Goal: Task Accomplishment & Management: Manage account settings

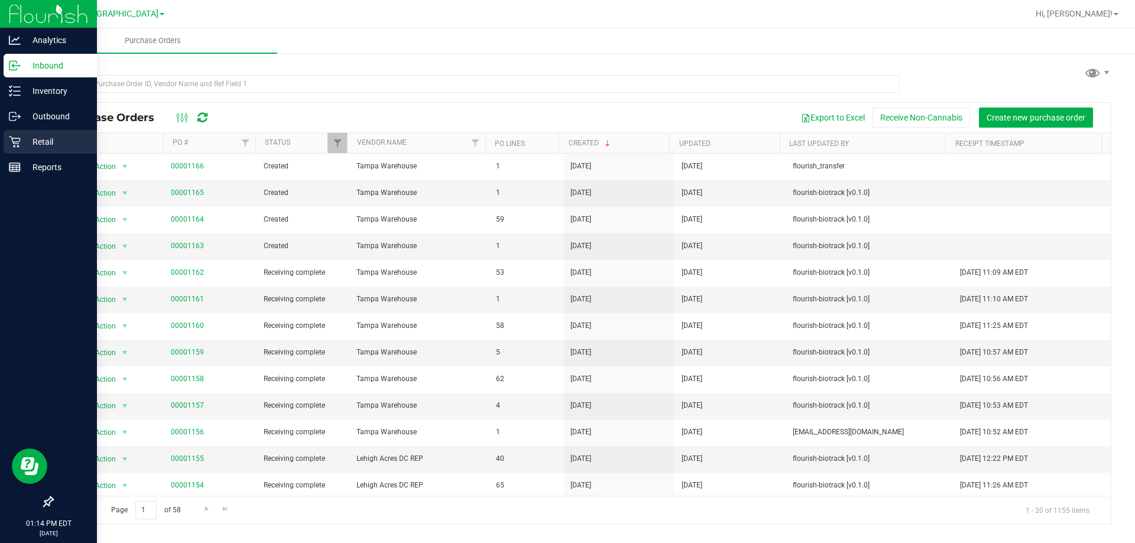
click at [45, 143] on p "Retail" at bounding box center [56, 142] width 71 height 14
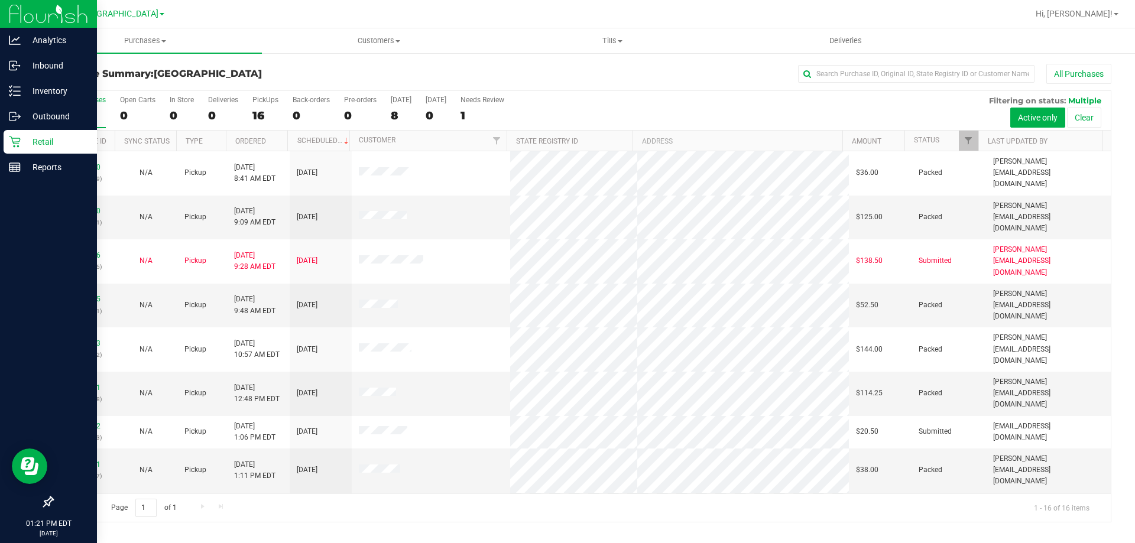
click at [26, 140] on p "Retail" at bounding box center [56, 142] width 71 height 14
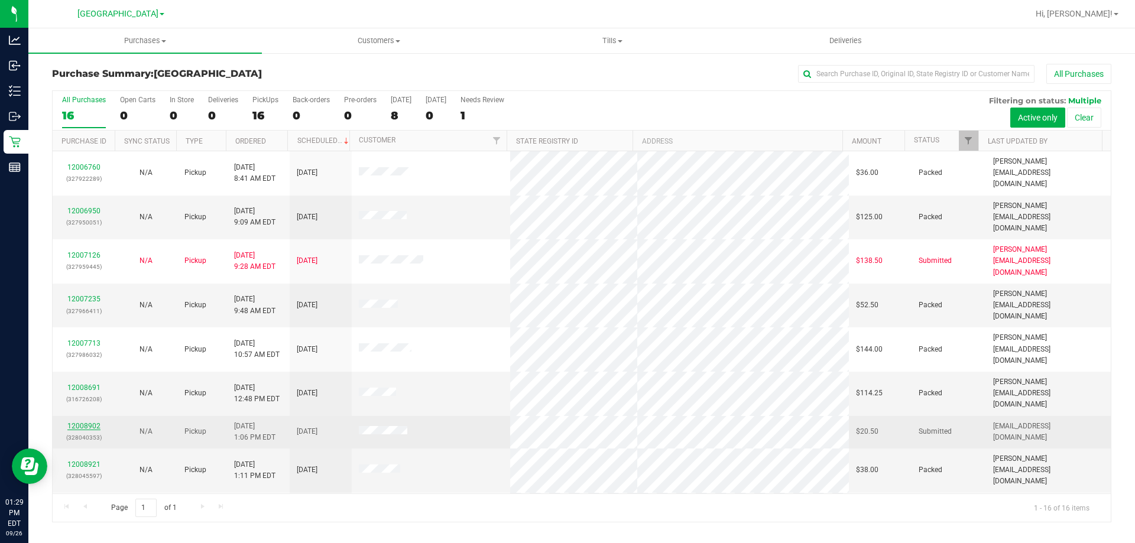
click at [89, 422] on link "12008902" at bounding box center [83, 426] width 33 height 8
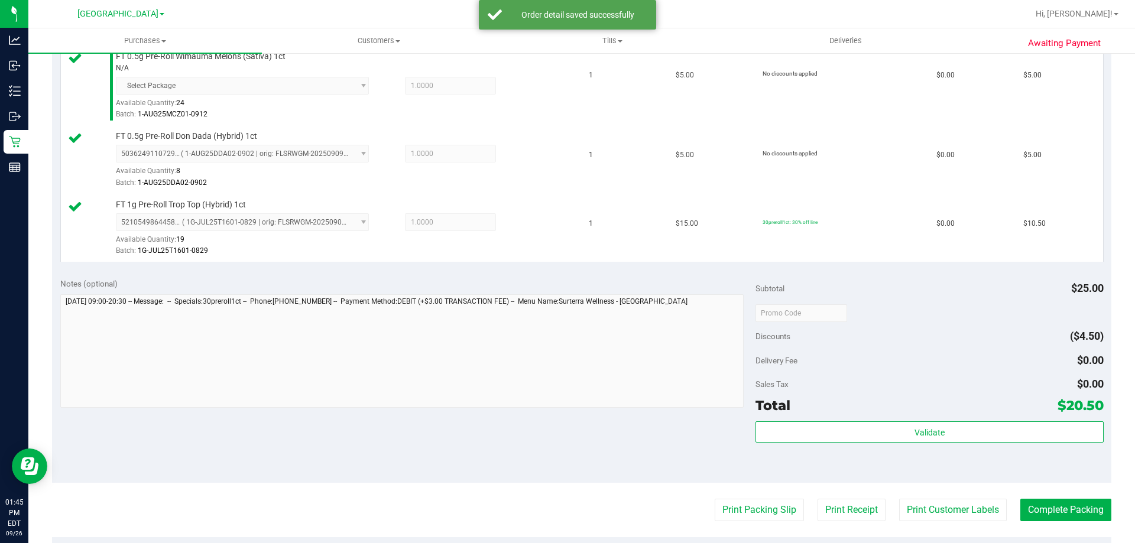
scroll to position [355, 0]
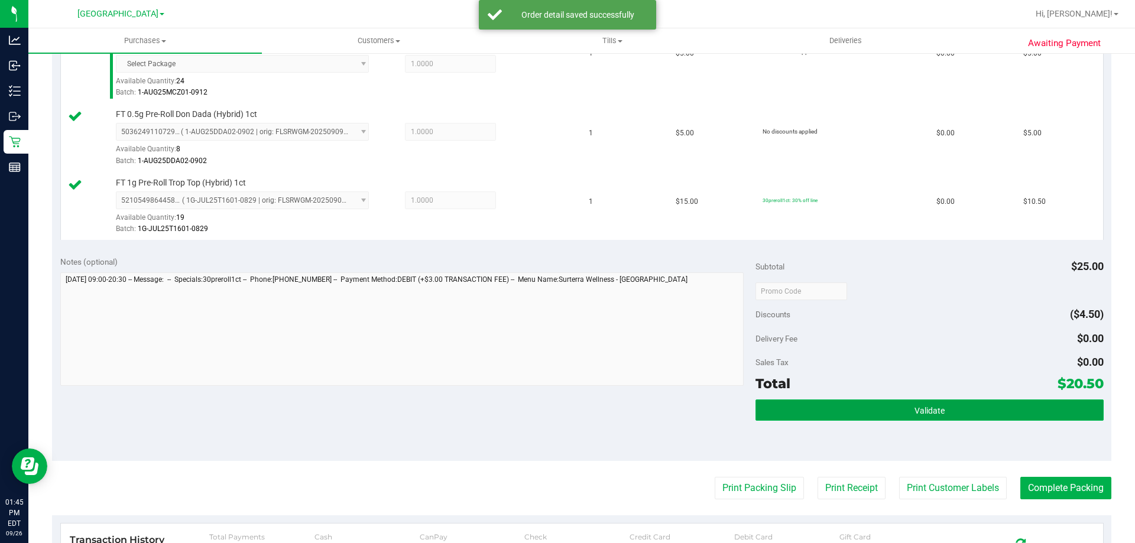
click at [891, 401] on button "Validate" at bounding box center [930, 410] width 348 height 21
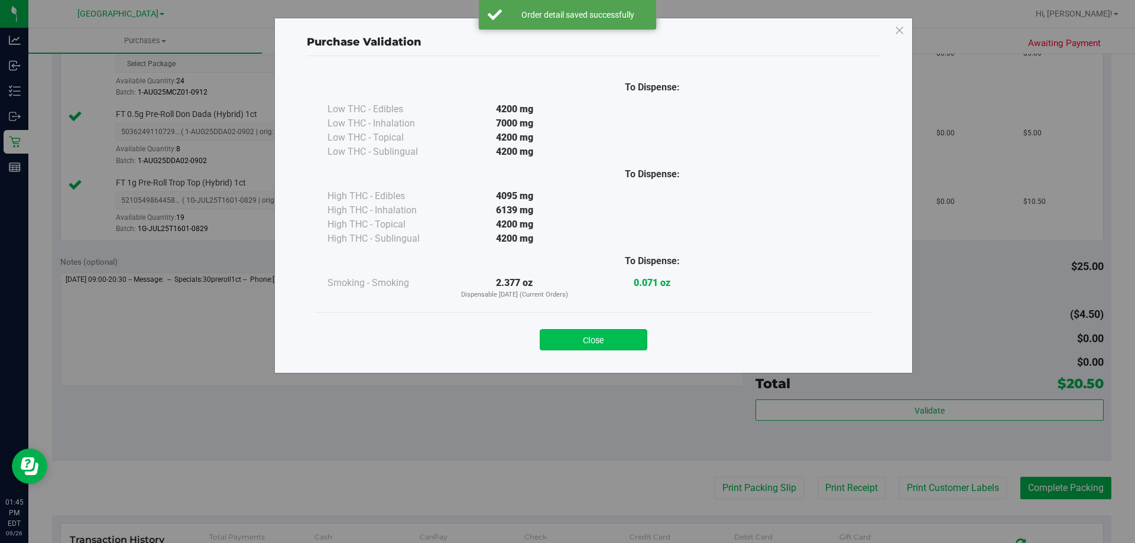
click at [604, 346] on button "Close" at bounding box center [594, 339] width 108 height 21
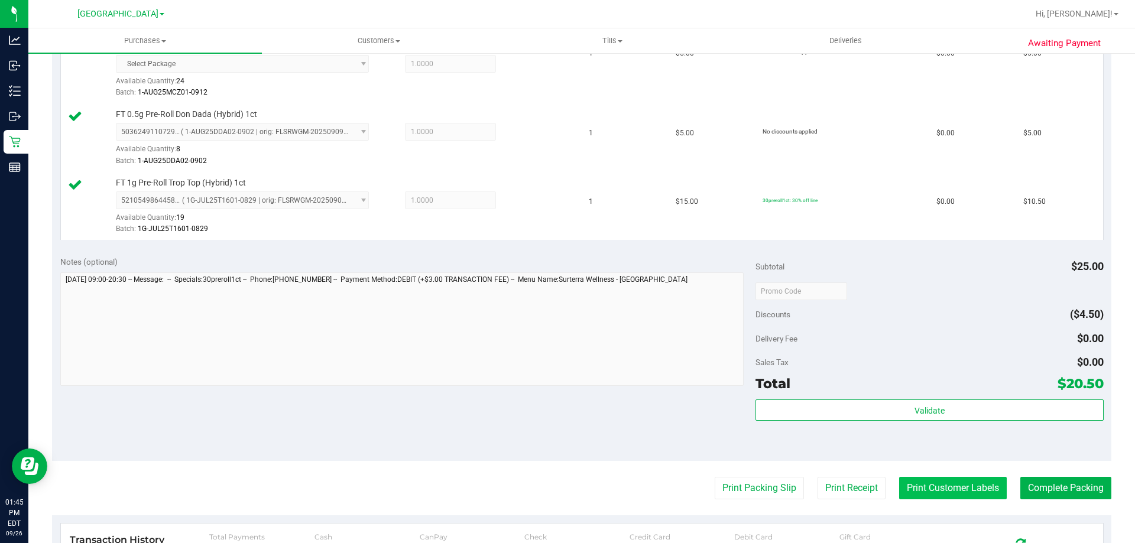
click at [938, 487] on button "Print Customer Labels" at bounding box center [953, 488] width 108 height 22
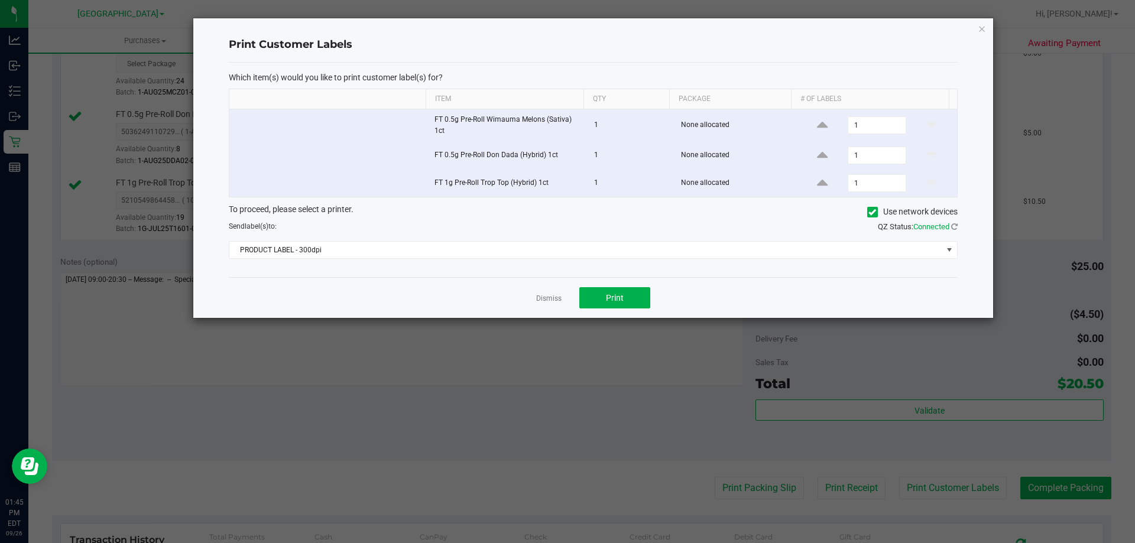
click at [452, 241] on div "To proceed, please select a printer. Use network devices Send label(s) to: QZ S…" at bounding box center [593, 231] width 729 height 56
click at [437, 247] on span "PRODUCT LABEL - 300dpi" at bounding box center [585, 250] width 713 height 17
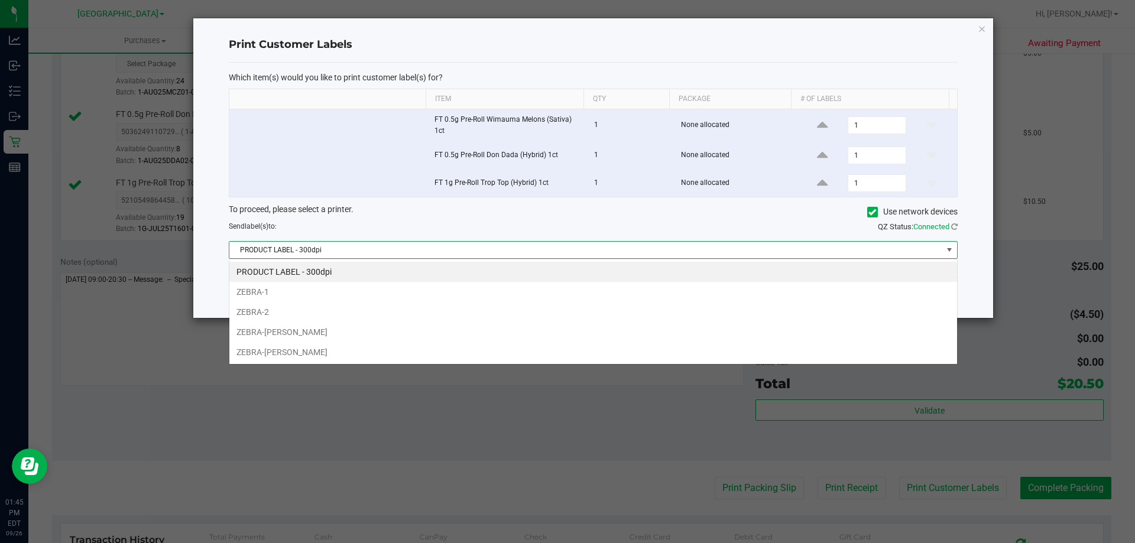
scroll to position [18, 728]
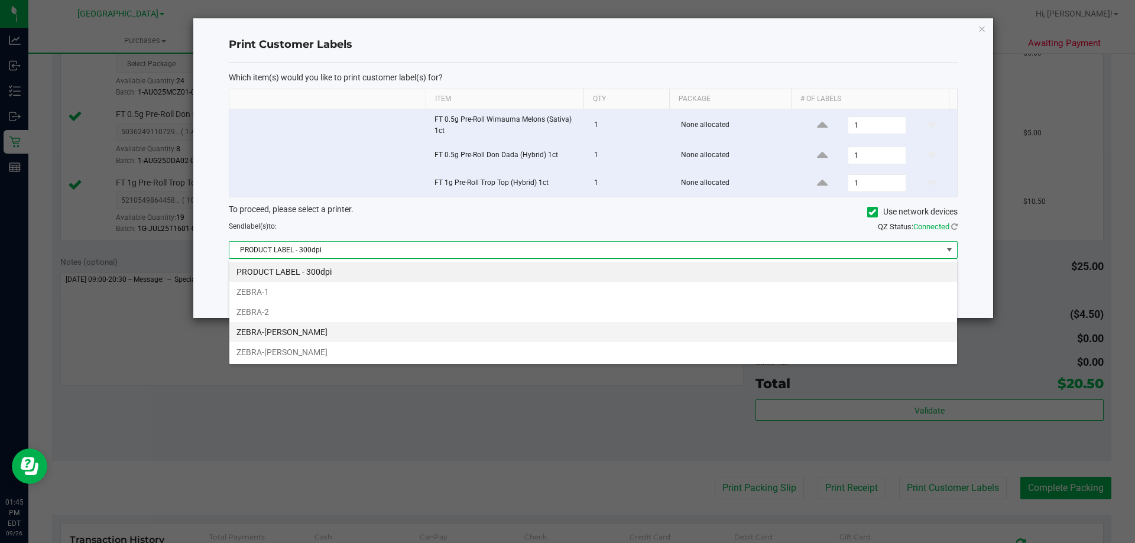
click at [319, 333] on li "ZEBRA-[PERSON_NAME]" at bounding box center [593, 332] width 728 height 20
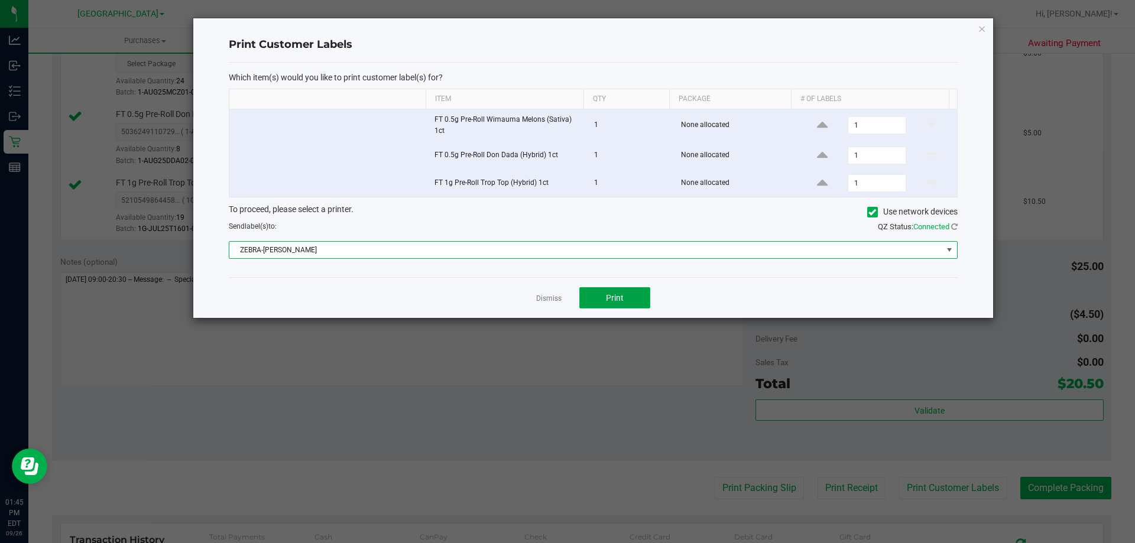
click at [621, 302] on span "Print" at bounding box center [615, 297] width 18 height 9
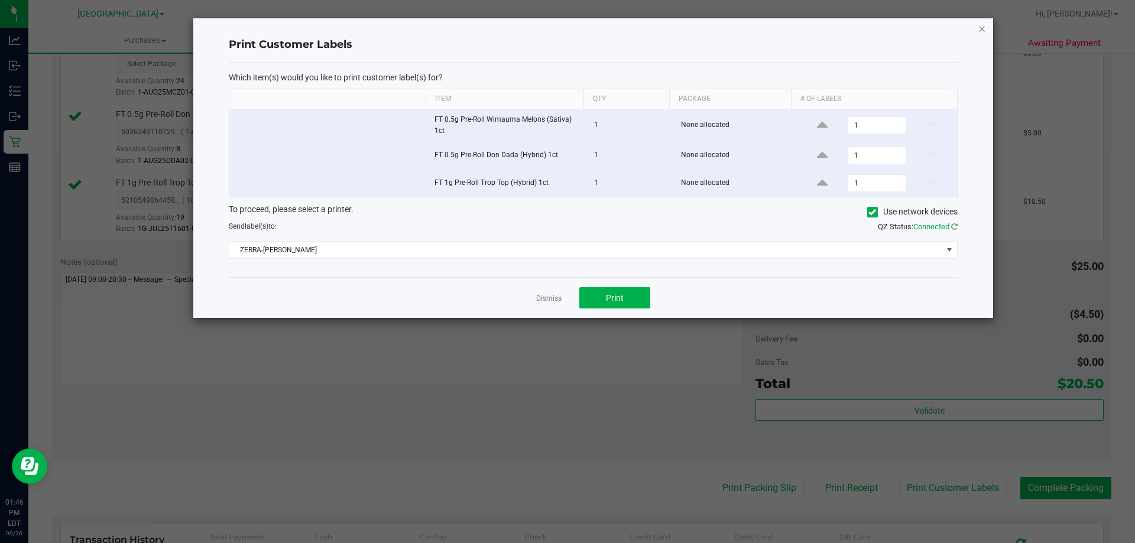
click at [983, 30] on icon "button" at bounding box center [982, 28] width 8 height 14
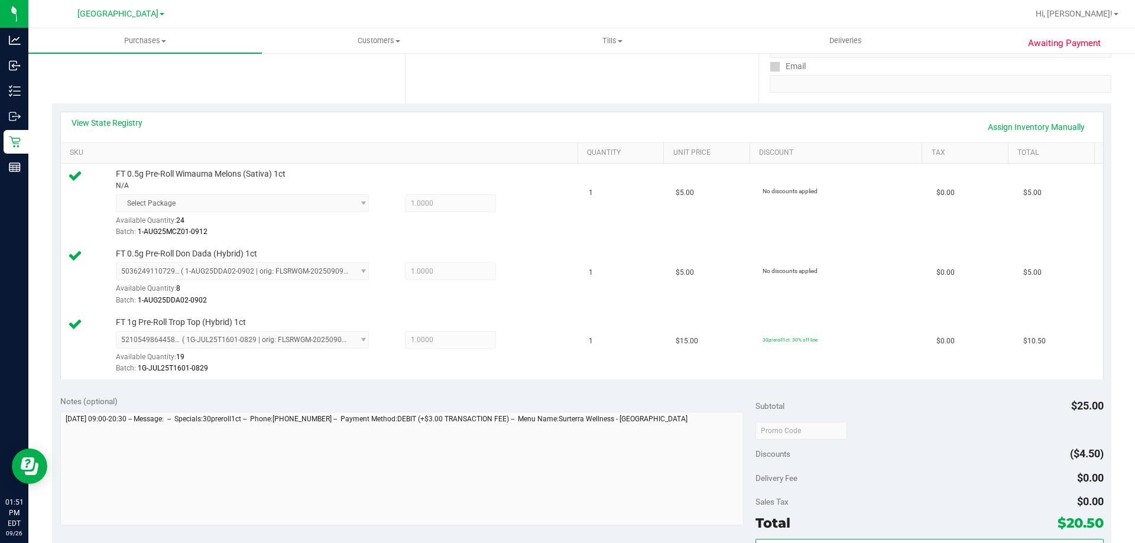
scroll to position [414, 0]
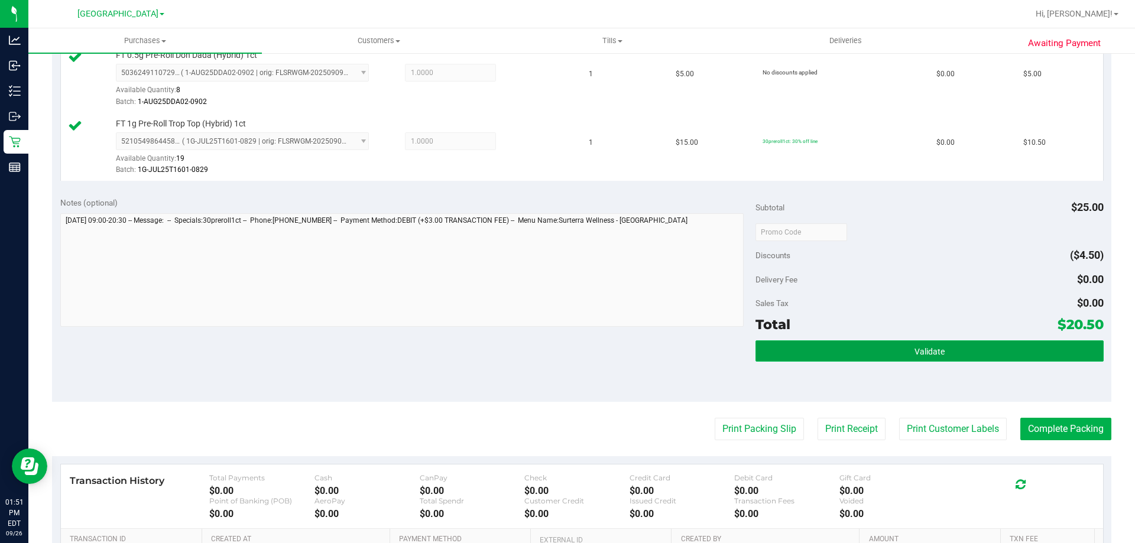
click at [922, 350] on span "Validate" at bounding box center [930, 351] width 30 height 9
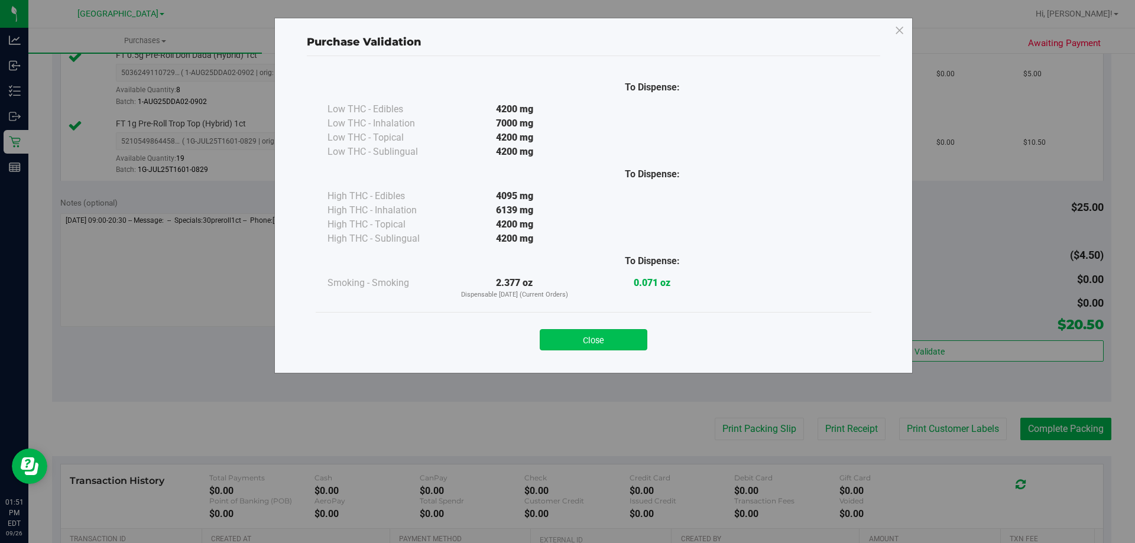
click at [620, 346] on button "Close" at bounding box center [594, 339] width 108 height 21
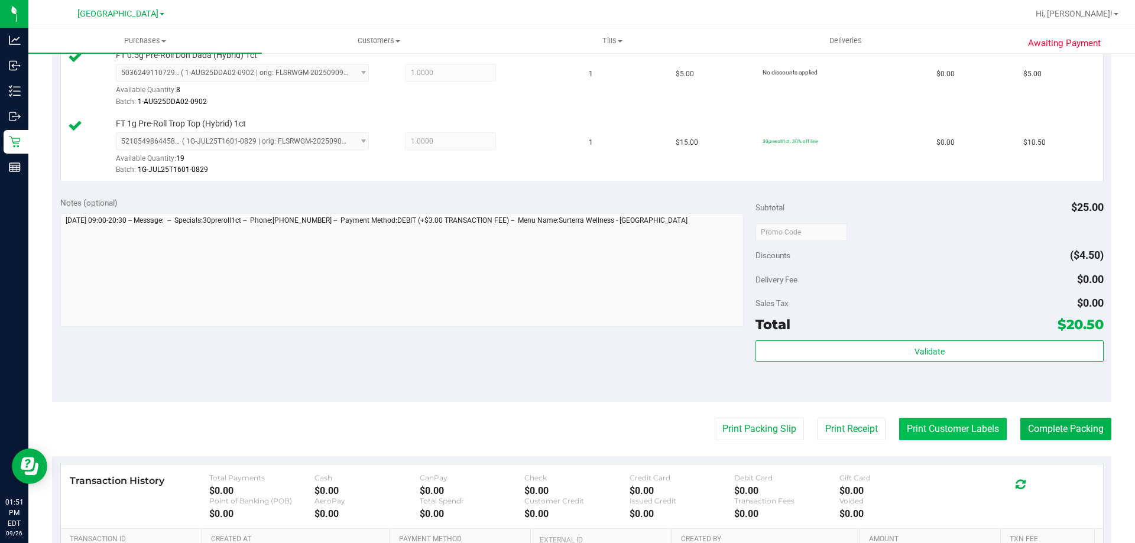
click at [916, 423] on button "Print Customer Labels" at bounding box center [953, 429] width 108 height 22
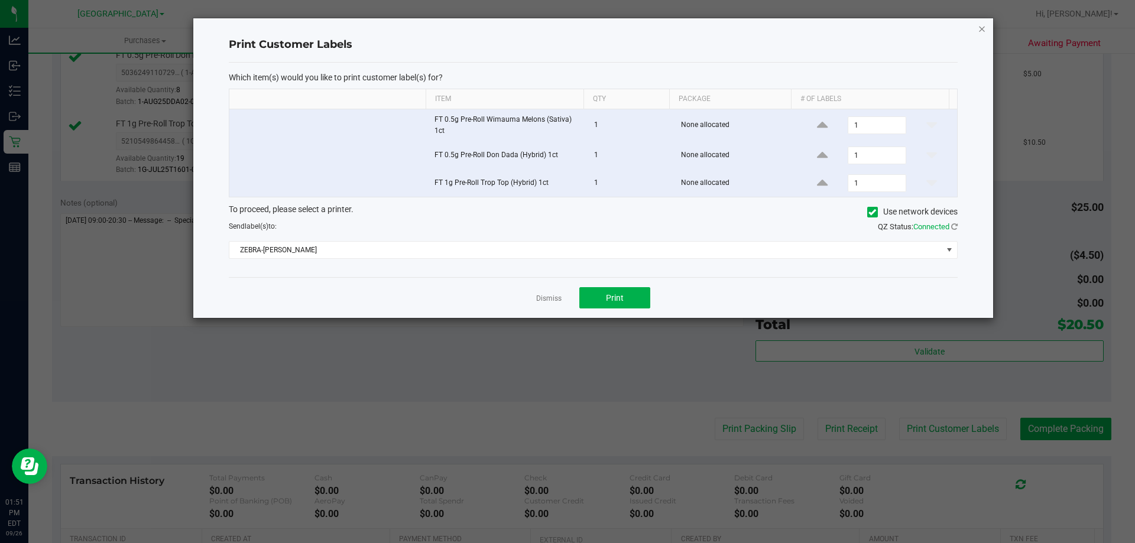
click at [980, 29] on icon "button" at bounding box center [982, 28] width 8 height 14
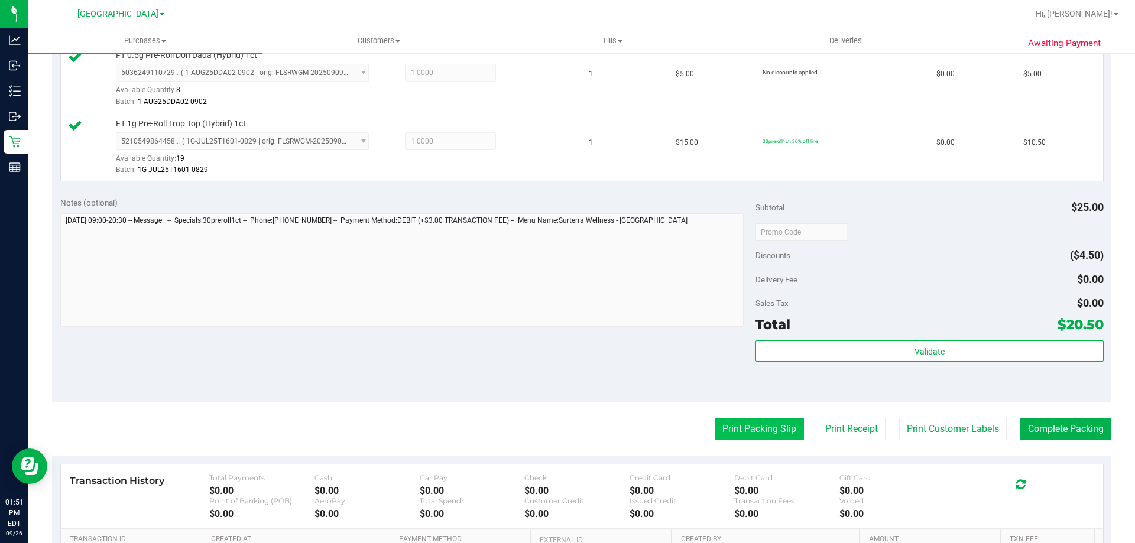
click at [730, 426] on button "Print Packing Slip" at bounding box center [759, 429] width 89 height 22
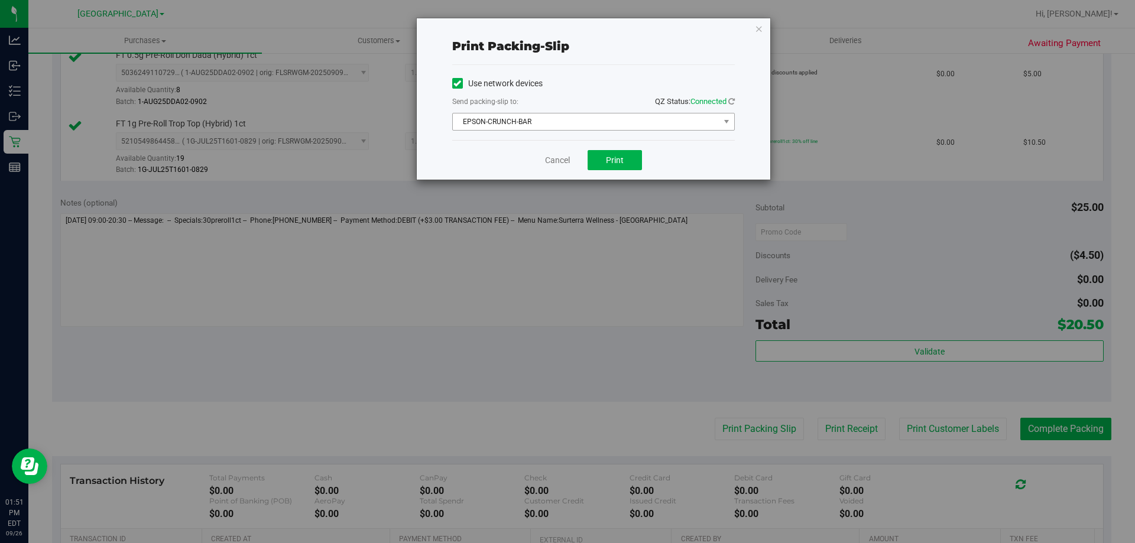
click at [601, 124] on span "EPSON-CRUNCH-BAR" at bounding box center [586, 122] width 267 height 17
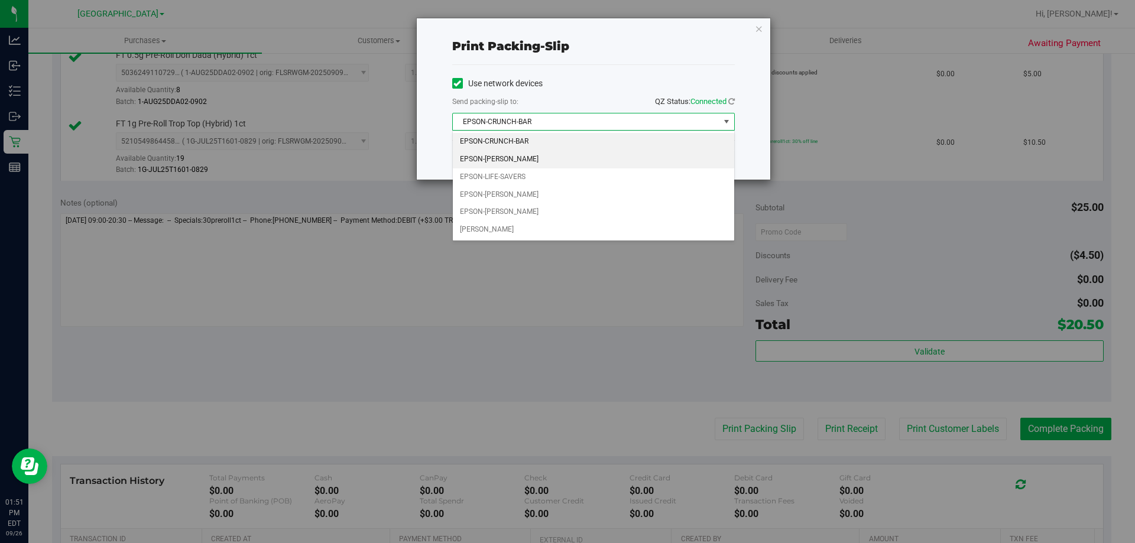
click at [549, 158] on li "EPSON-[PERSON_NAME]" at bounding box center [593, 160] width 281 height 18
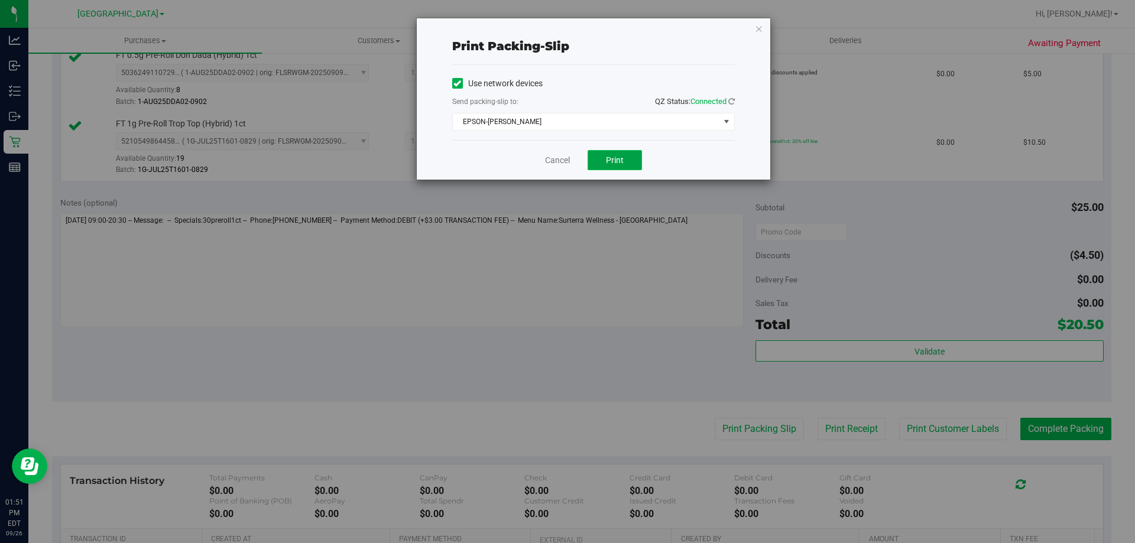
click at [628, 163] on button "Print" at bounding box center [615, 160] width 54 height 20
click at [761, 32] on icon "button" at bounding box center [759, 28] width 8 height 14
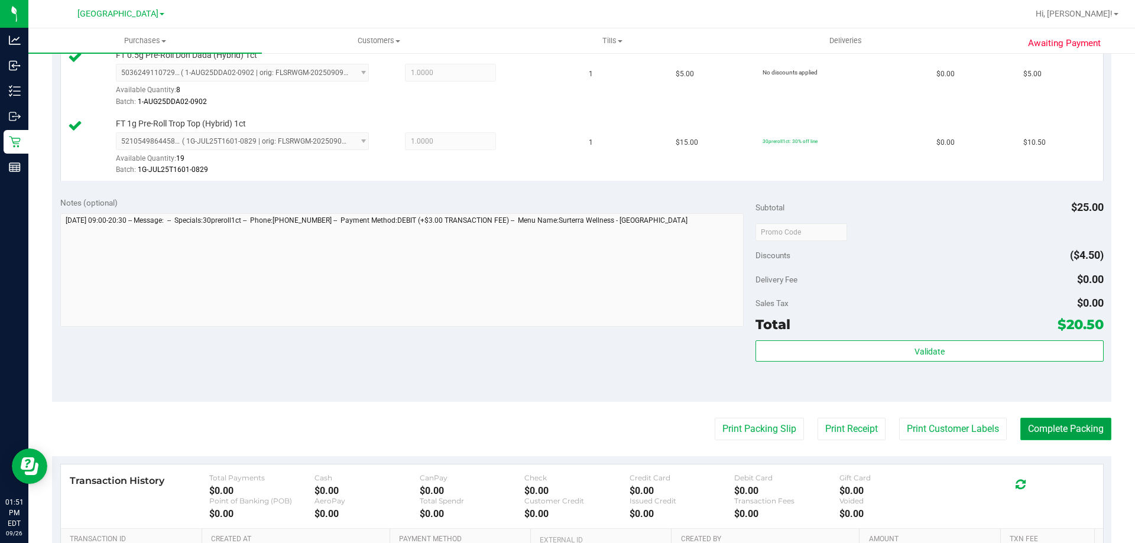
click at [1051, 425] on button "Complete Packing" at bounding box center [1065, 429] width 91 height 22
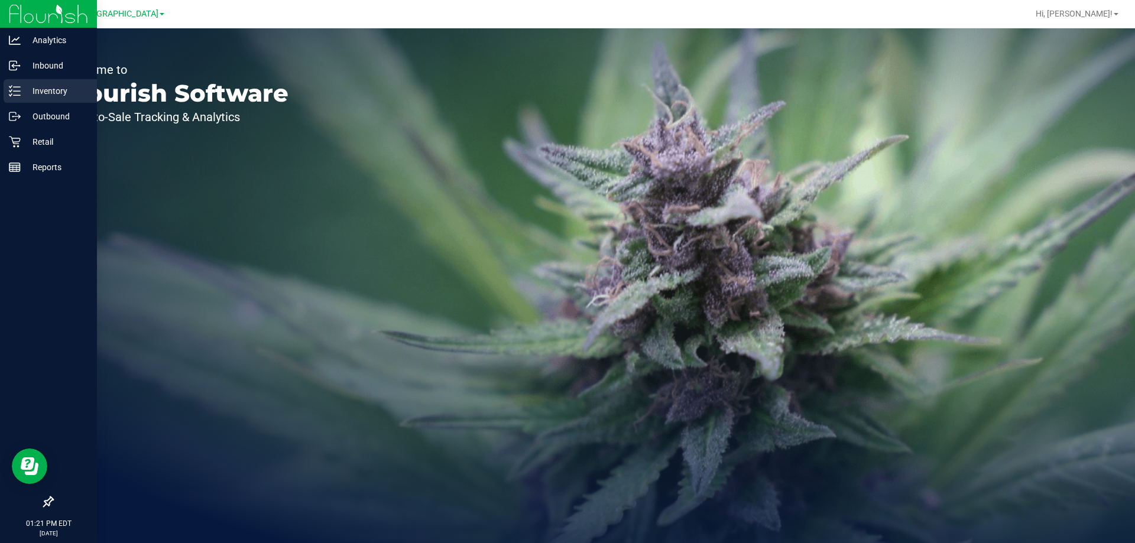
click at [34, 84] on p "Inventory" at bounding box center [56, 91] width 71 height 14
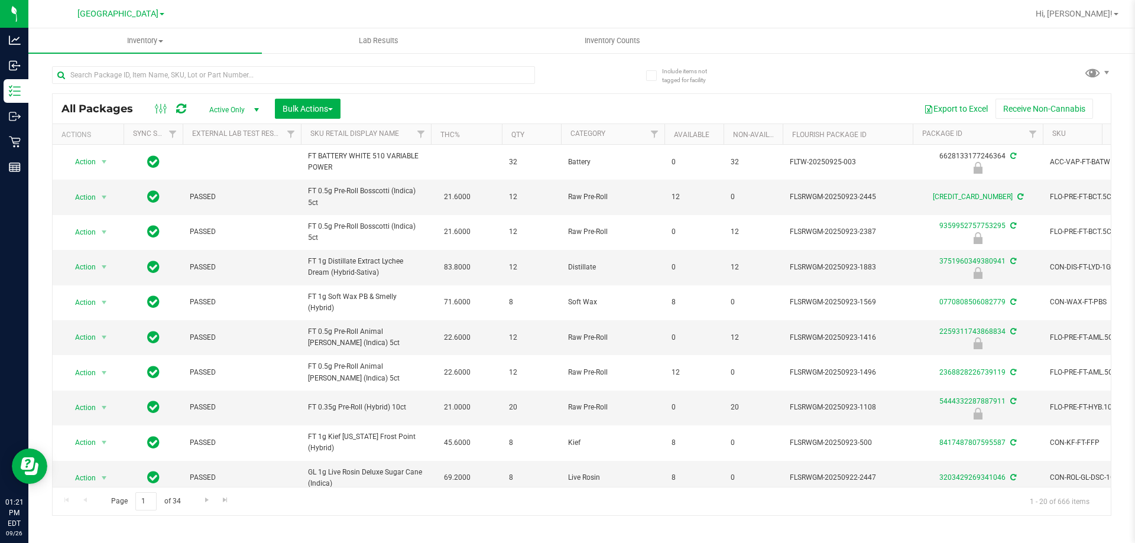
click at [161, 85] on div at bounding box center [293, 79] width 483 height 27
click at [161, 77] on input "text" at bounding box center [293, 75] width 483 height 18
type input "xrl"
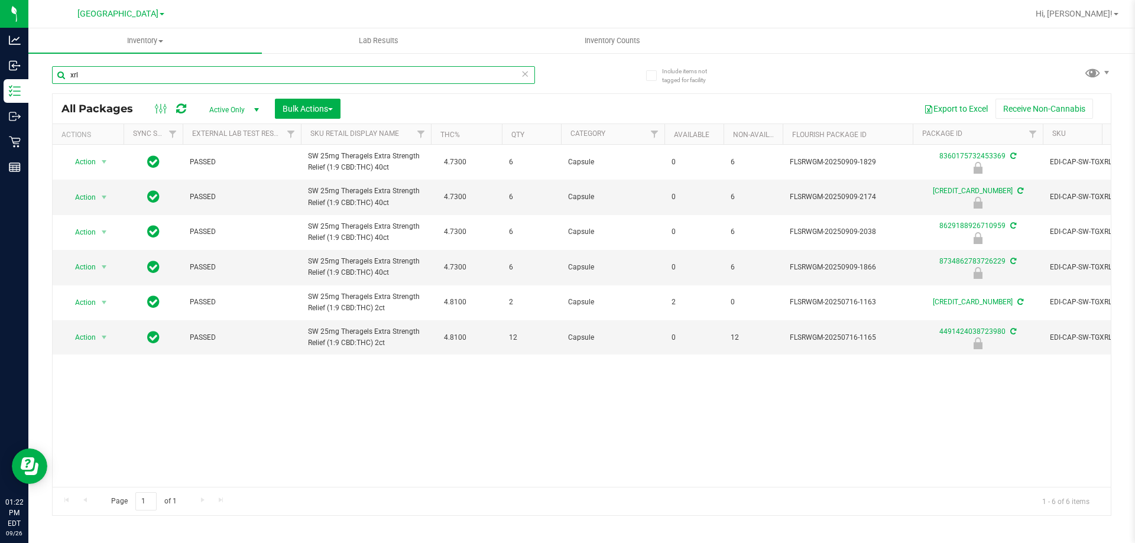
click at [98, 77] on input "xrl" at bounding box center [293, 75] width 483 height 18
type input "rev"
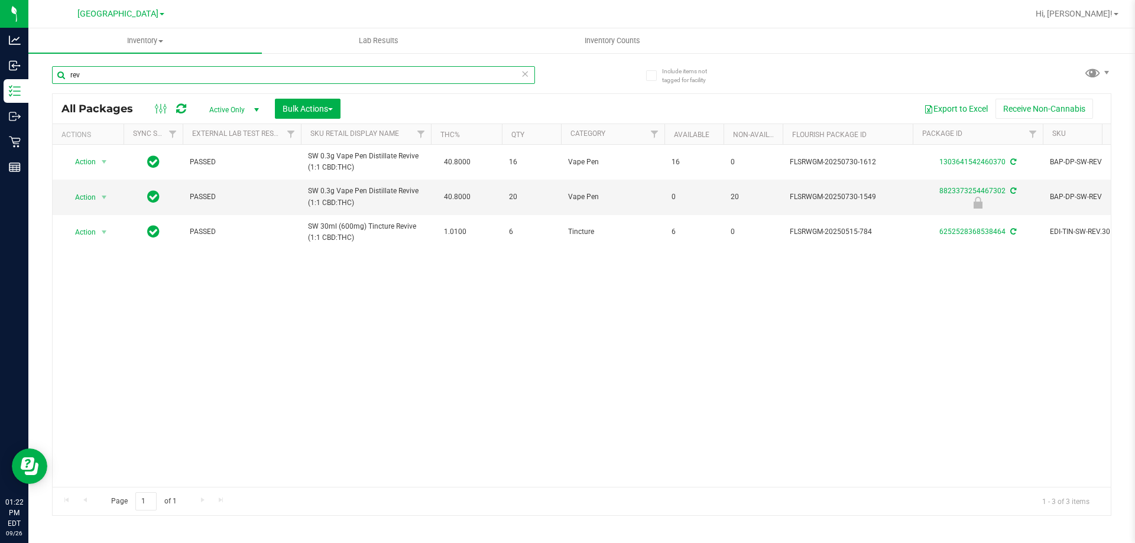
click at [103, 73] on input "rev" at bounding box center [293, 75] width 483 height 18
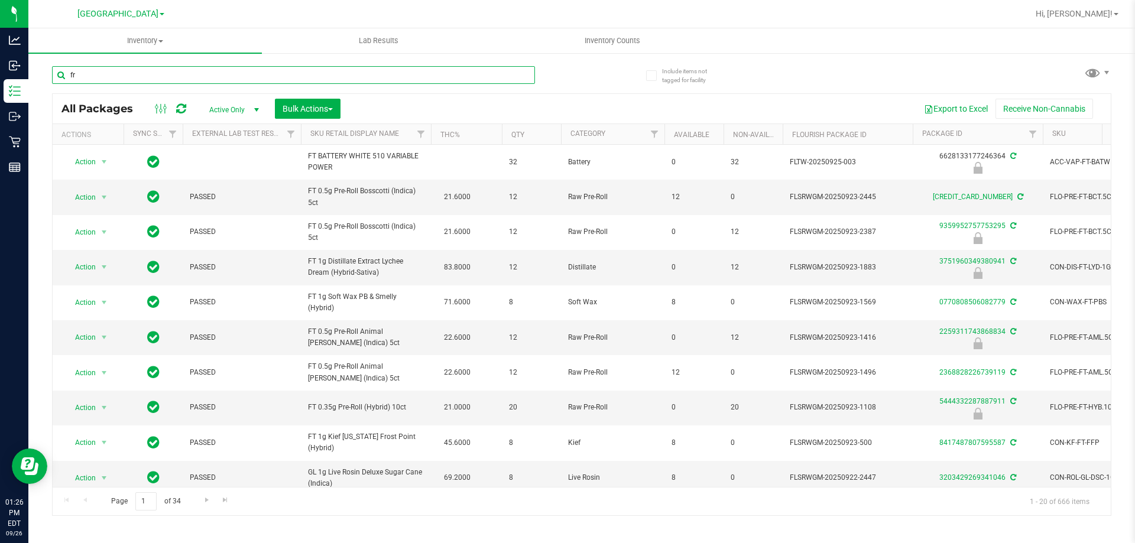
type input "frs"
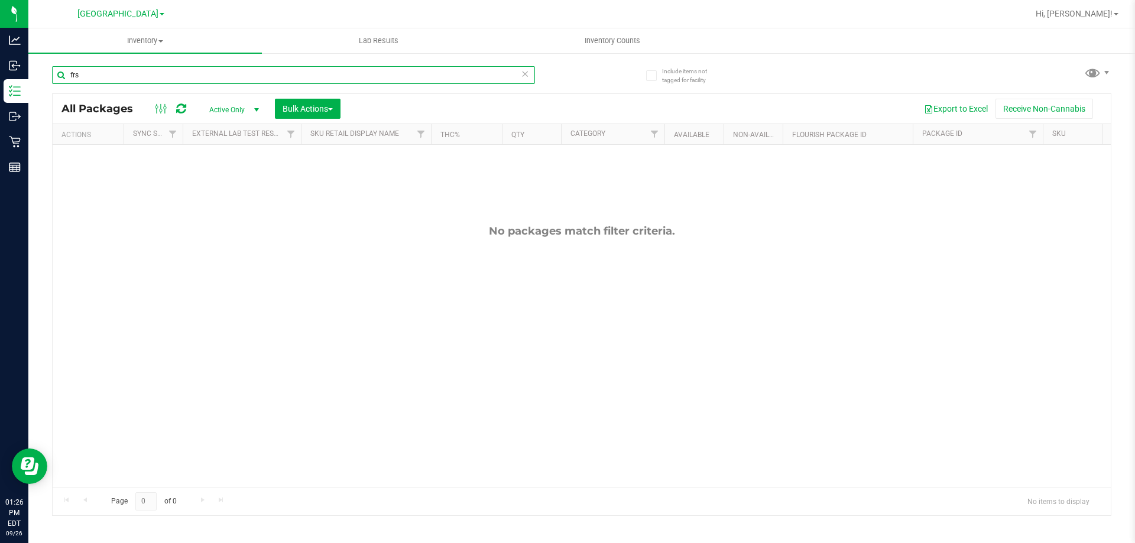
click at [98, 77] on input "frs" at bounding box center [293, 75] width 483 height 18
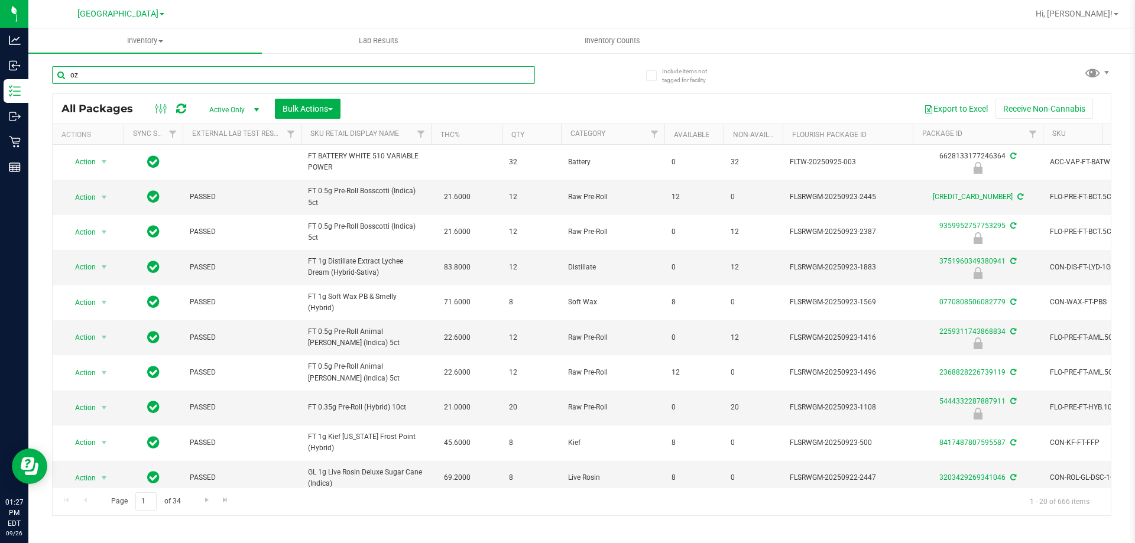
type input "oze"
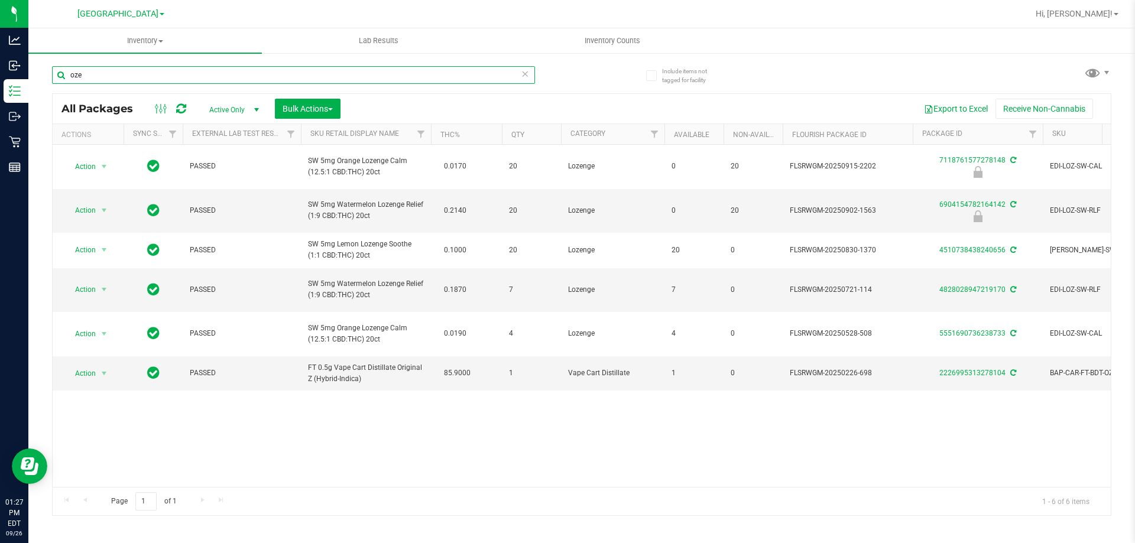
click at [125, 78] on input "oze" at bounding box center [293, 75] width 483 height 18
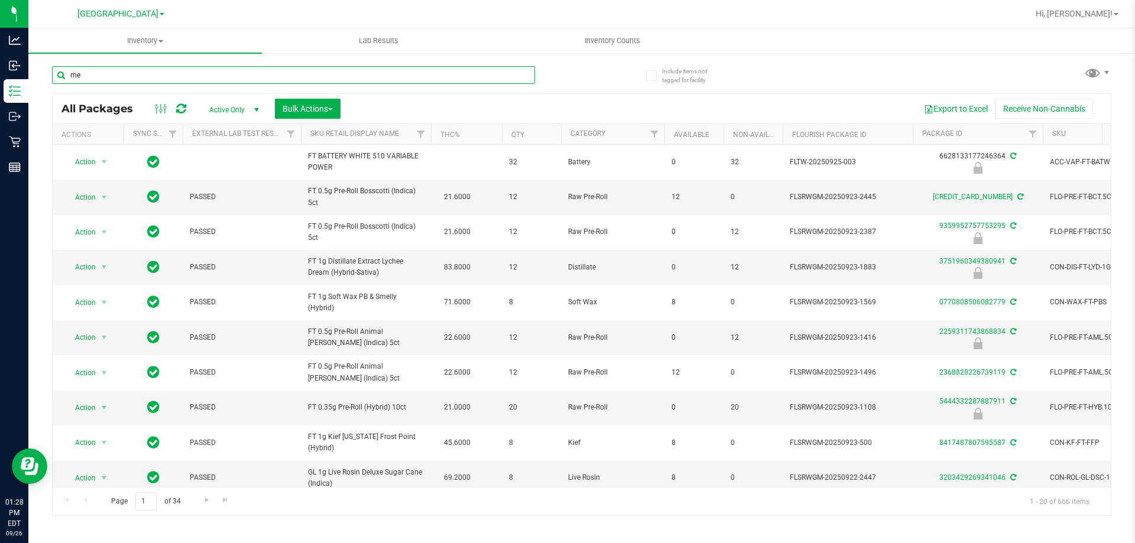
type input "mec"
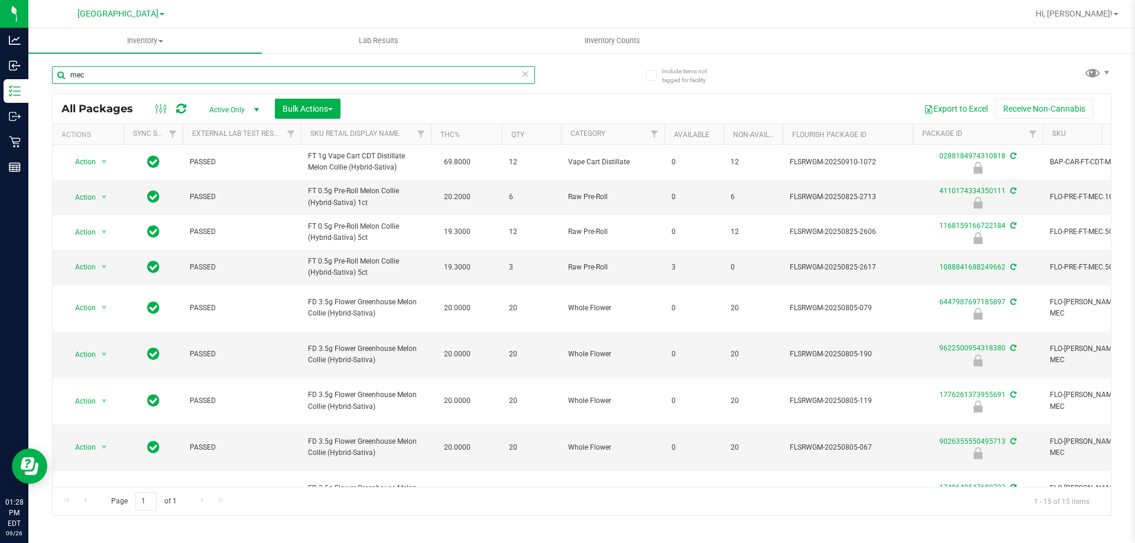
click at [158, 74] on input "mec" at bounding box center [293, 75] width 483 height 18
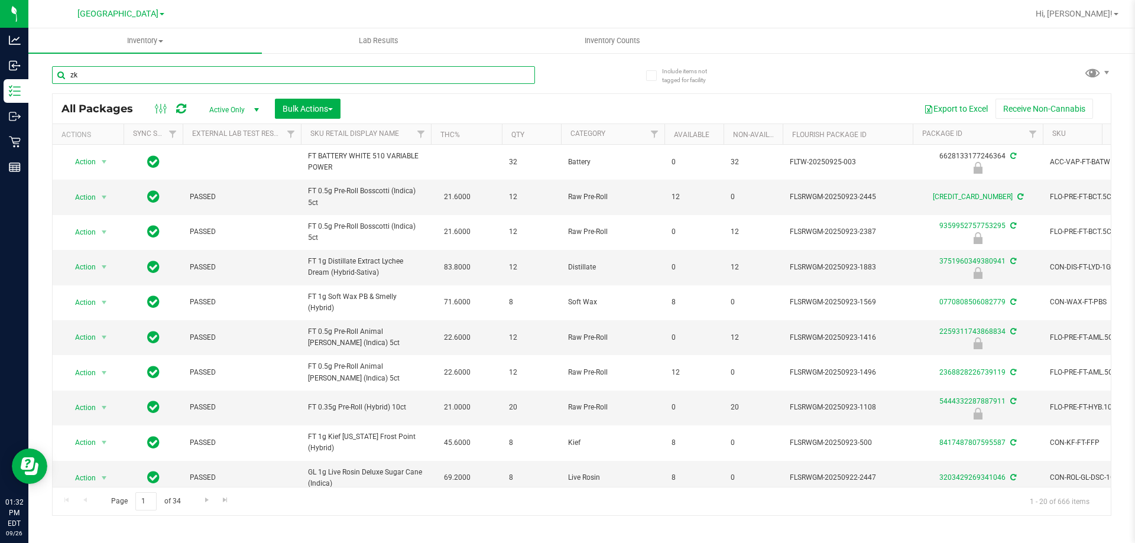
type input "zkr"
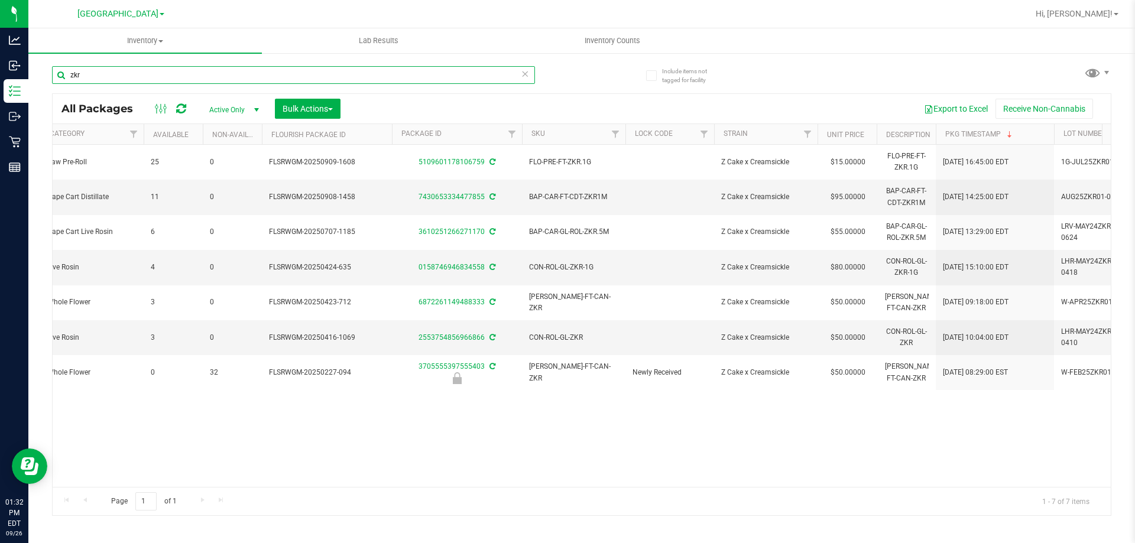
scroll to position [0, 537]
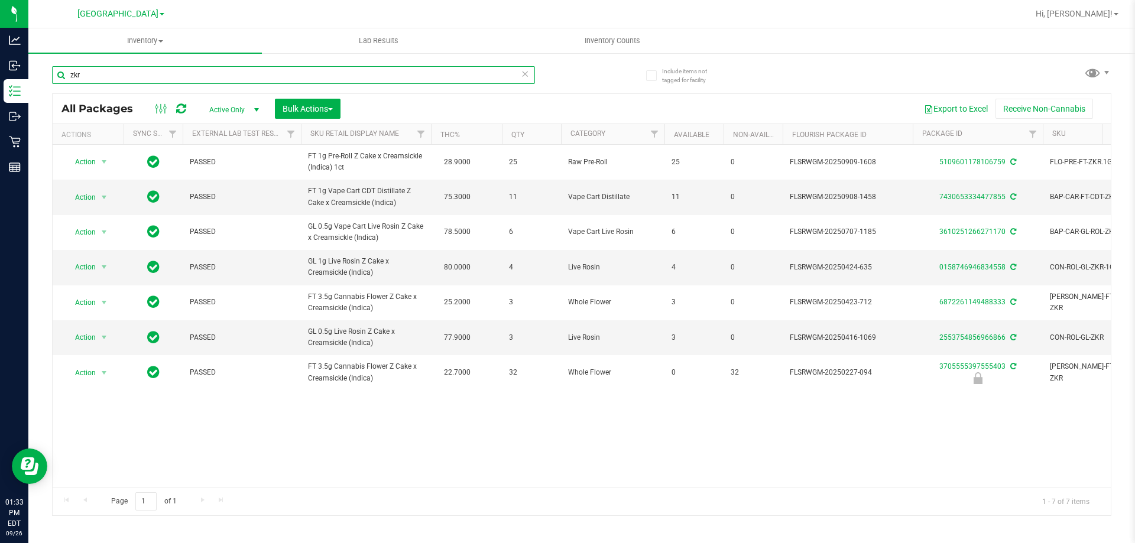
click at [103, 76] on input "zkr" at bounding box center [293, 75] width 483 height 18
click at [103, 74] on input "zkr" at bounding box center [293, 75] width 483 height 18
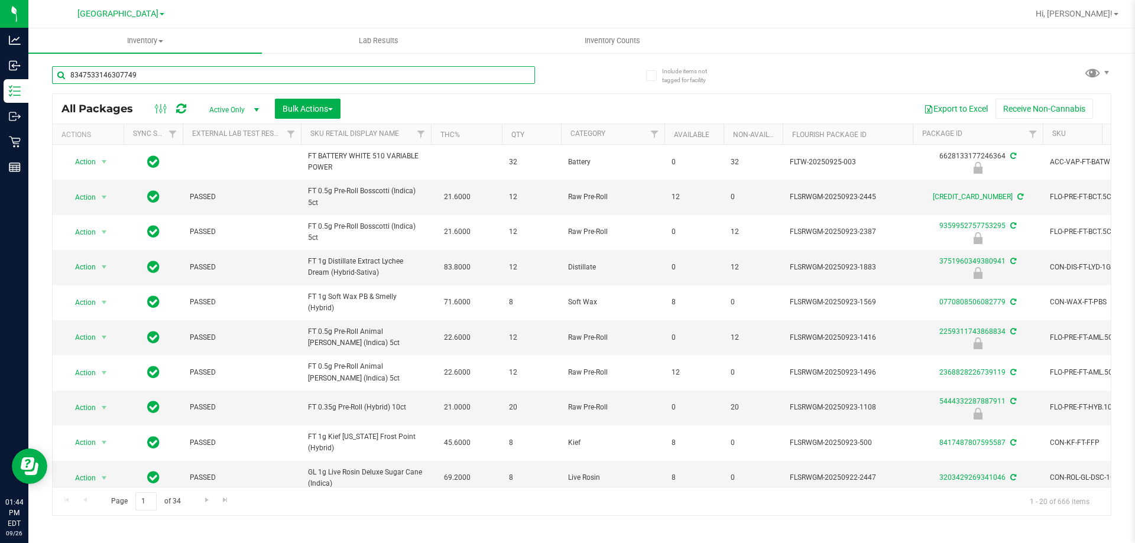
type input "8347533146307749"
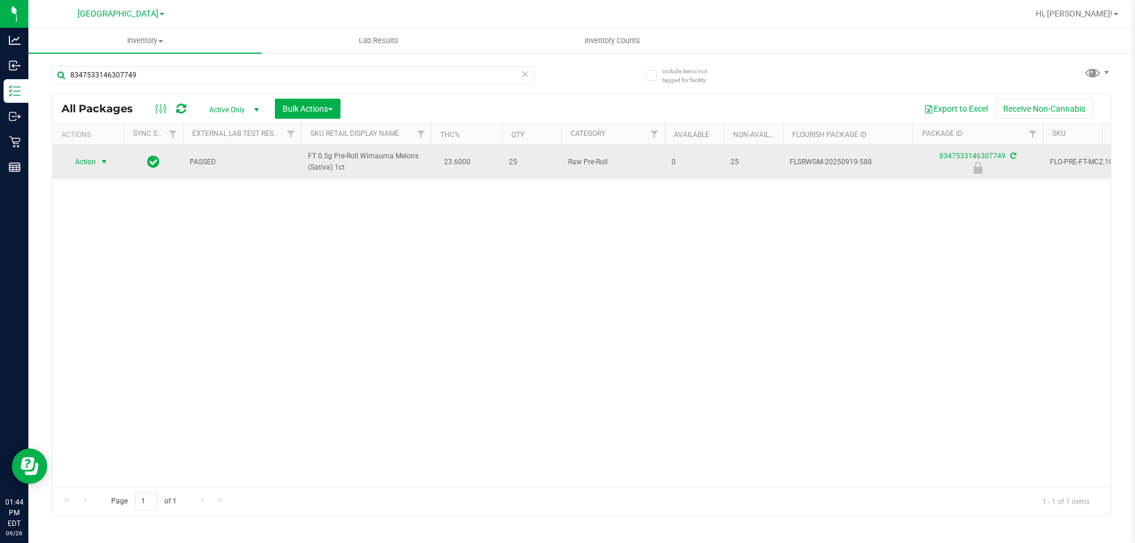
click at [101, 160] on span "select" at bounding box center [103, 161] width 9 height 9
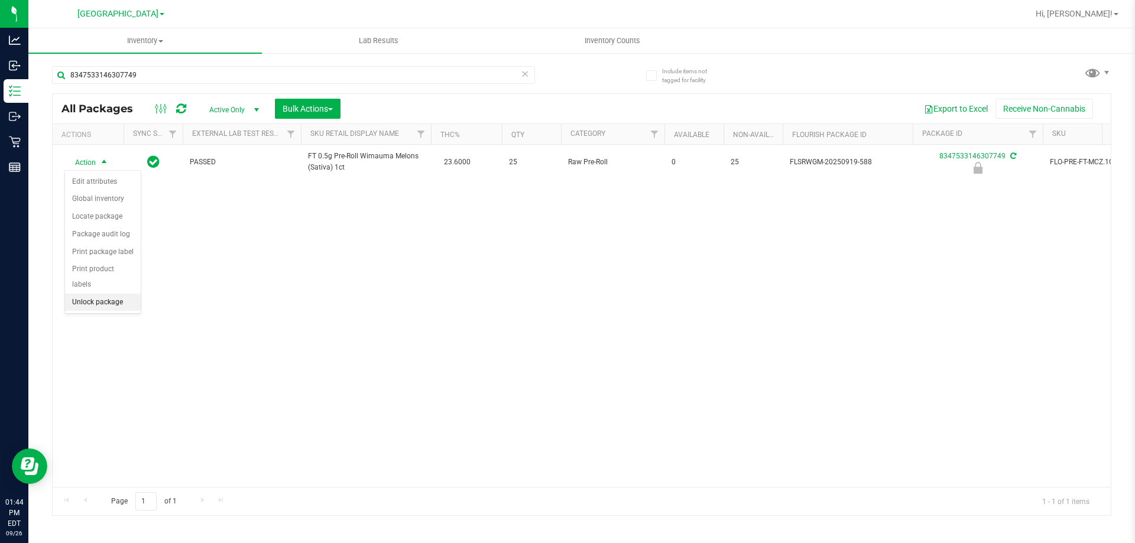
click at [114, 294] on li "Unlock package" at bounding box center [103, 303] width 76 height 18
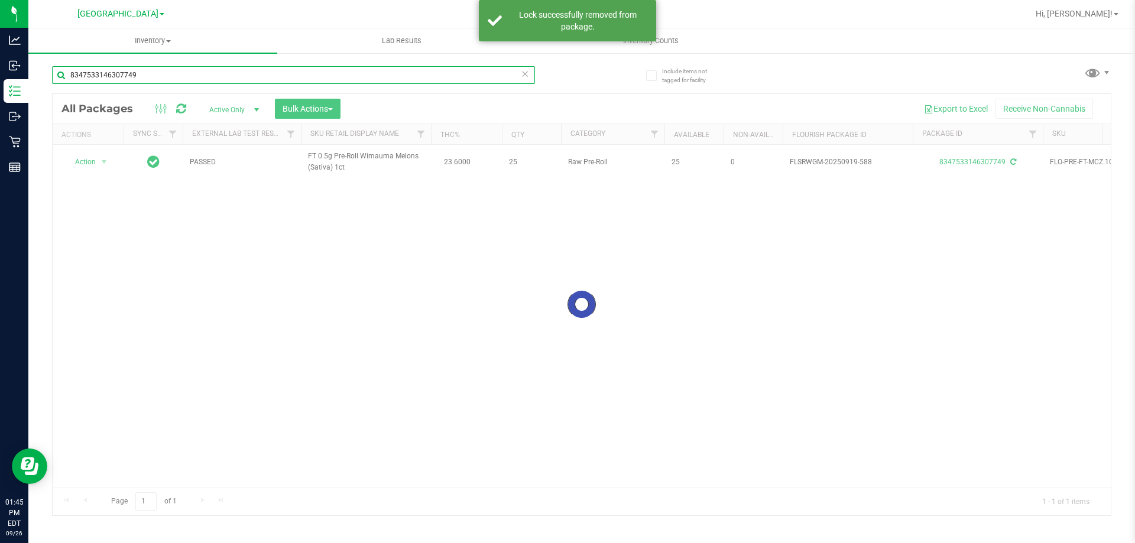
click at [172, 78] on input "8347533146307749" at bounding box center [293, 75] width 483 height 18
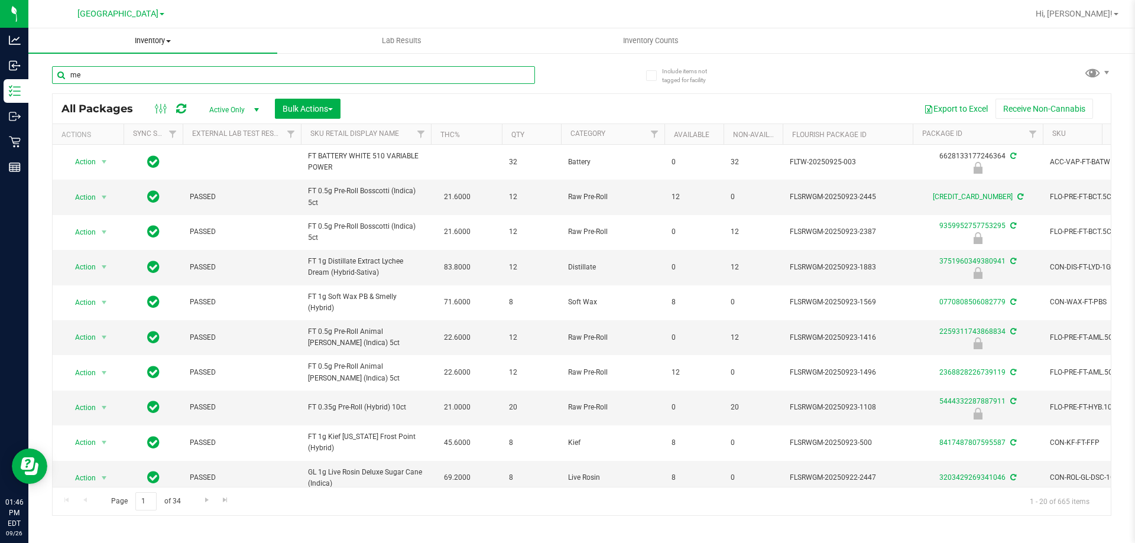
type input "mec"
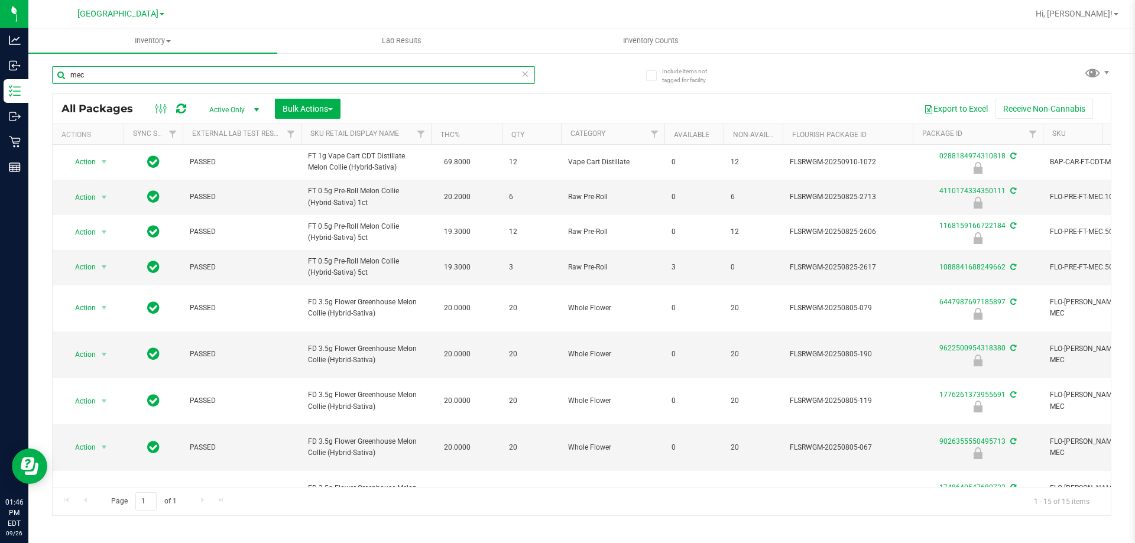
click at [118, 76] on input "mec" at bounding box center [293, 75] width 483 height 18
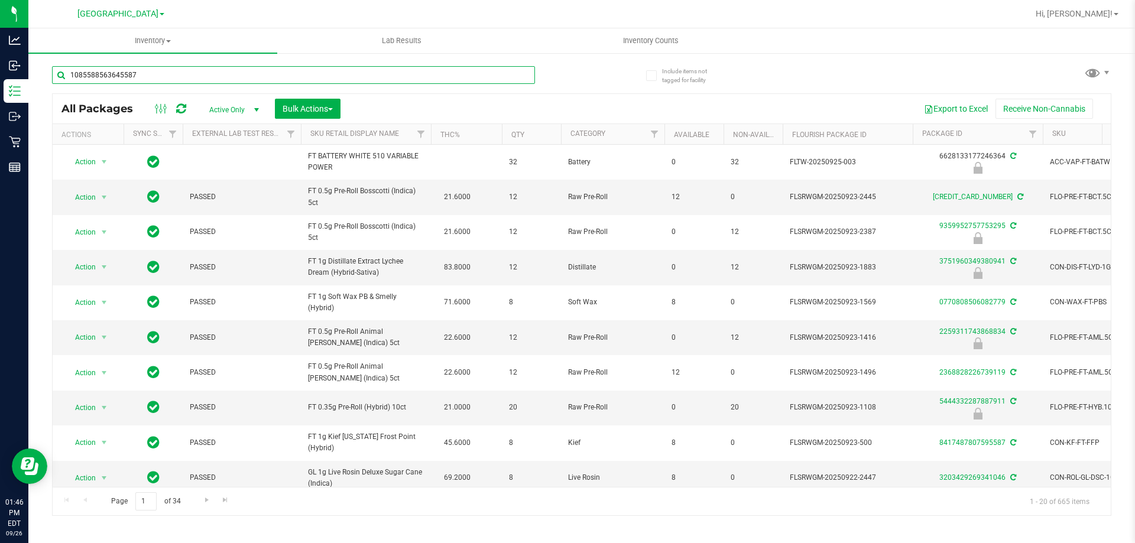
type input "1085588563645587"
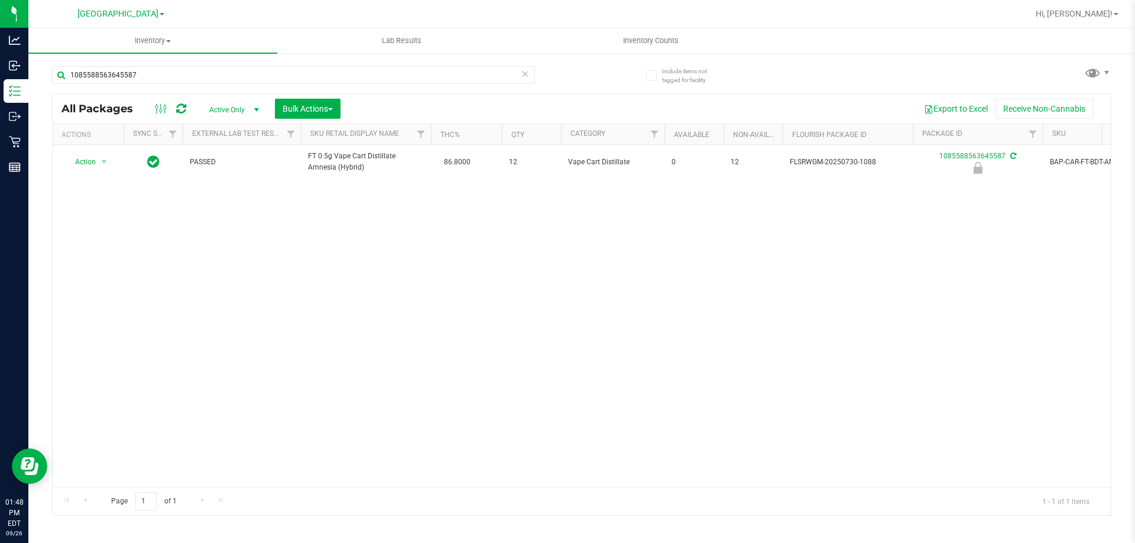
click at [294, 346] on div "Action Action Edit attributes Global inventory Locate package Package audit log…" at bounding box center [582, 316] width 1058 height 342
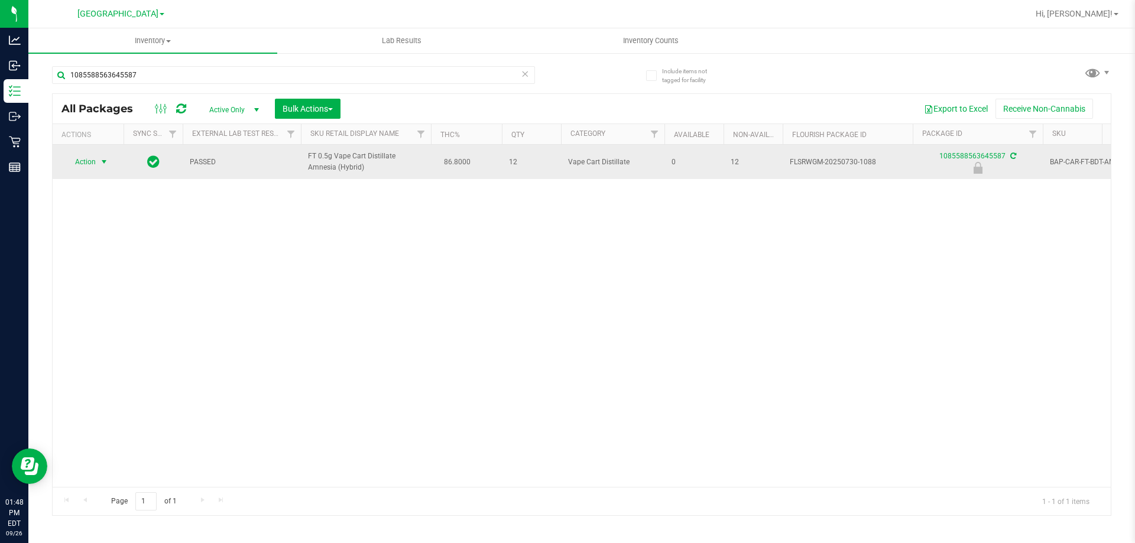
click at [105, 160] on span "select" at bounding box center [103, 161] width 9 height 9
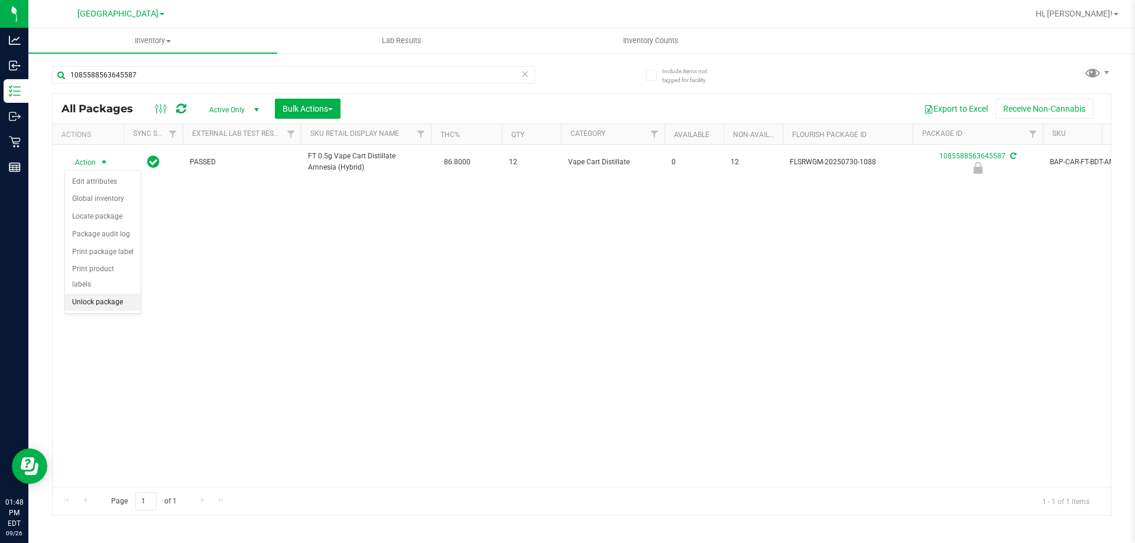
click at [112, 294] on li "Unlock package" at bounding box center [103, 303] width 76 height 18
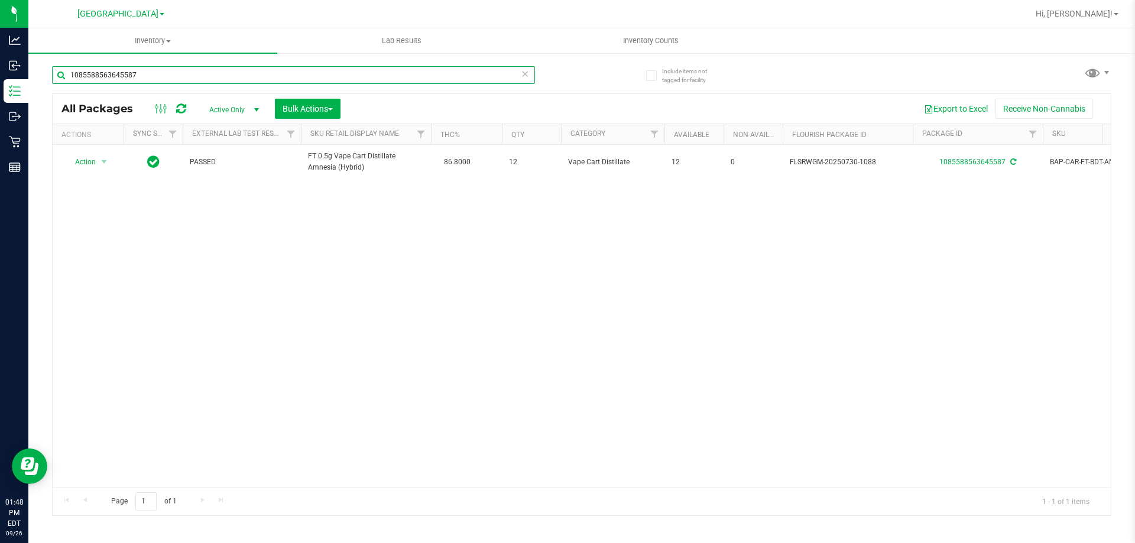
click at [163, 72] on input "1085588563645587" at bounding box center [293, 75] width 483 height 18
type input "3691405080292559"
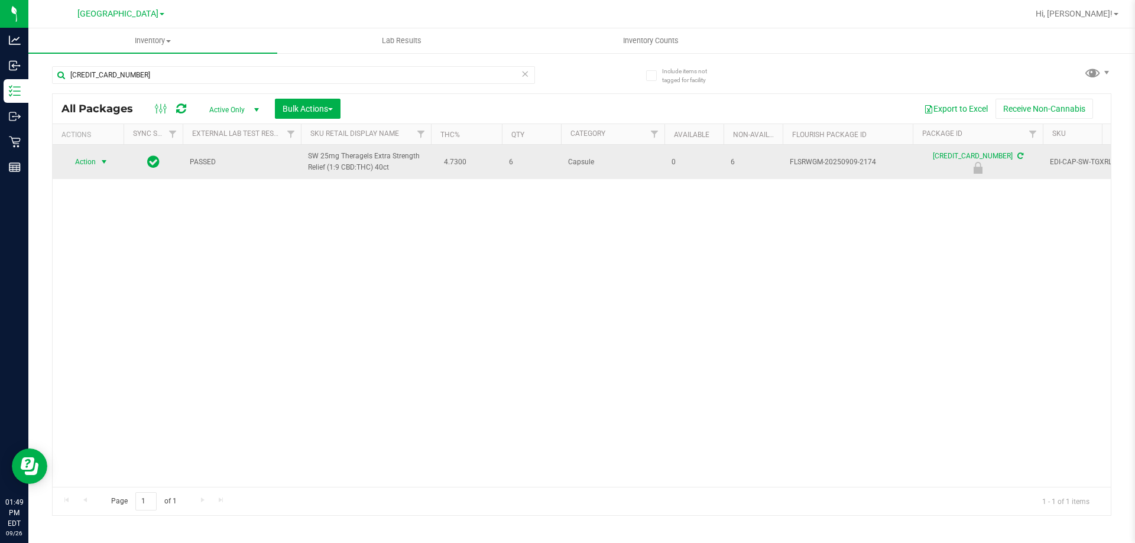
click at [90, 157] on span "Action" at bounding box center [80, 162] width 32 height 17
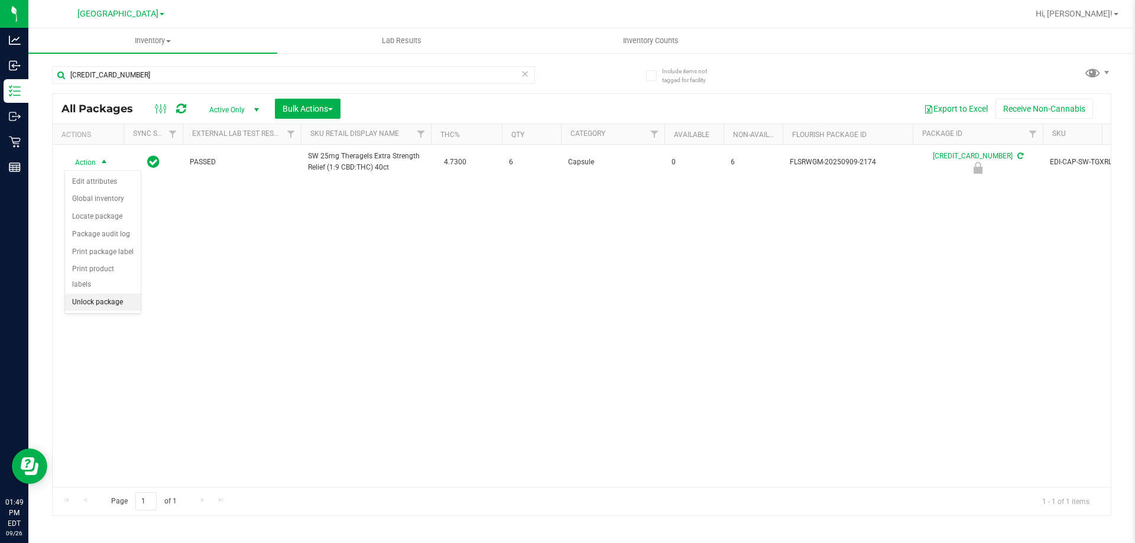
click at [105, 294] on li "Unlock package" at bounding box center [103, 303] width 76 height 18
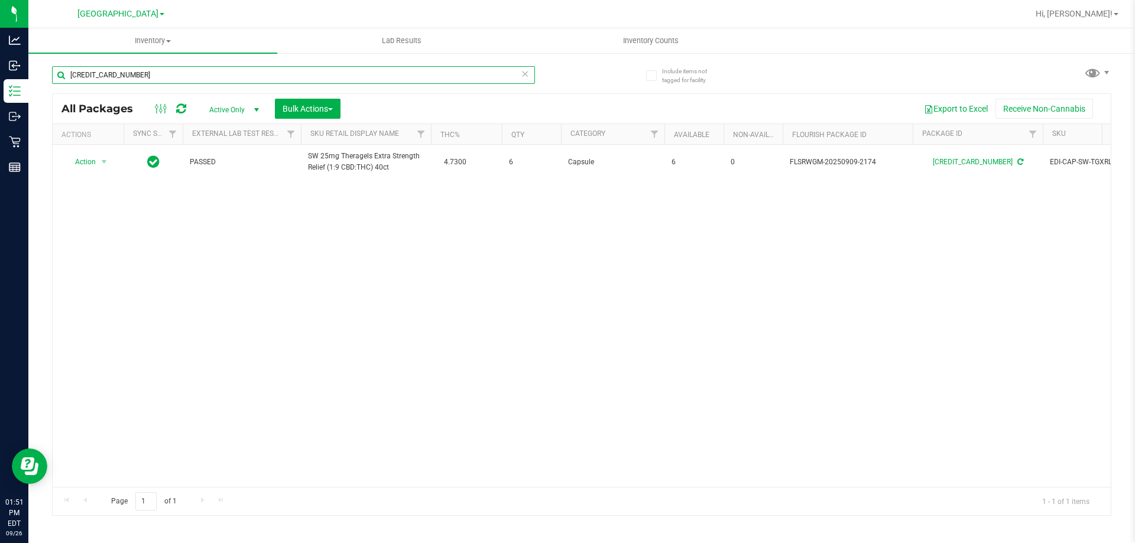
click at [307, 78] on input "3691405080292559" at bounding box center [293, 75] width 483 height 18
type input "3753331622214332"
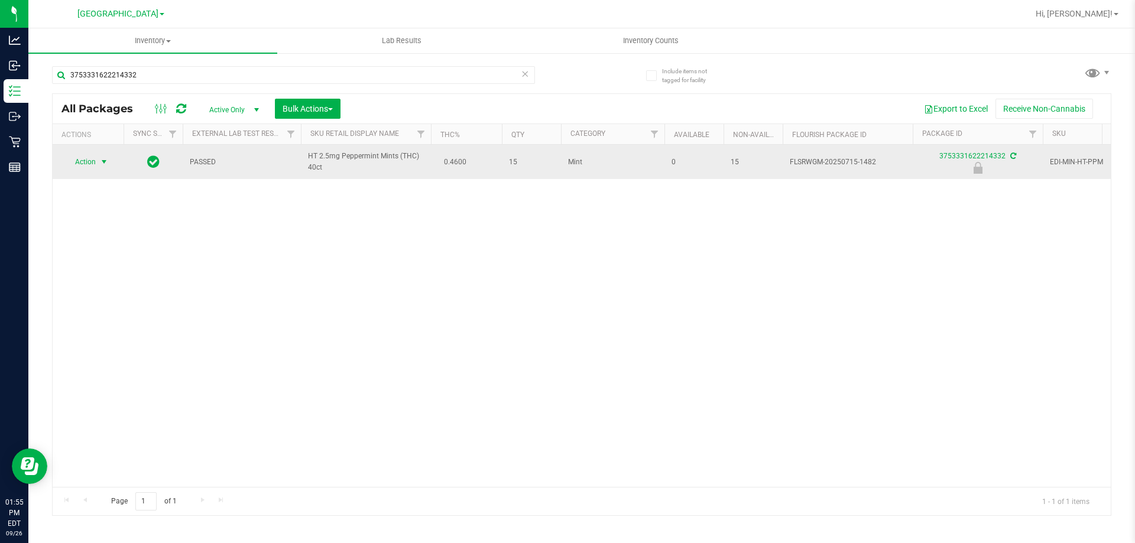
click at [100, 163] on span "select" at bounding box center [103, 161] width 9 height 9
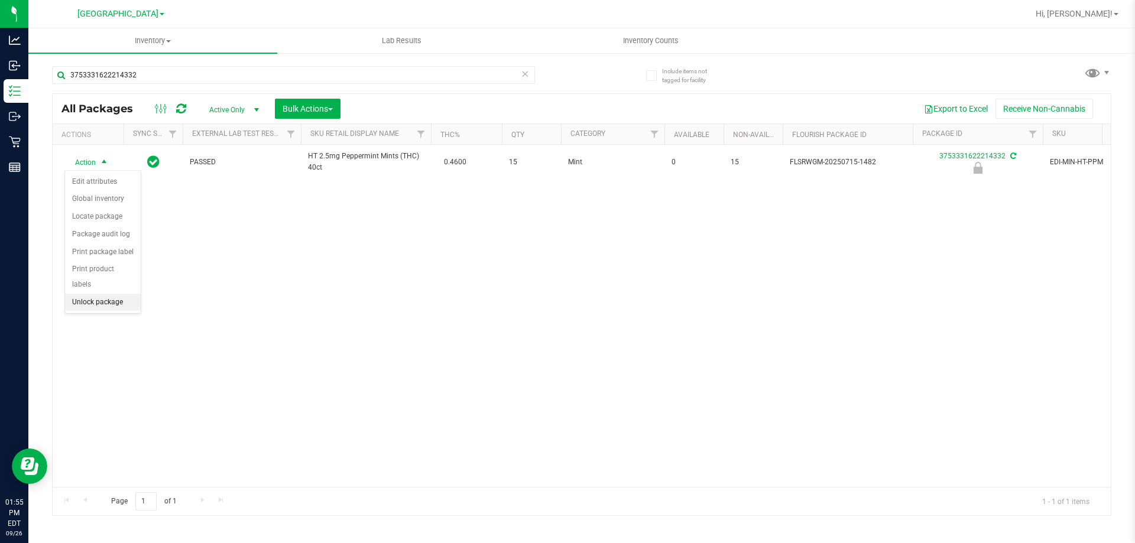
click at [101, 294] on li "Unlock package" at bounding box center [103, 303] width 76 height 18
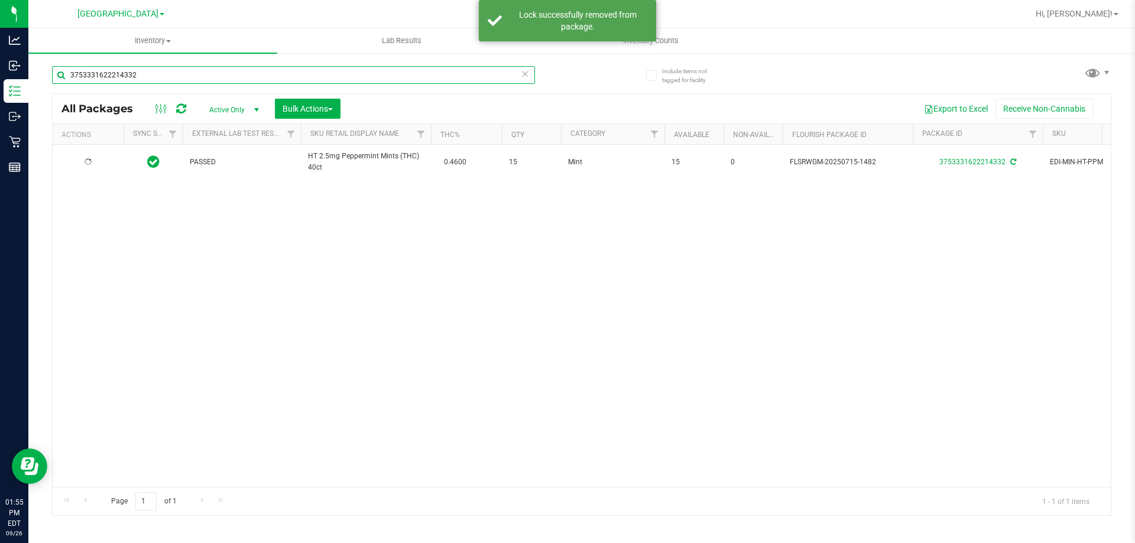
click at [173, 76] on input "3753331622214332" at bounding box center [293, 75] width 483 height 18
type input "9059263599821895"
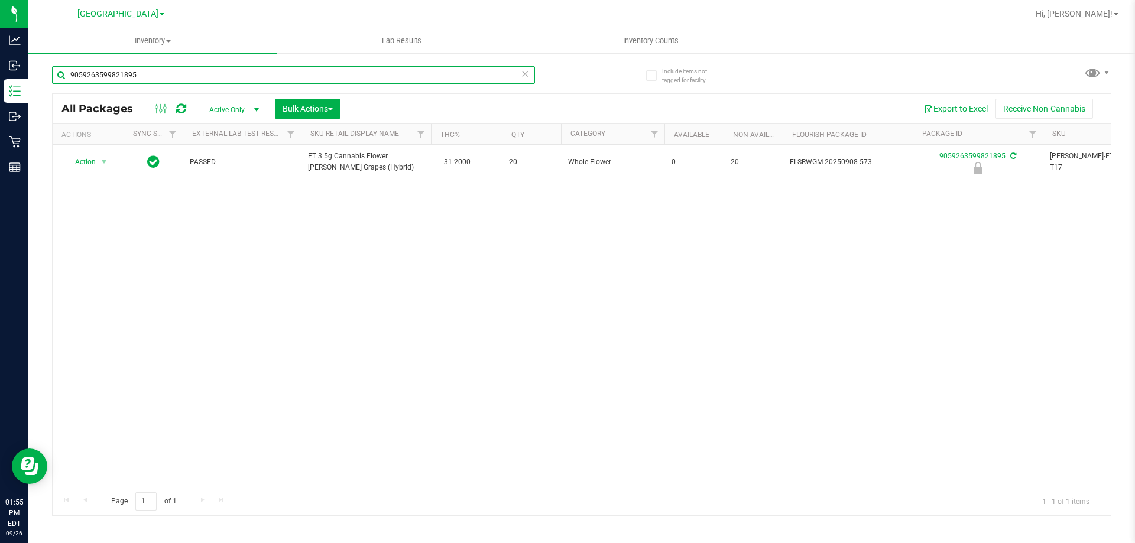
click at [154, 76] on input "9059263599821895" at bounding box center [293, 75] width 483 height 18
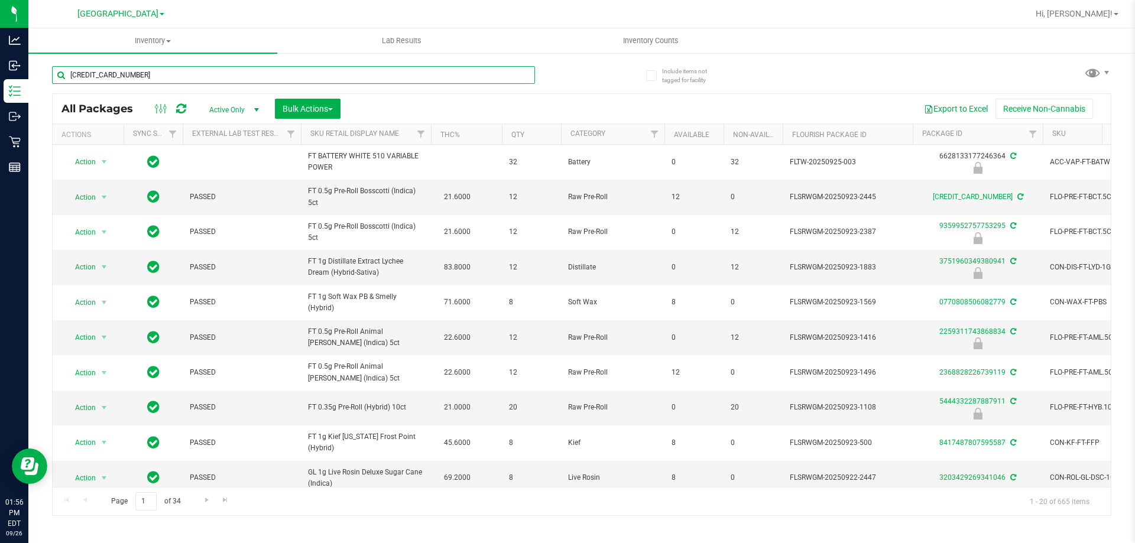
type input "4580999873435757"
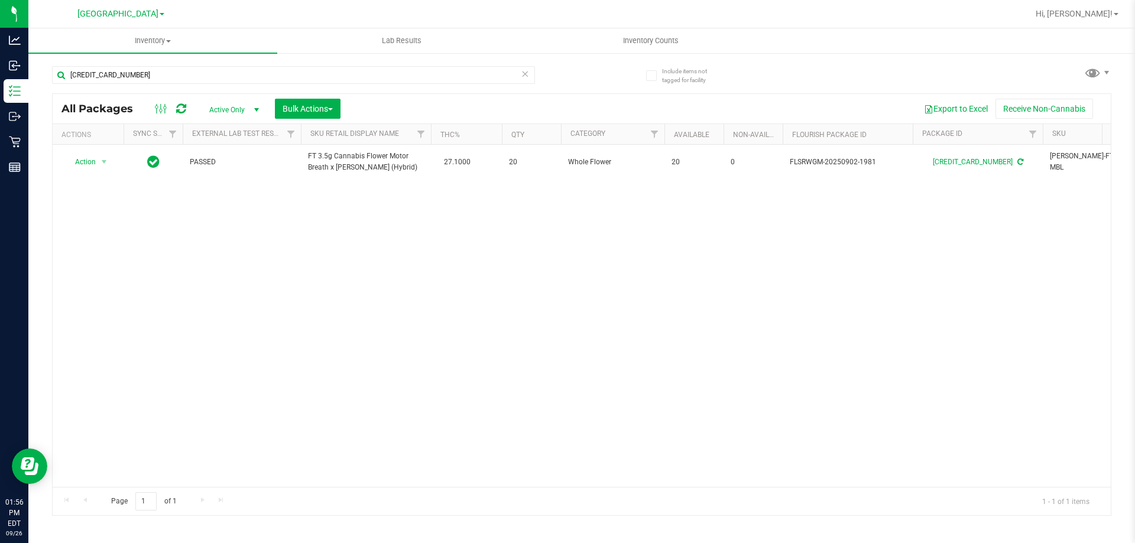
click at [196, 64] on div "4580999873435757" at bounding box center [317, 75] width 530 height 38
click at [197, 78] on input "4580999873435757" at bounding box center [293, 75] width 483 height 18
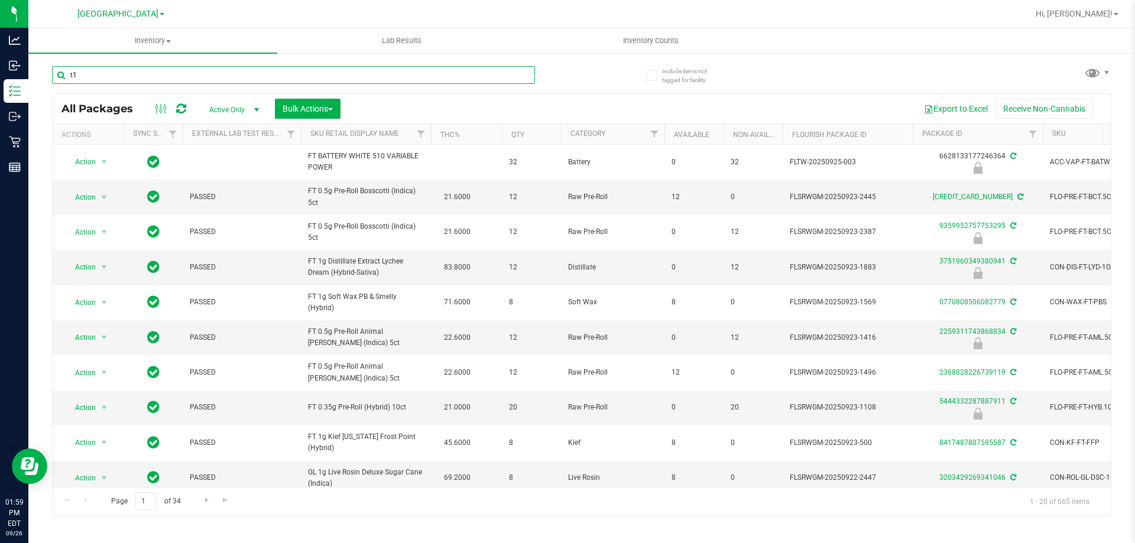
type input "t19"
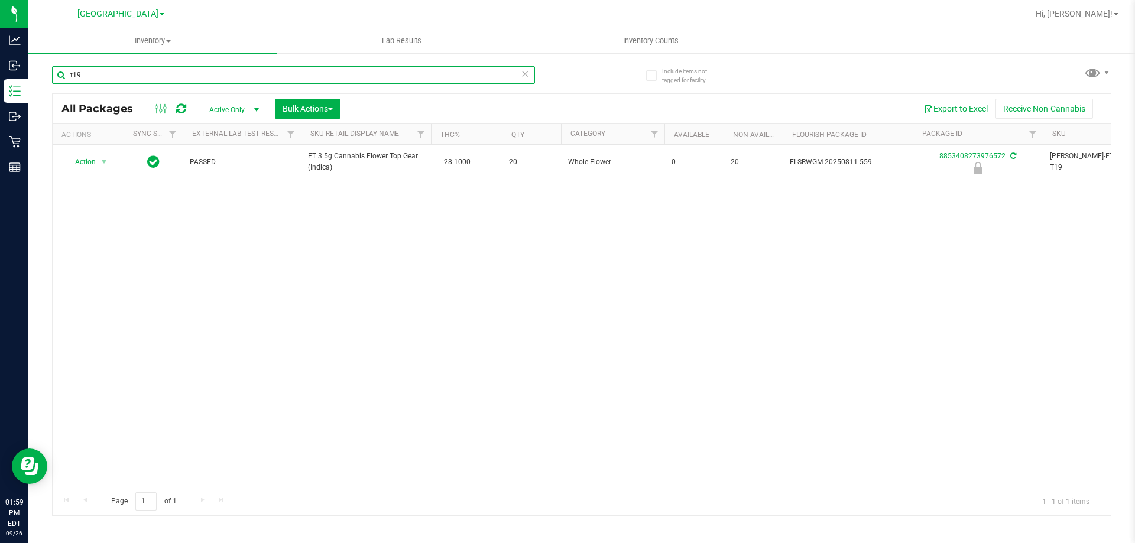
click at [205, 78] on input "t19" at bounding box center [293, 75] width 483 height 18
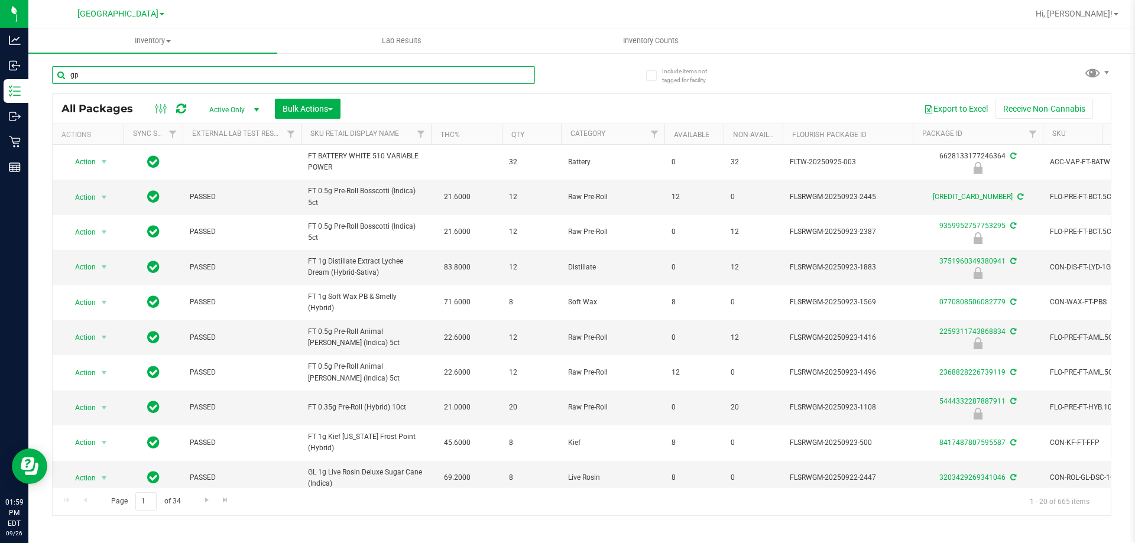
type input "gpe"
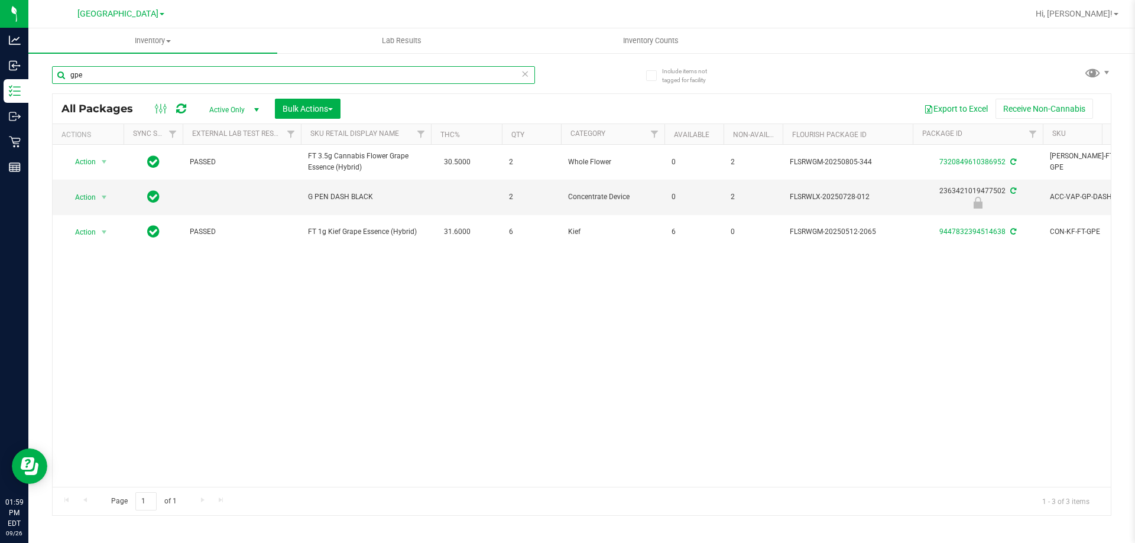
click at [138, 73] on input "gpe" at bounding box center [293, 75] width 483 height 18
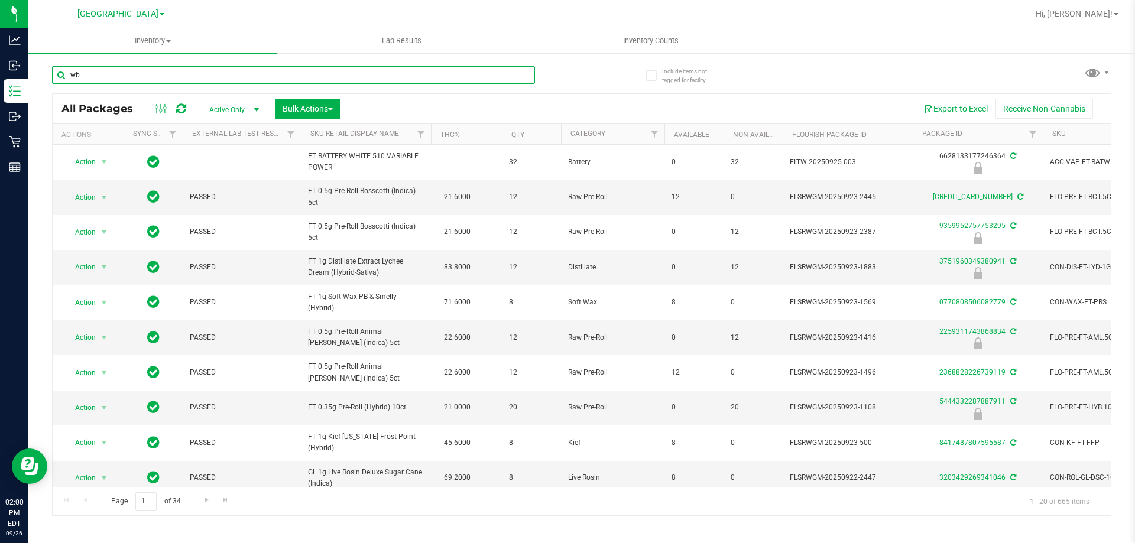
type input "wbv"
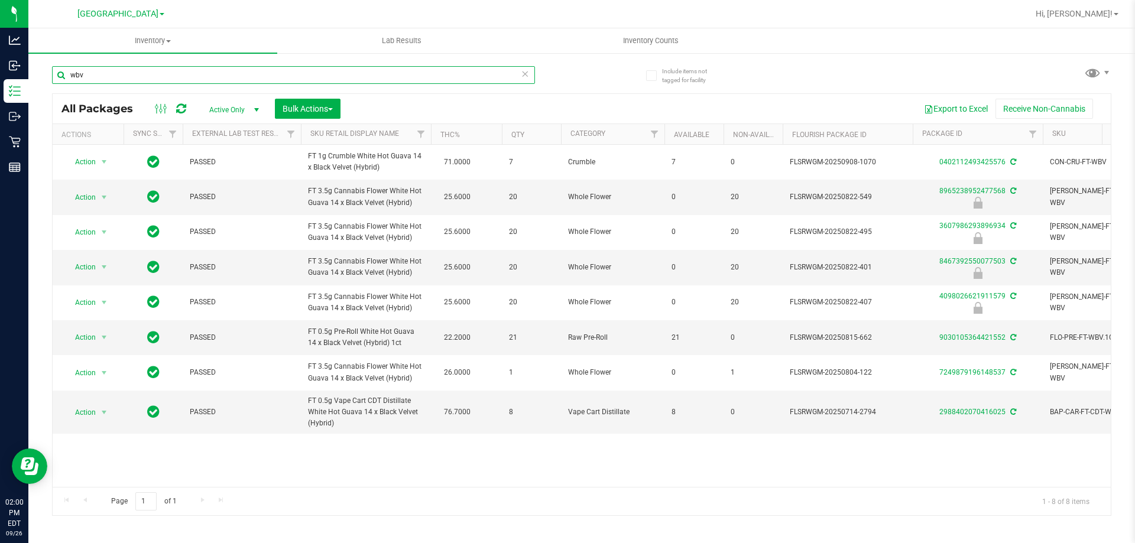
click at [195, 76] on input "wbv" at bounding box center [293, 75] width 483 height 18
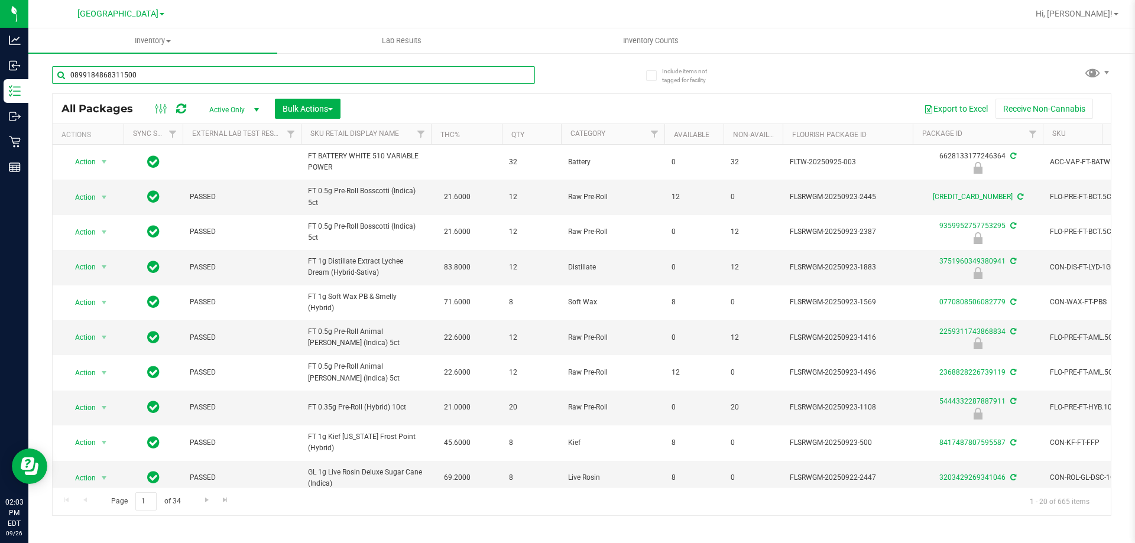
type input "0899184868311500"
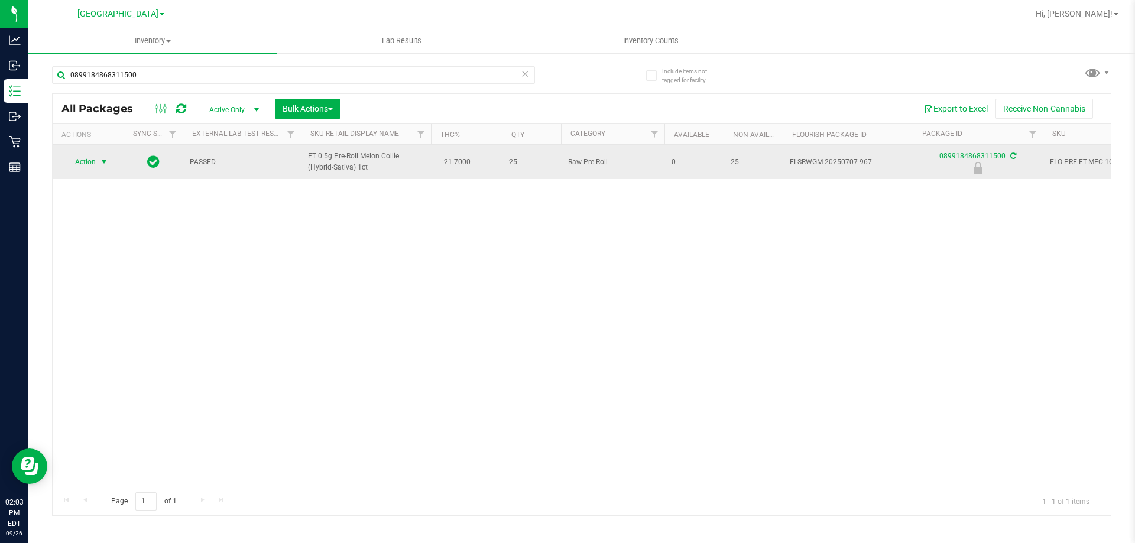
click at [94, 163] on span "Action" at bounding box center [80, 162] width 32 height 17
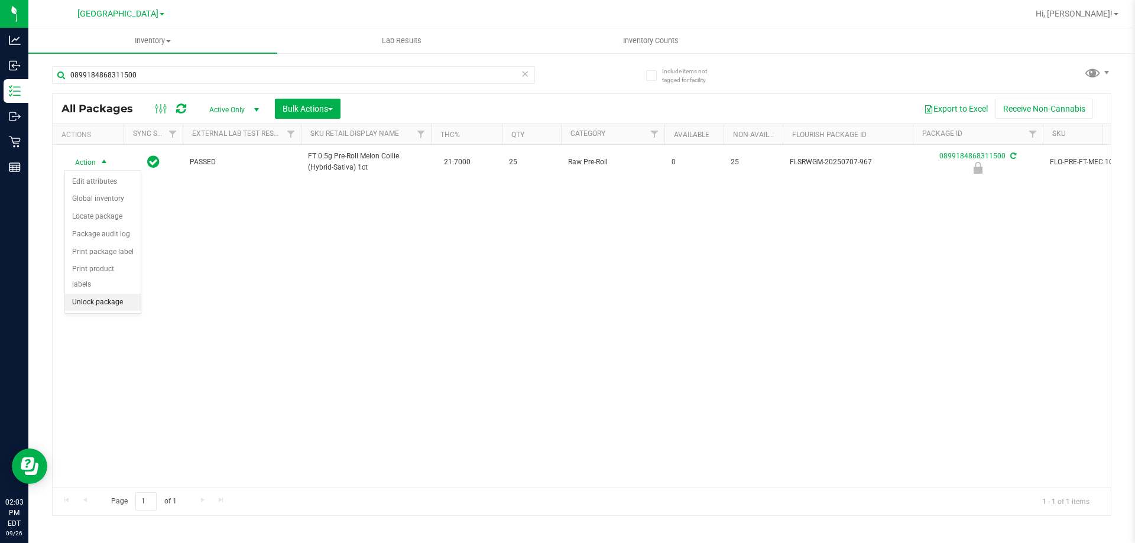
click at [95, 294] on li "Unlock package" at bounding box center [103, 303] width 76 height 18
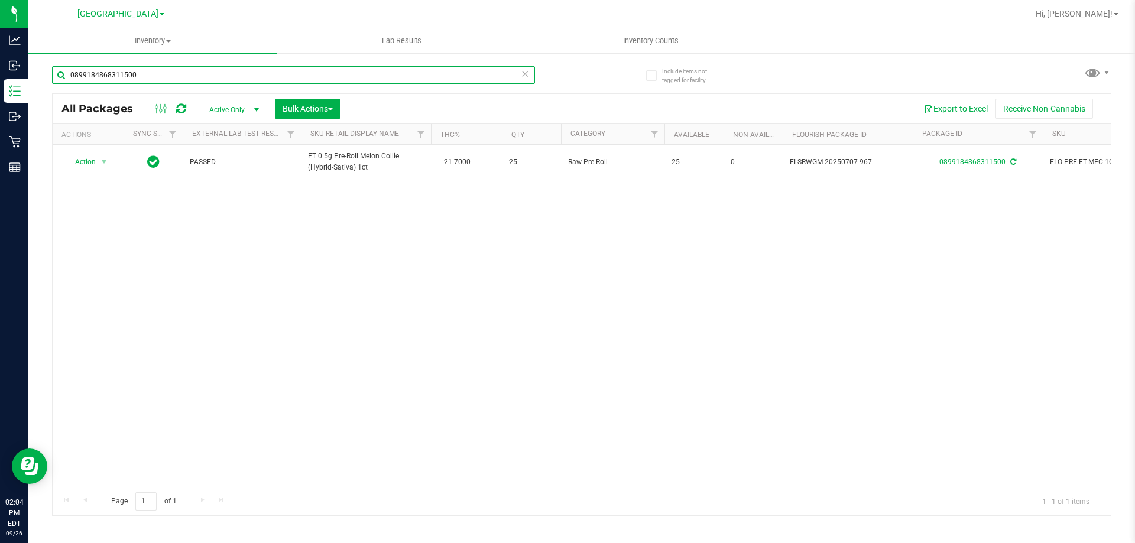
click at [164, 66] on input "0899184868311500" at bounding box center [293, 75] width 483 height 18
click at [162, 80] on input "0899184868311500" at bounding box center [293, 75] width 483 height 18
type input "8853408273976572"
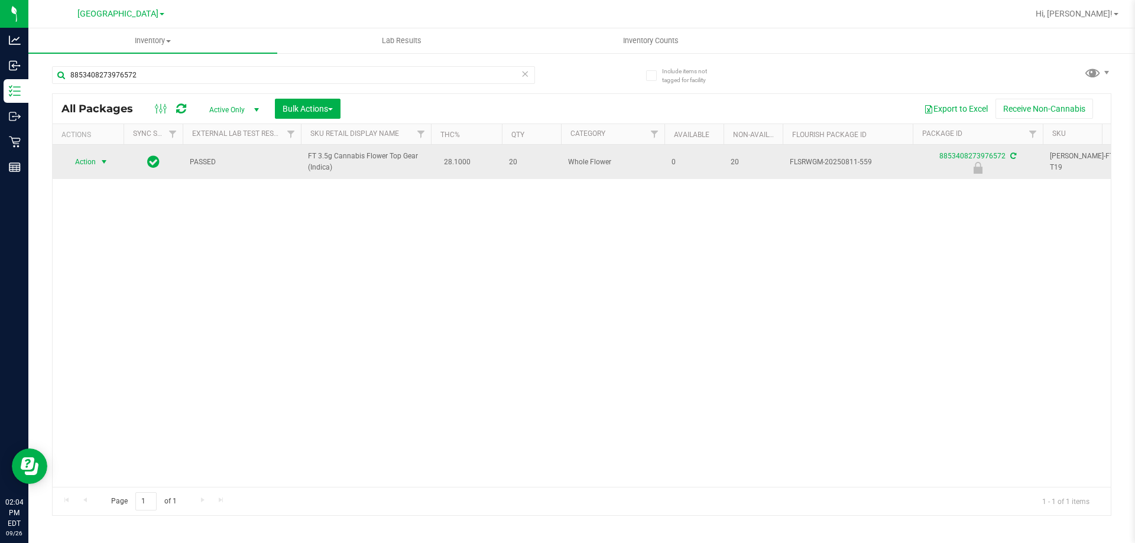
click at [92, 168] on span "Action" at bounding box center [80, 162] width 32 height 17
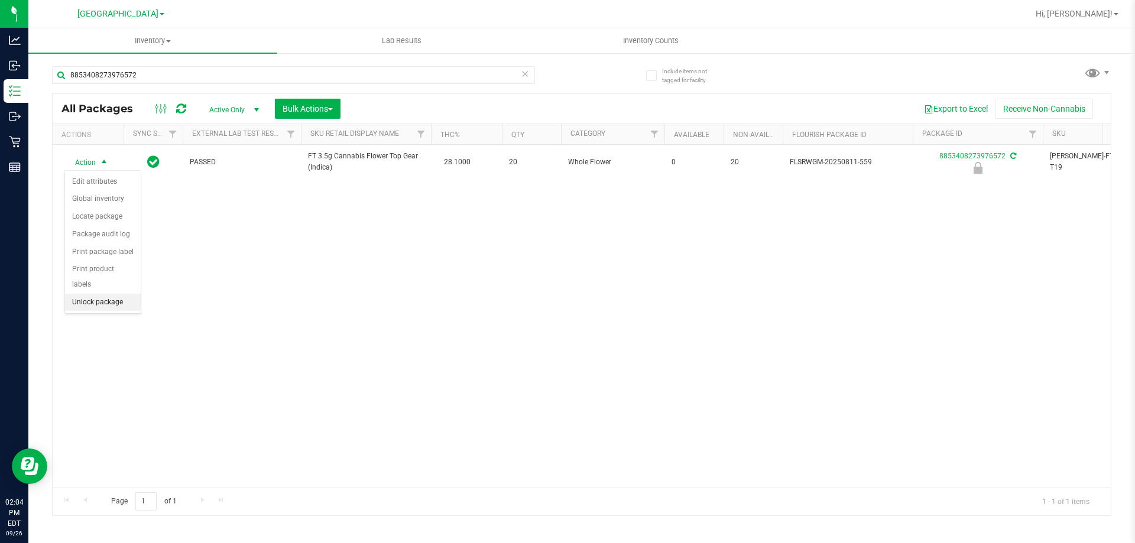
click at [103, 294] on li "Unlock package" at bounding box center [103, 303] width 76 height 18
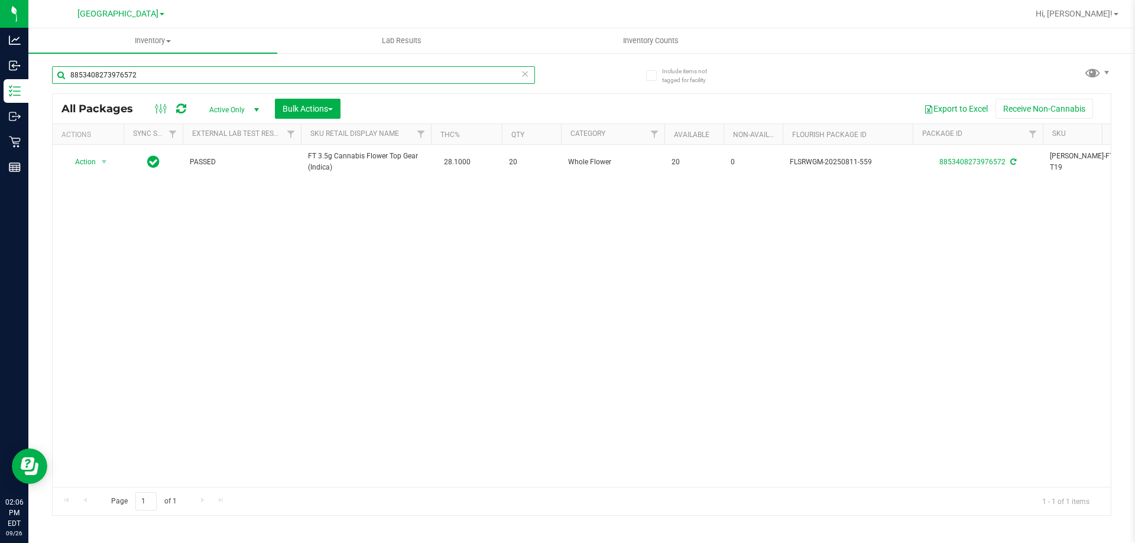
click at [182, 80] on input "8853408273976572" at bounding box center [293, 75] width 483 height 18
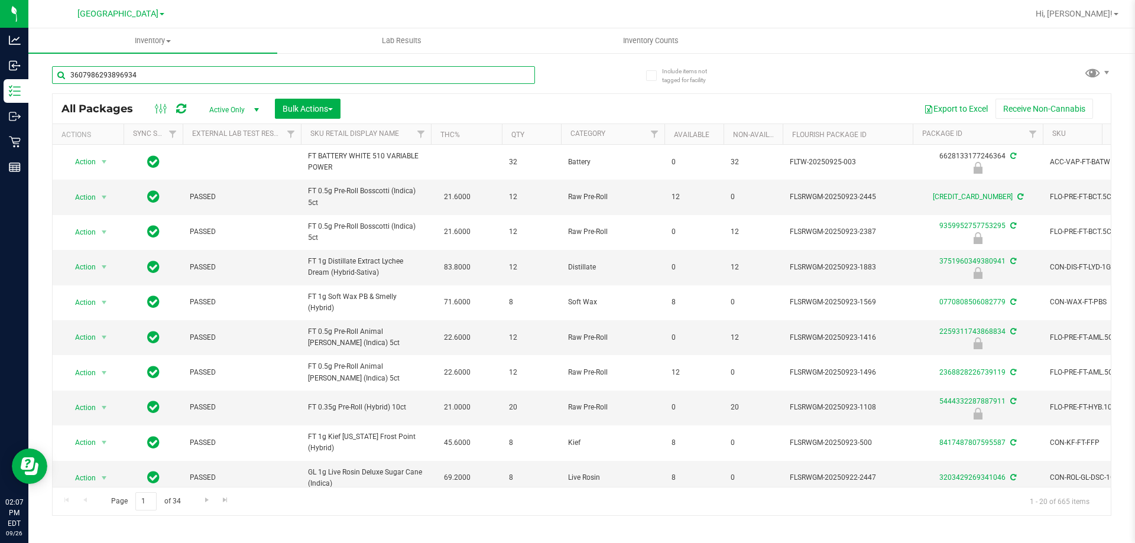
type input "3607986293896934"
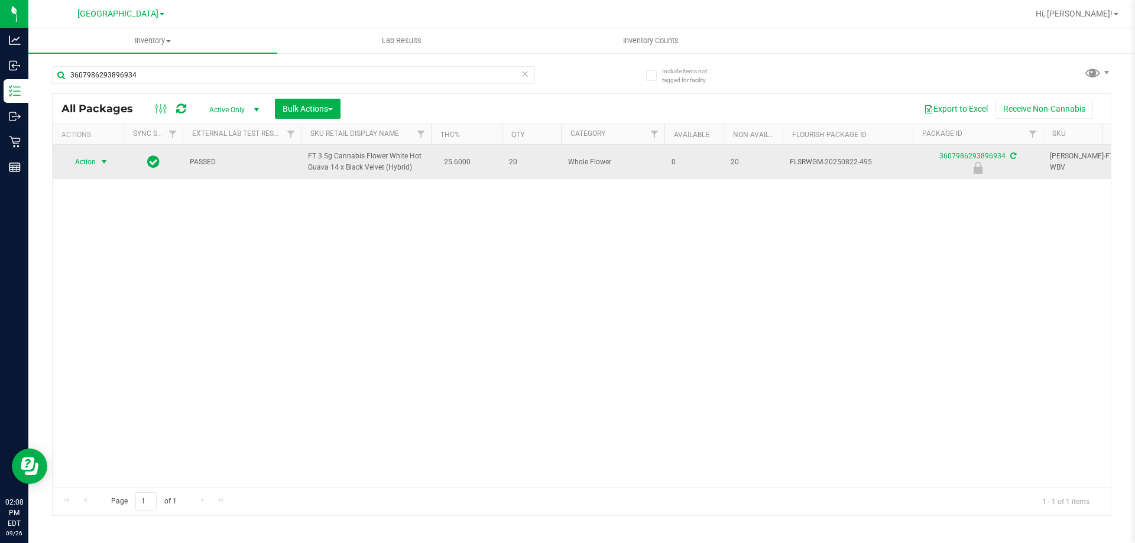
click at [90, 165] on span "Action" at bounding box center [80, 162] width 32 height 17
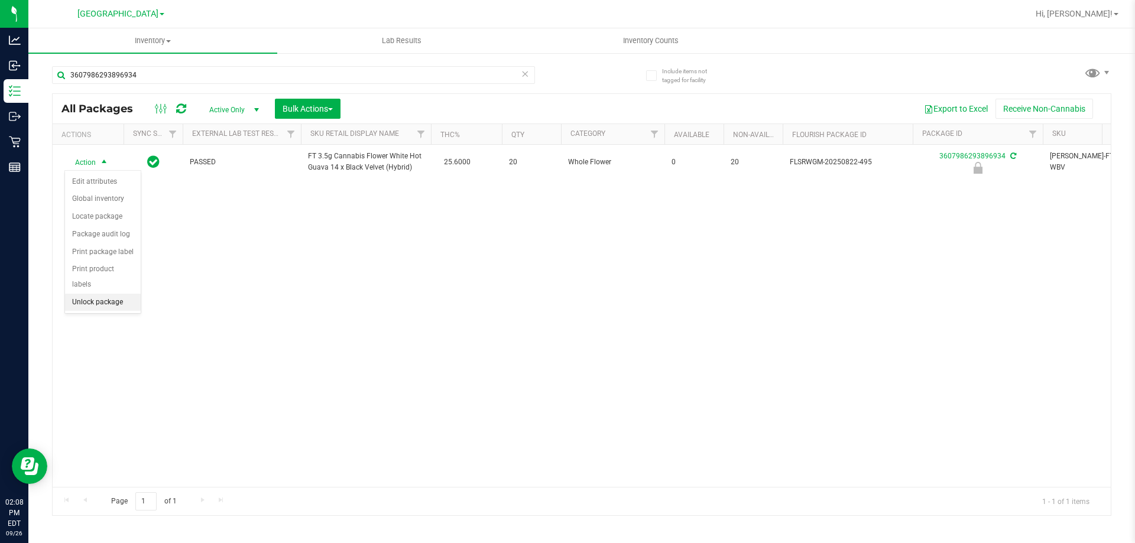
click at [111, 294] on li "Unlock package" at bounding box center [103, 303] width 76 height 18
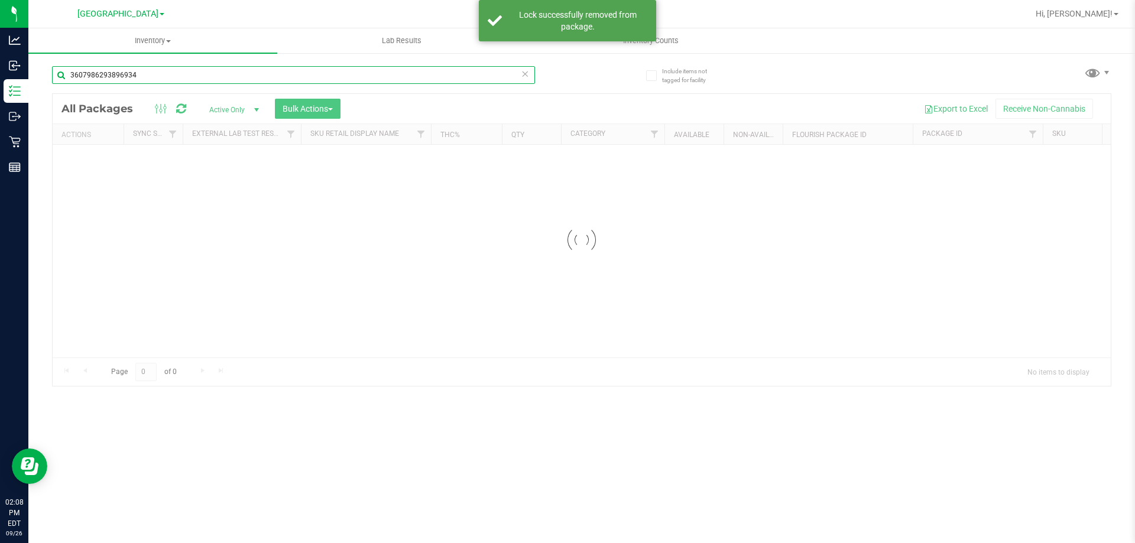
click at [153, 77] on input "3607986293896934" at bounding box center [293, 75] width 483 height 18
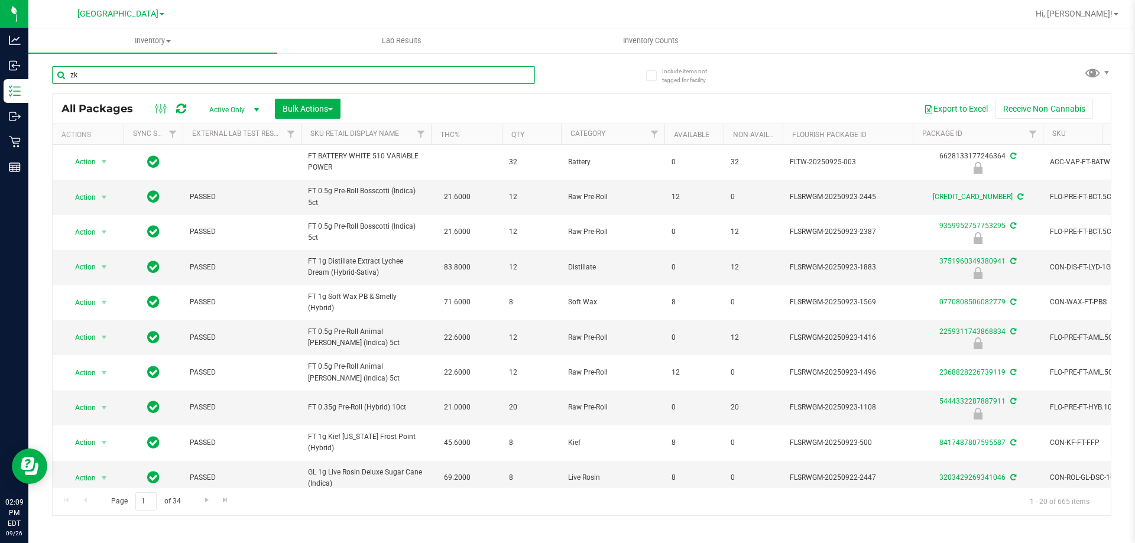
type input "zkr"
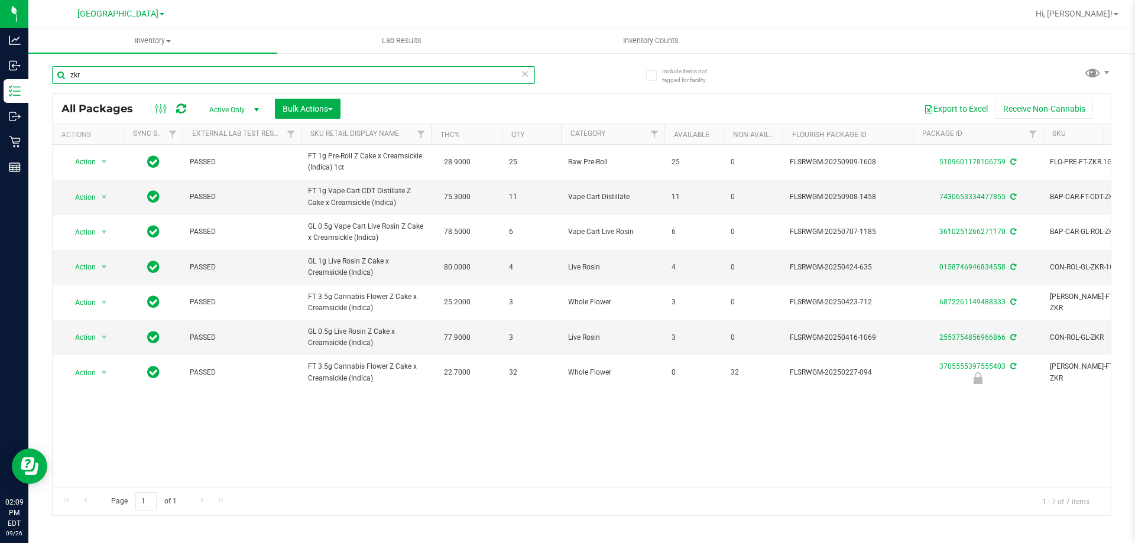
click at [99, 71] on input "zkr" at bounding box center [293, 75] width 483 height 18
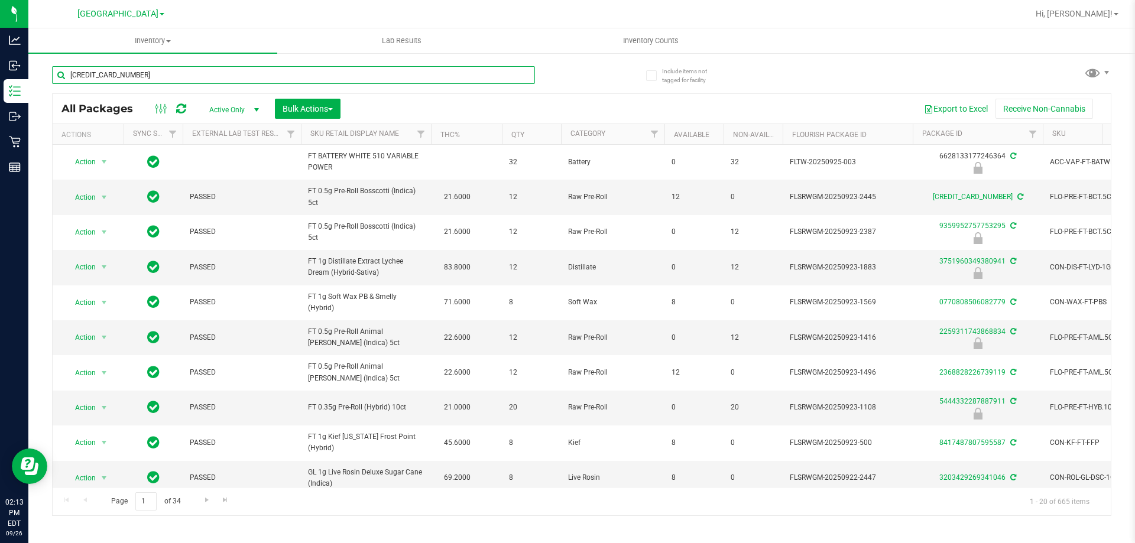
type input "2294609021511695"
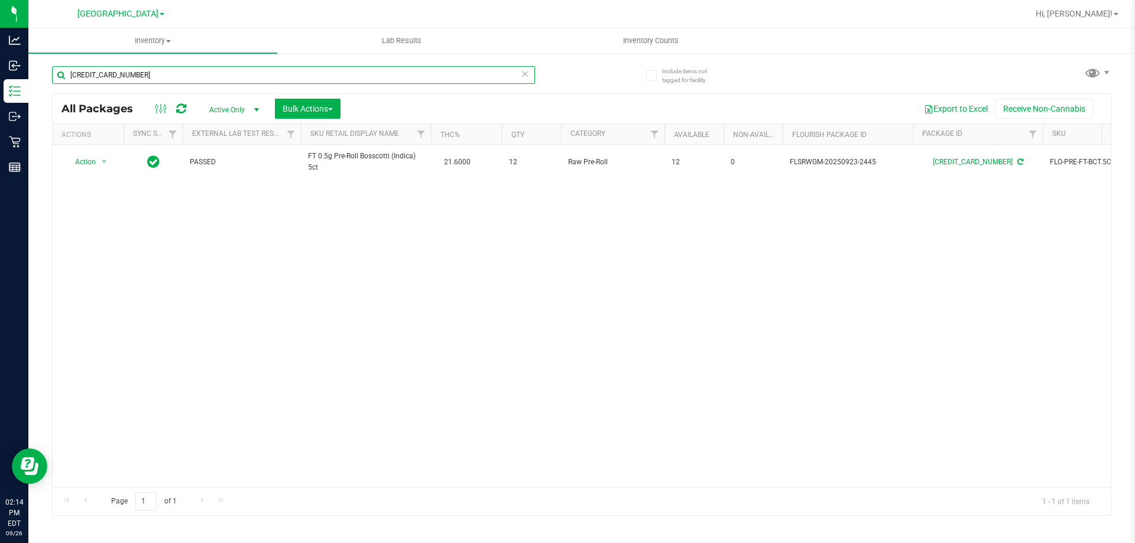
click at [152, 73] on input "2294609021511695" at bounding box center [293, 75] width 483 height 18
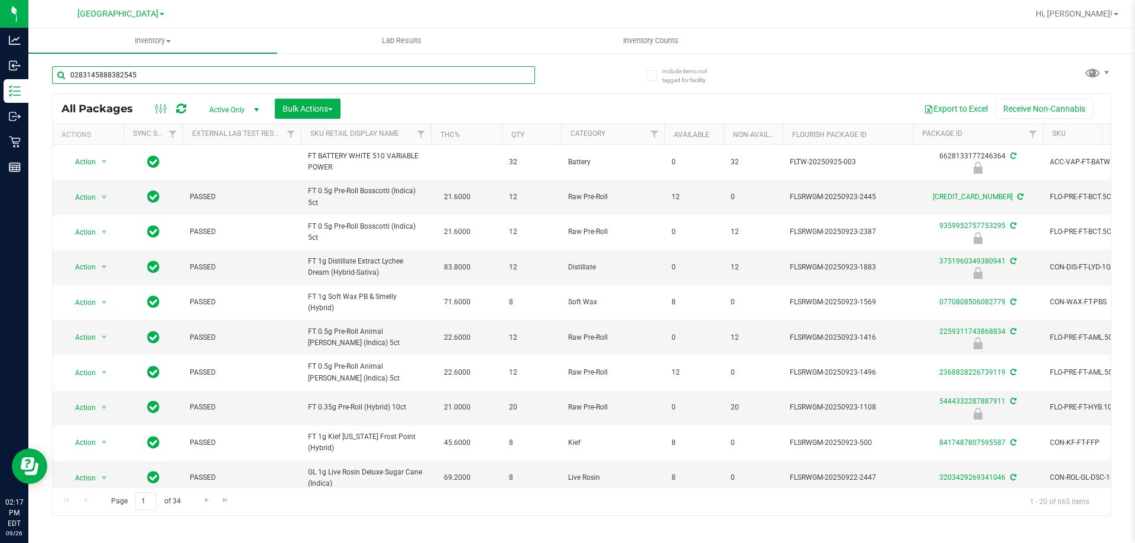
type input "0283145888382545"
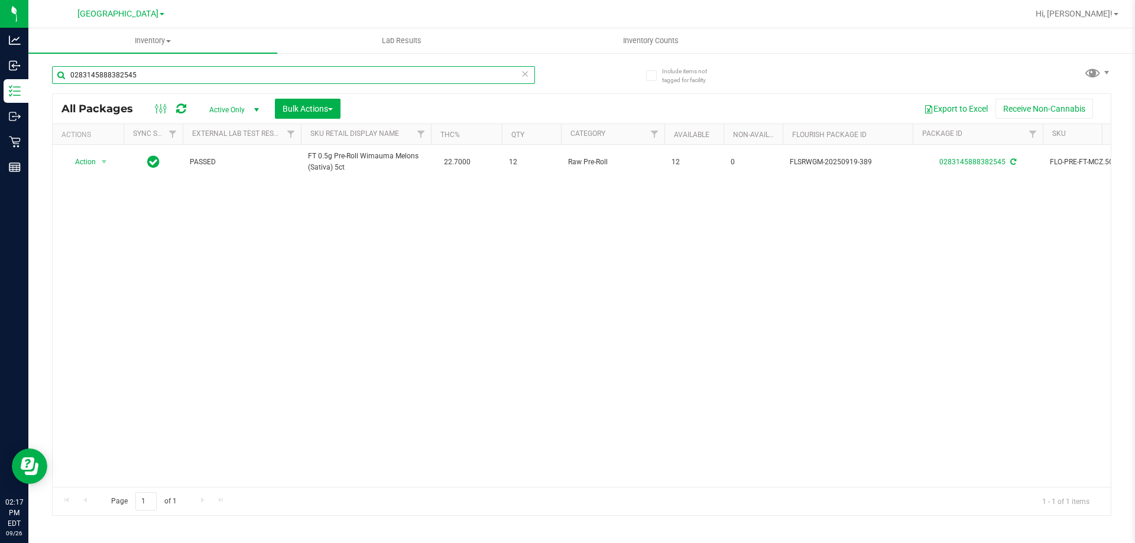
click at [144, 77] on input "0283145888382545" at bounding box center [293, 75] width 483 height 18
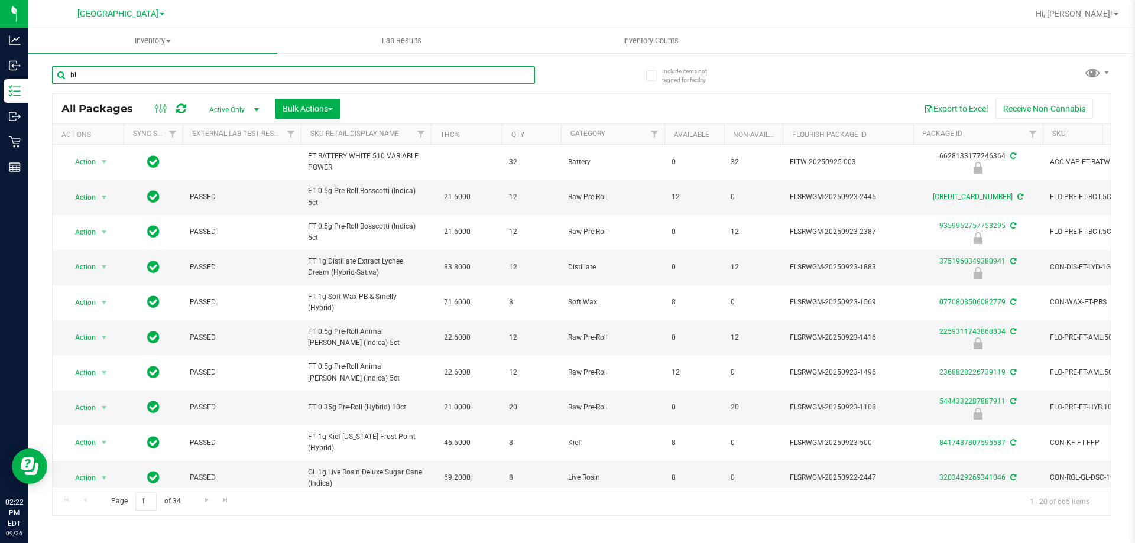
type input "blm"
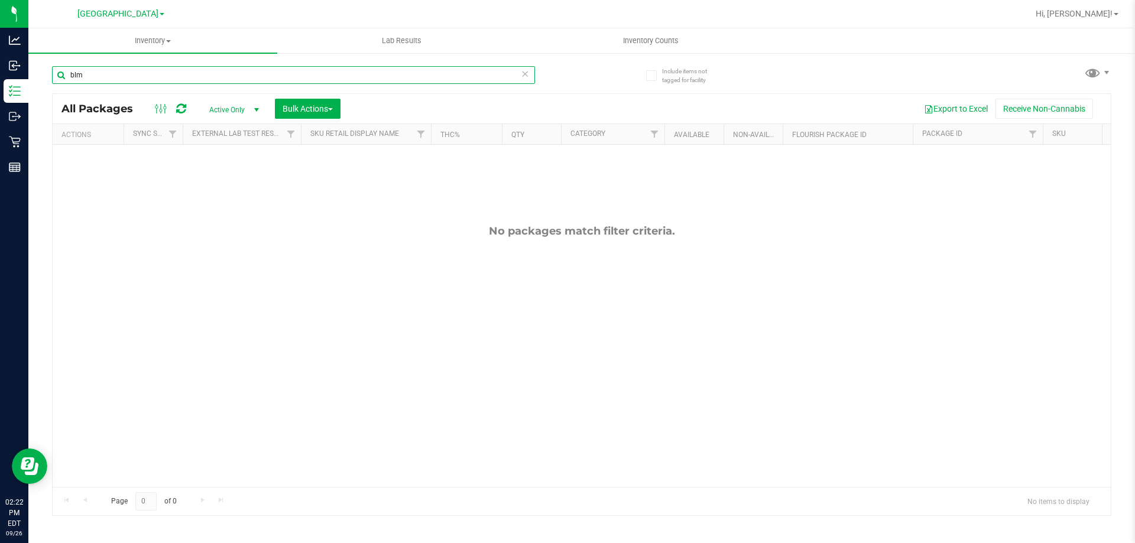
click at [167, 74] on input "blm" at bounding box center [293, 75] width 483 height 18
type input "wbv"
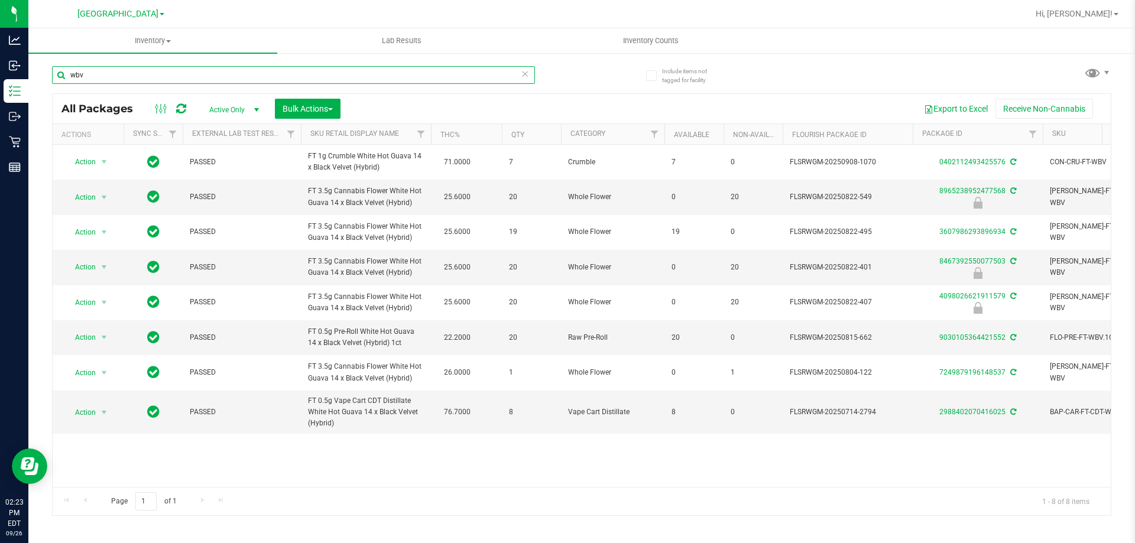
click at [119, 71] on input "wbv" at bounding box center [293, 75] width 483 height 18
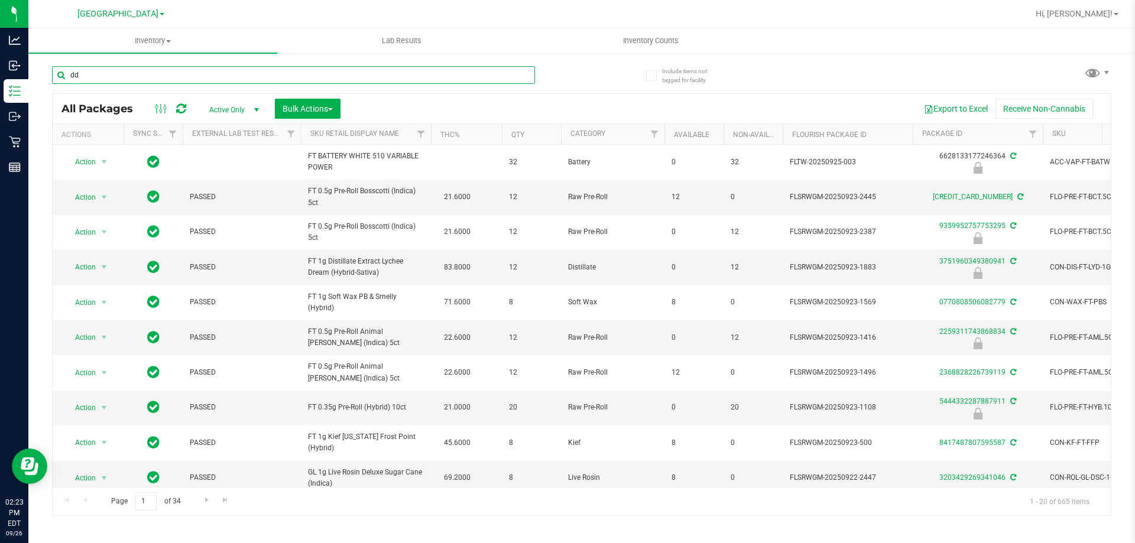
type input "dda"
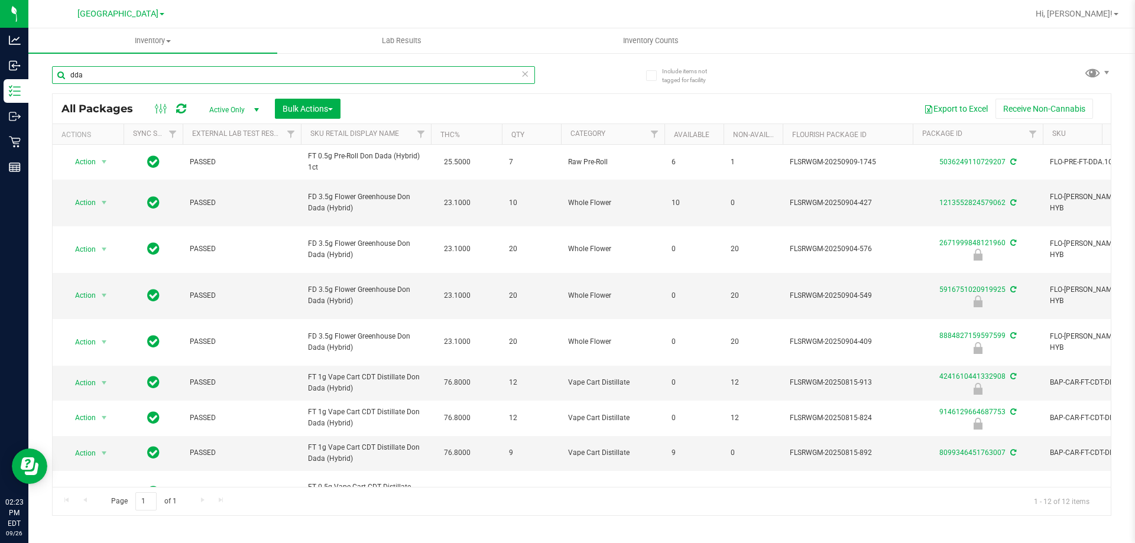
click at [138, 80] on input "dda" at bounding box center [293, 75] width 483 height 18
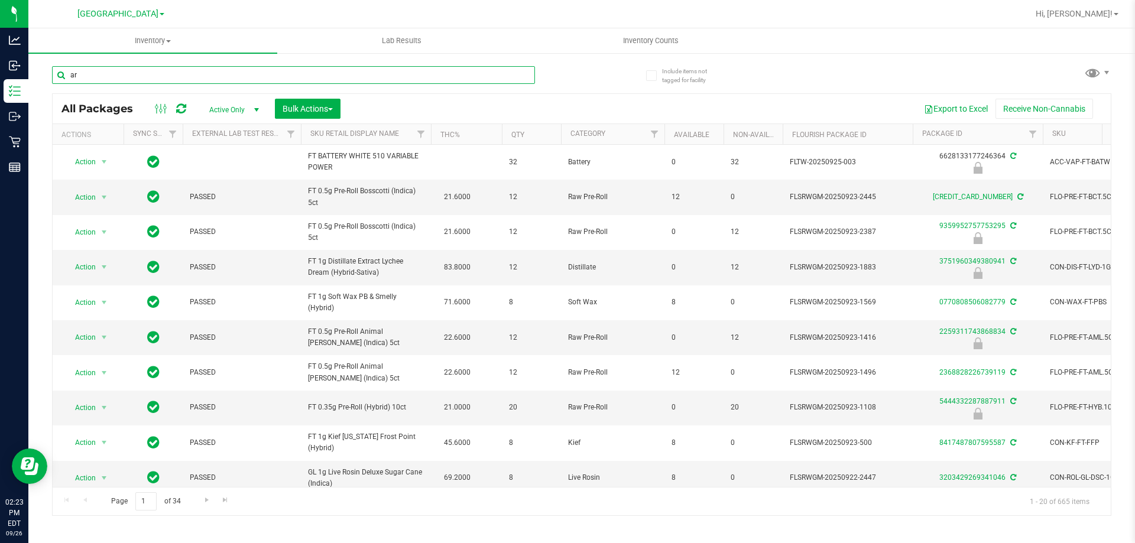
type input "arz"
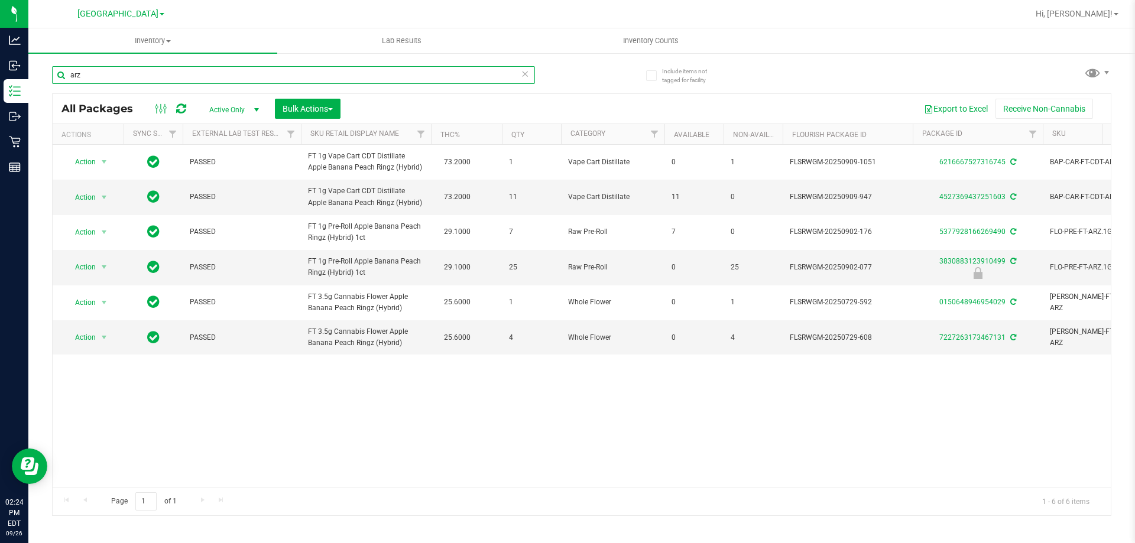
click at [132, 70] on input "arz" at bounding box center [293, 75] width 483 height 18
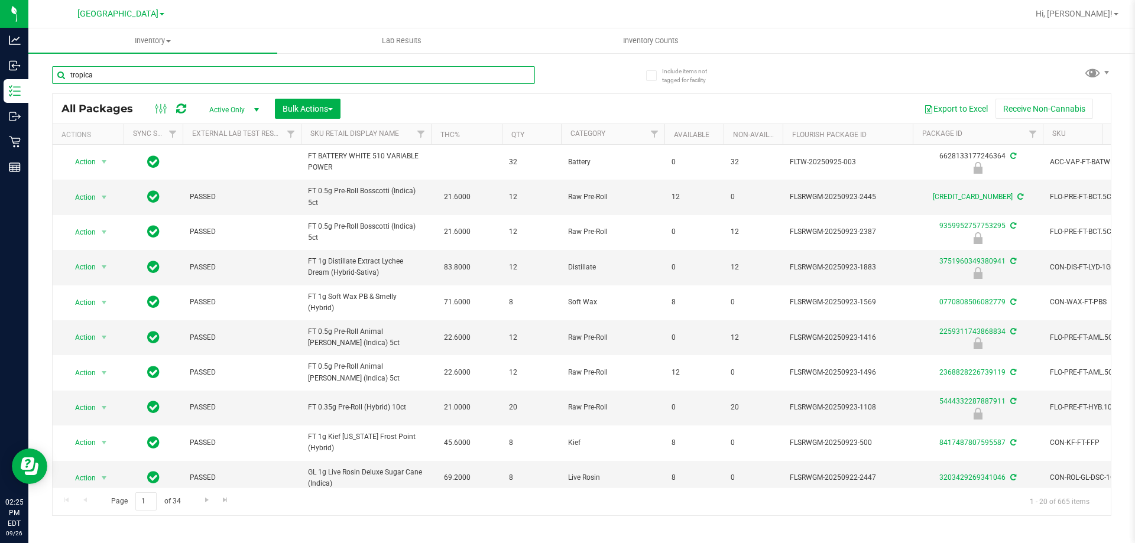
type input "tropical"
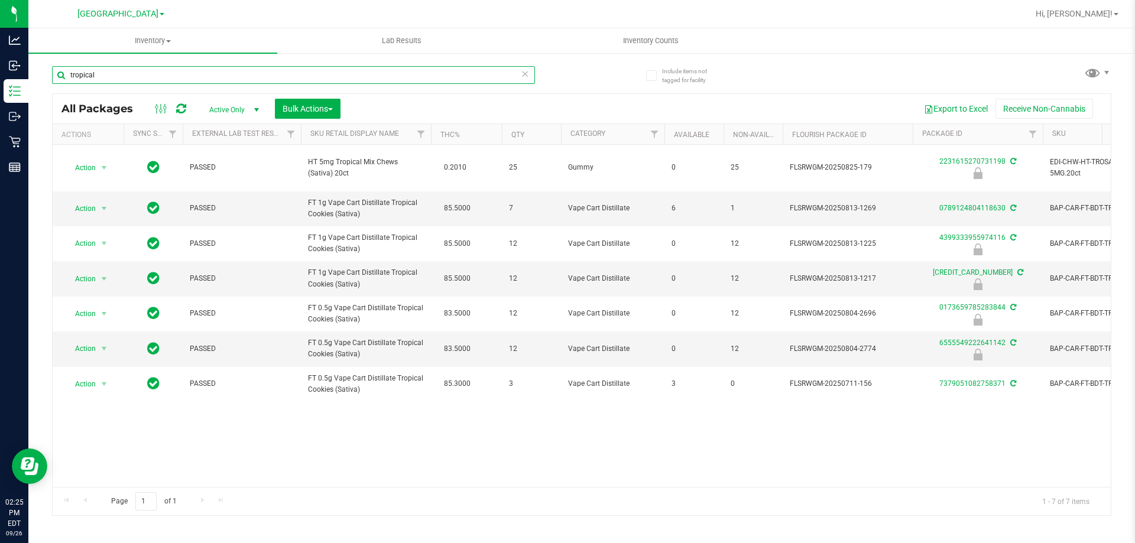
click at [124, 76] on input "tropical" at bounding box center [293, 75] width 483 height 18
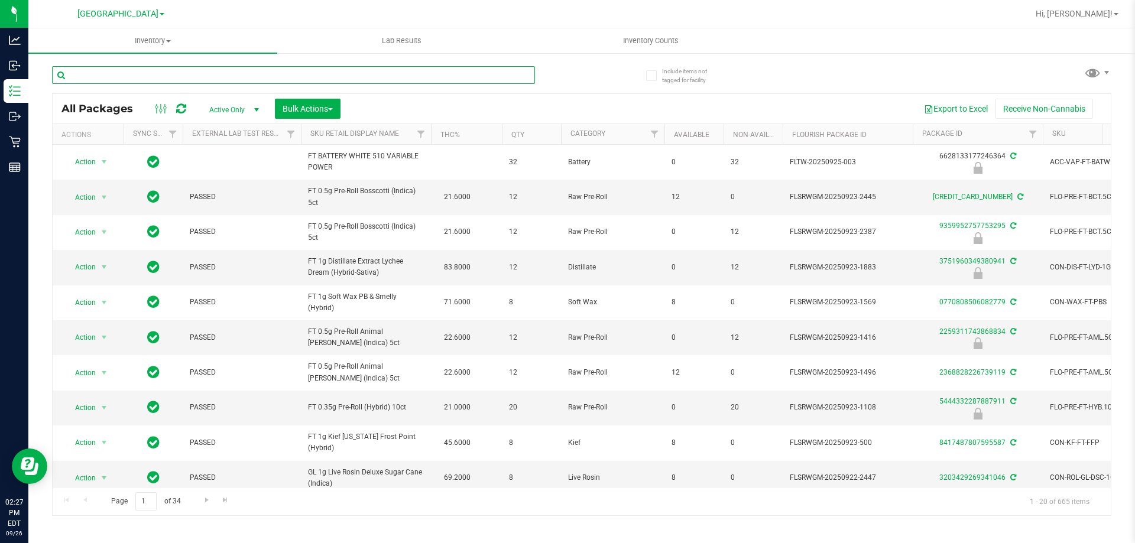
click at [134, 79] on input "text" at bounding box center [293, 75] width 483 height 18
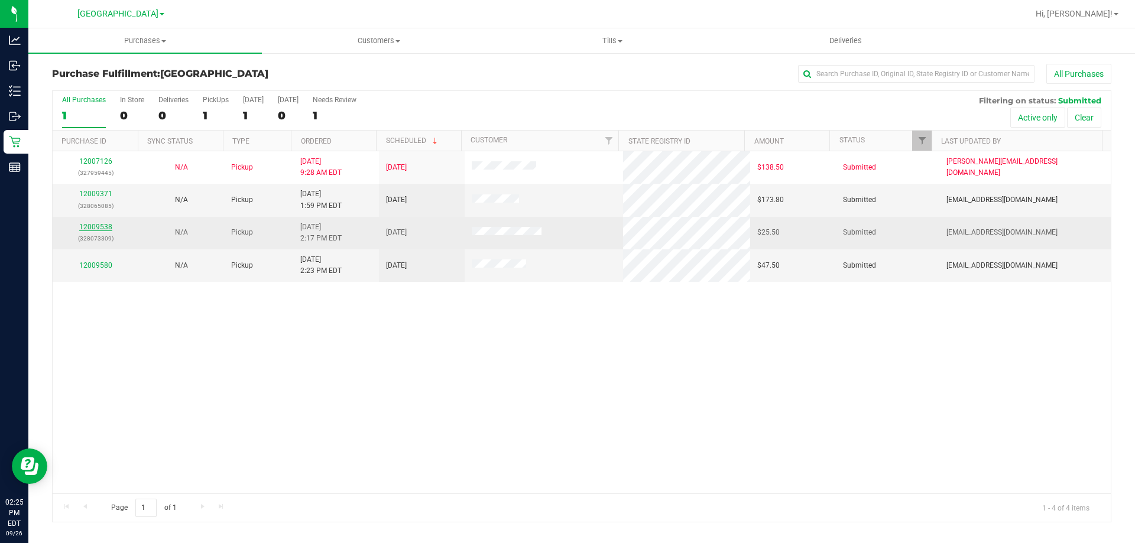
click at [90, 226] on link "12009538" at bounding box center [95, 227] width 33 height 8
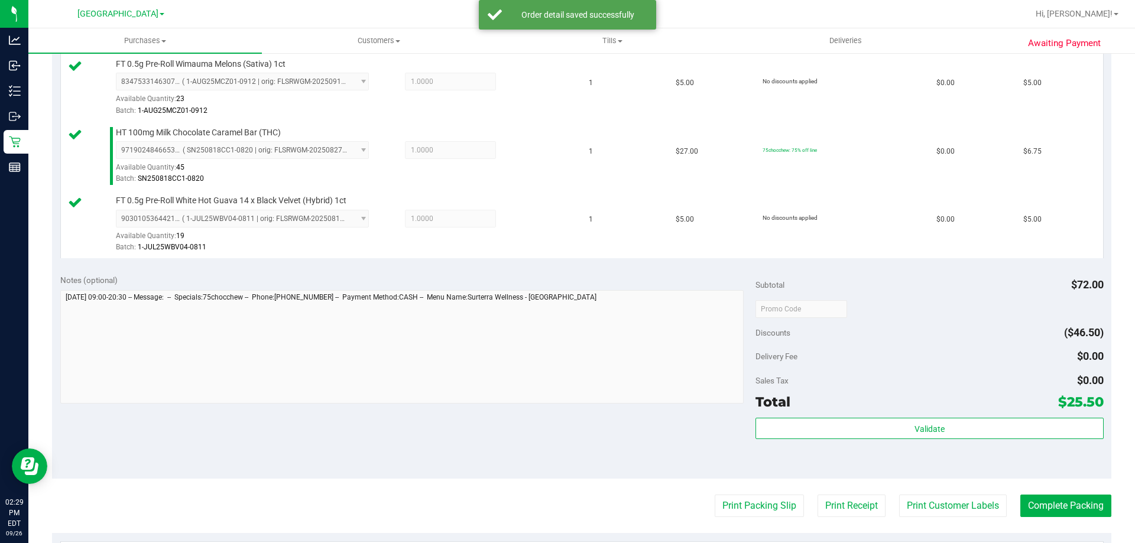
scroll to position [532, 0]
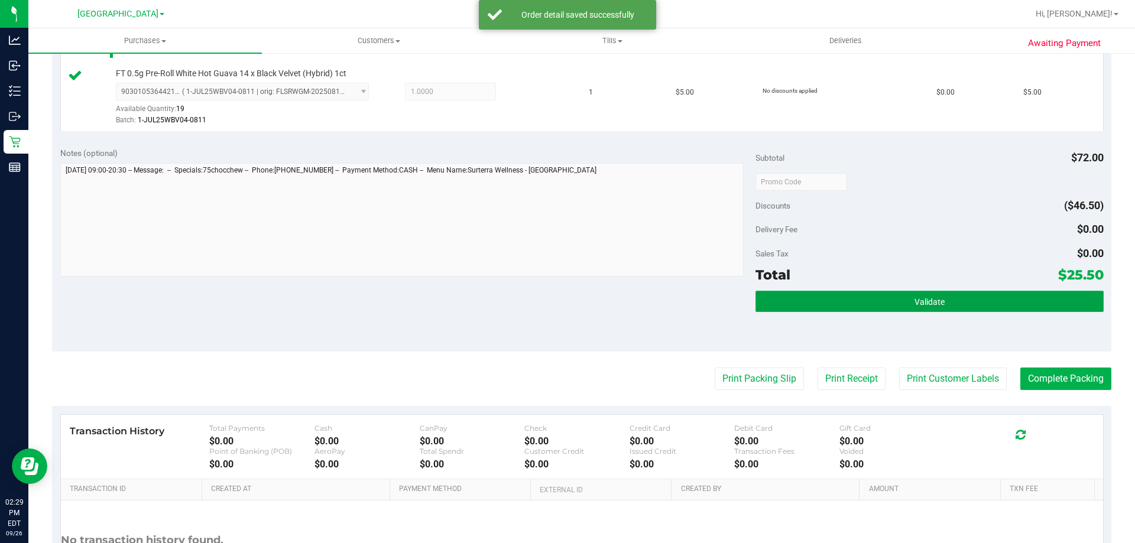
click at [955, 299] on button "Validate" at bounding box center [930, 301] width 348 height 21
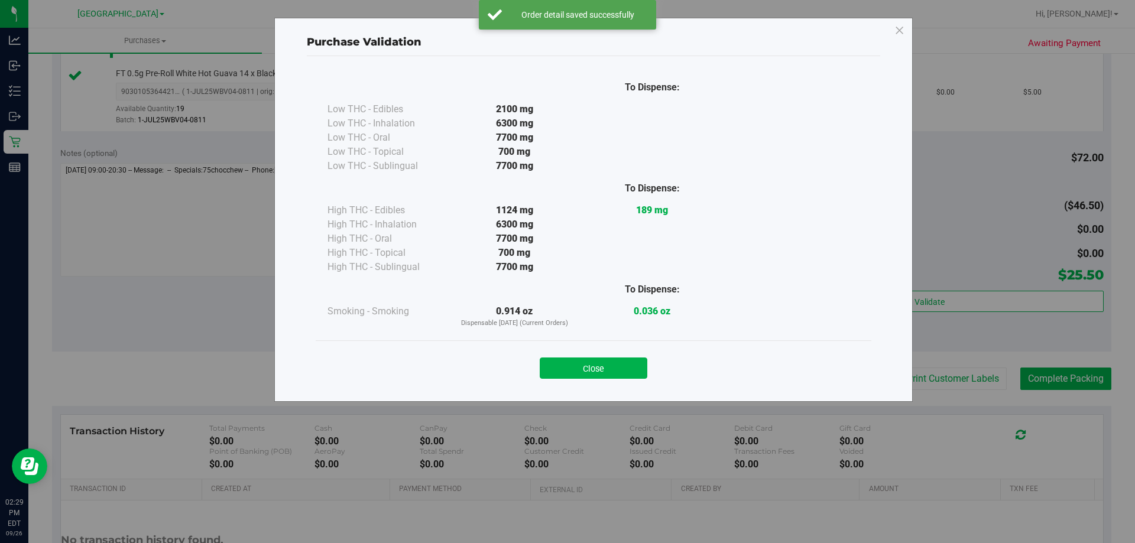
drag, startPoint x: 573, startPoint y: 361, endPoint x: 607, endPoint y: 358, distance: 33.2
click at [575, 361] on button "Close" at bounding box center [594, 368] width 108 height 21
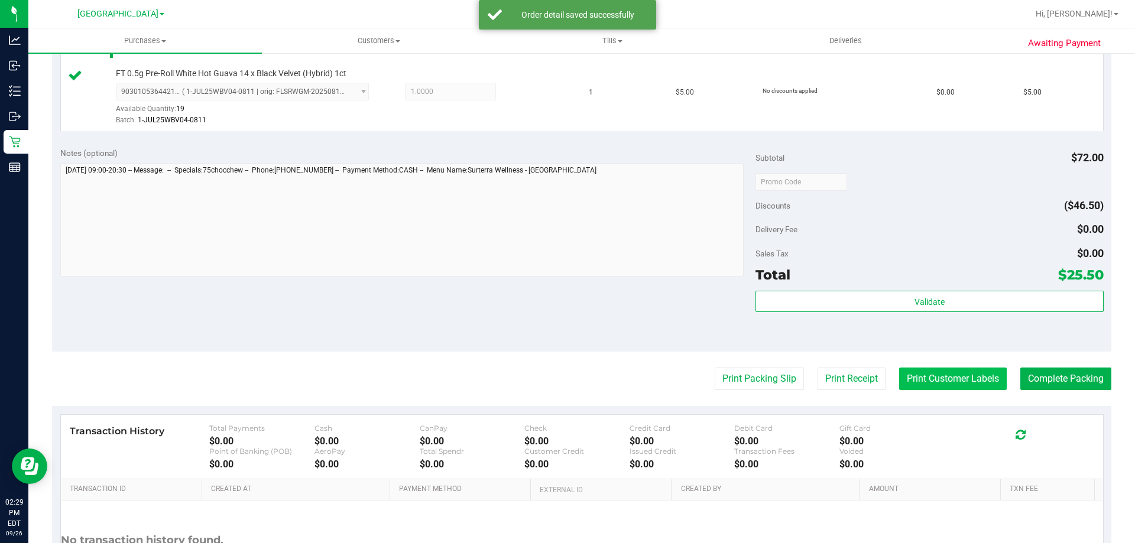
click at [936, 375] on button "Print Customer Labels" at bounding box center [953, 379] width 108 height 22
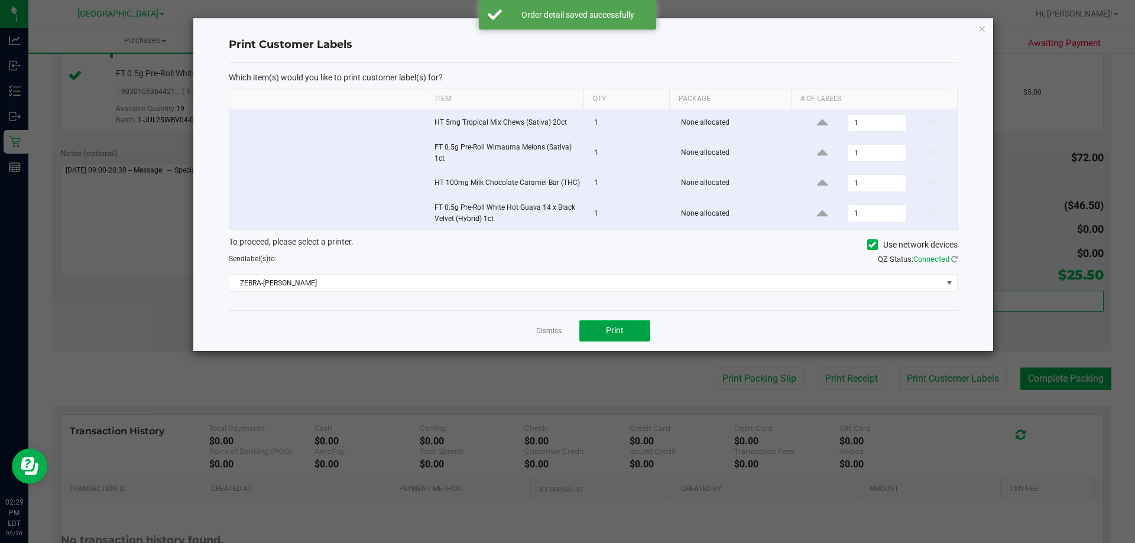
click at [604, 329] on button "Print" at bounding box center [614, 330] width 71 height 21
click at [983, 28] on icon "button" at bounding box center [982, 28] width 8 height 14
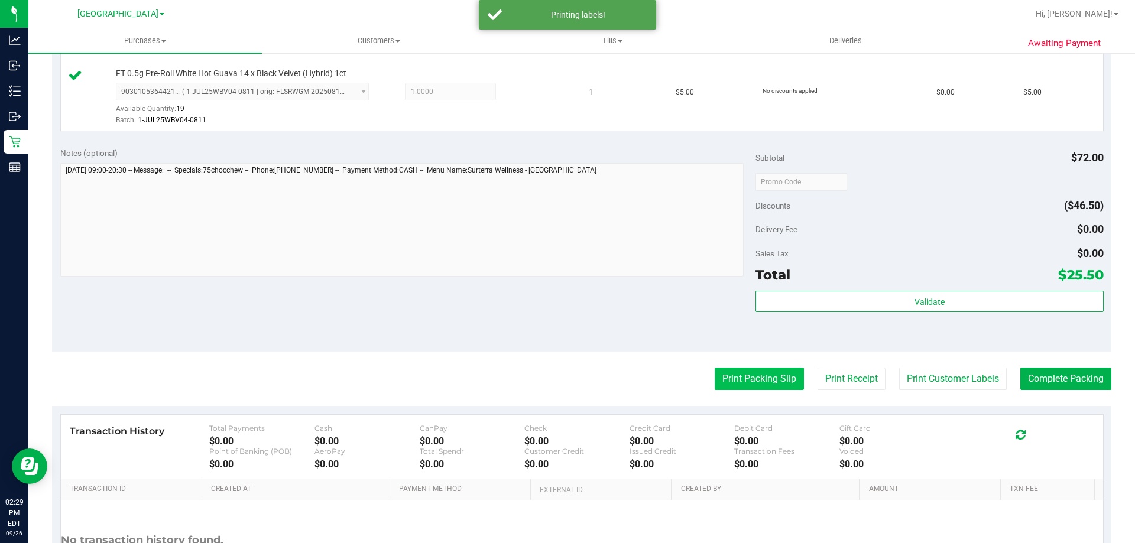
click at [750, 374] on button "Print Packing Slip" at bounding box center [759, 379] width 89 height 22
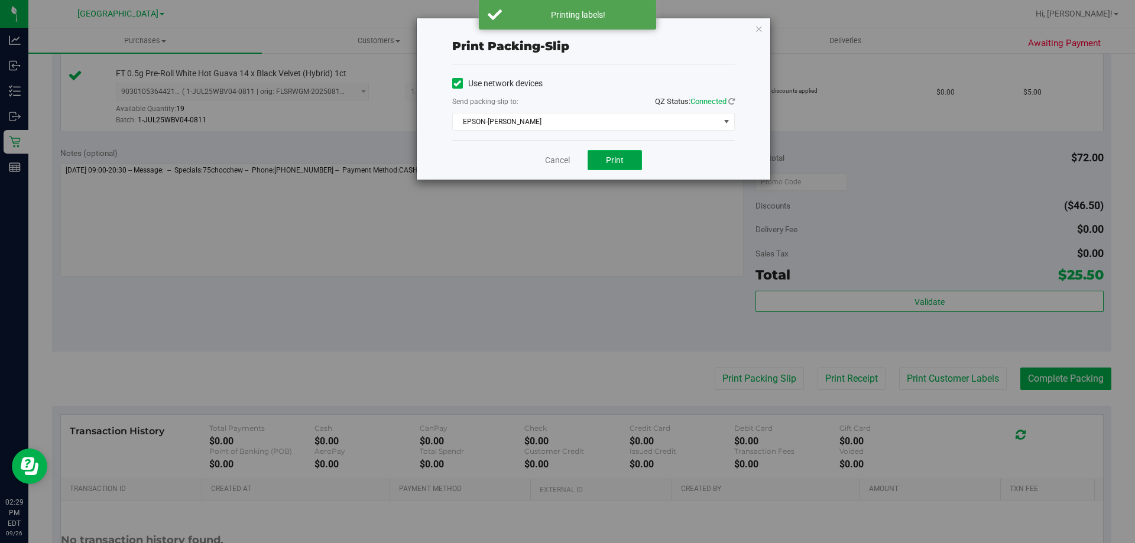
click at [614, 163] on span "Print" at bounding box center [615, 159] width 18 height 9
click at [744, 35] on div "Print packing-slip Use network devices Send packing-slip to: QZ Status: Connect…" at bounding box center [594, 98] width 354 height 161
click at [759, 29] on icon "button" at bounding box center [759, 28] width 8 height 14
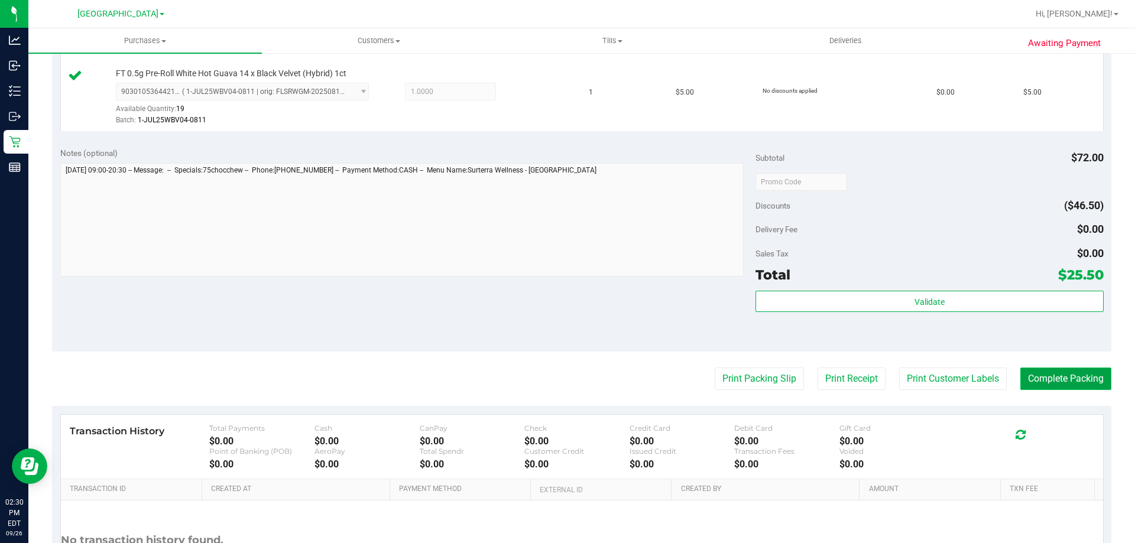
click at [1051, 374] on button "Complete Packing" at bounding box center [1065, 379] width 91 height 22
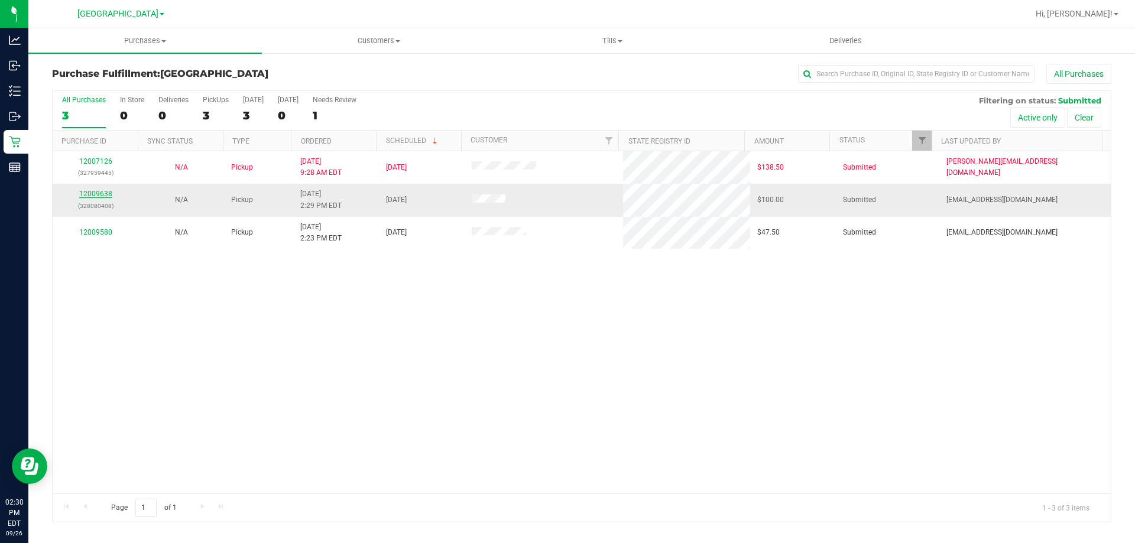
click at [104, 191] on link "12009638" at bounding box center [95, 194] width 33 height 8
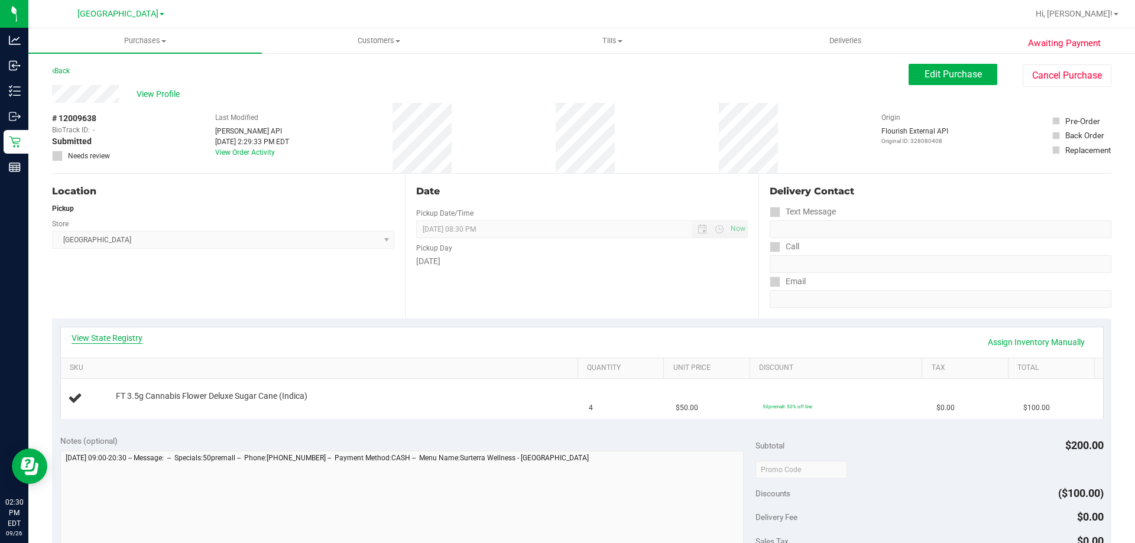
click at [124, 339] on link "View State Registry" at bounding box center [107, 338] width 71 height 12
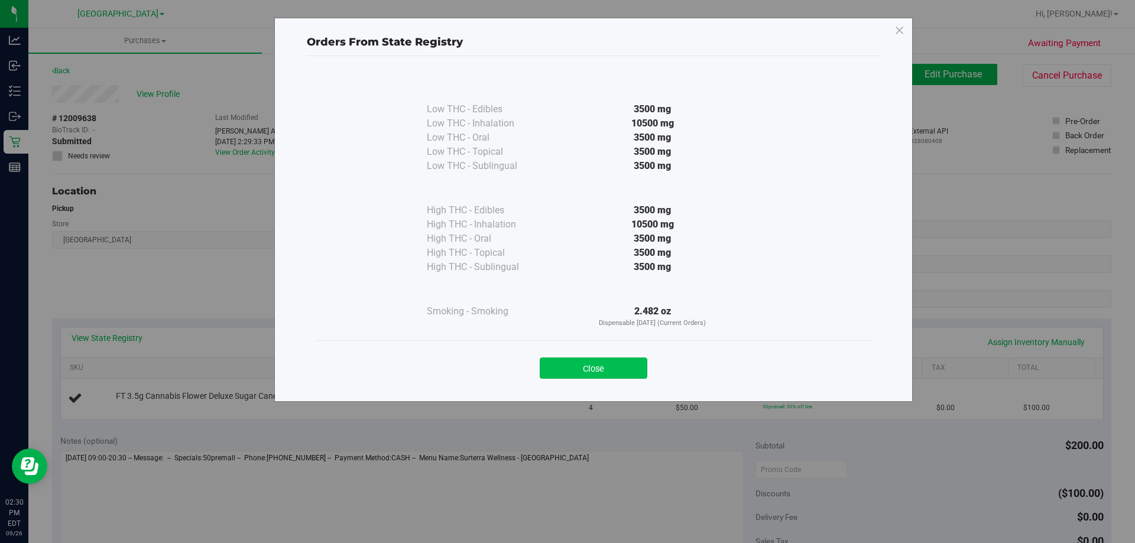
click at [617, 365] on button "Close" at bounding box center [594, 368] width 108 height 21
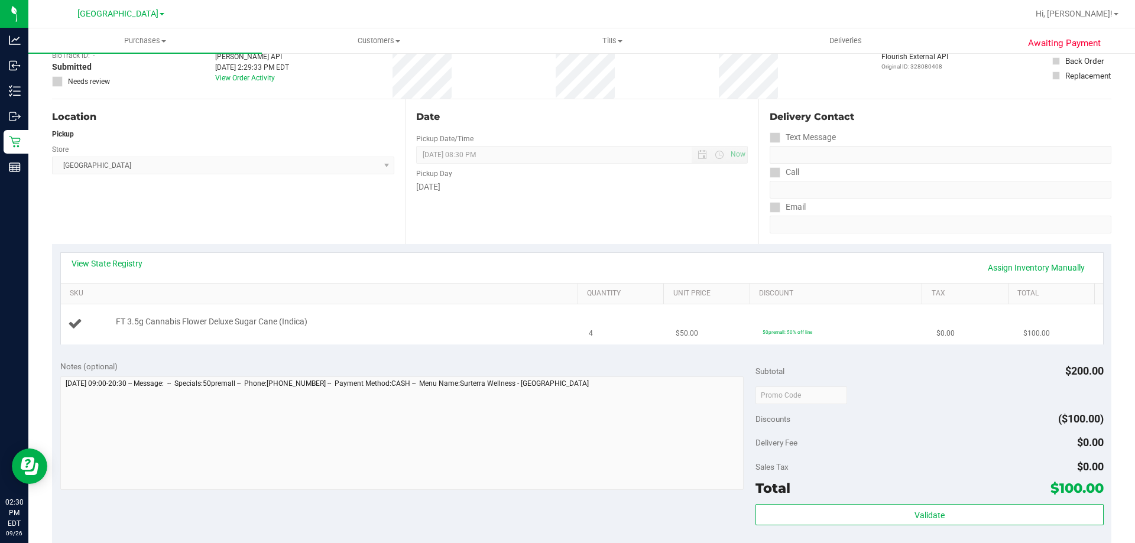
scroll to position [118, 0]
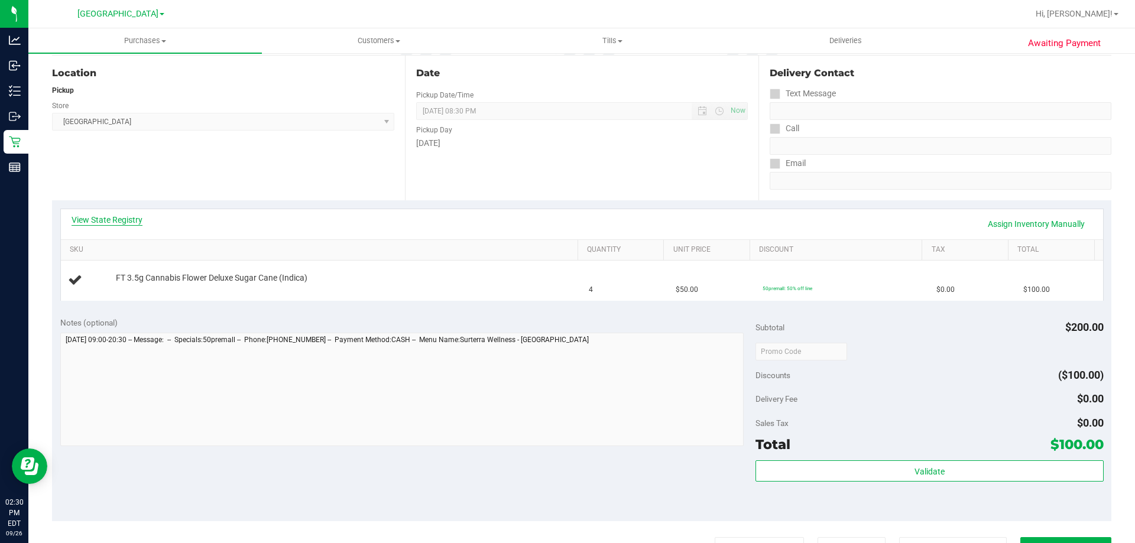
click at [123, 220] on link "View State Registry" at bounding box center [107, 220] width 71 height 12
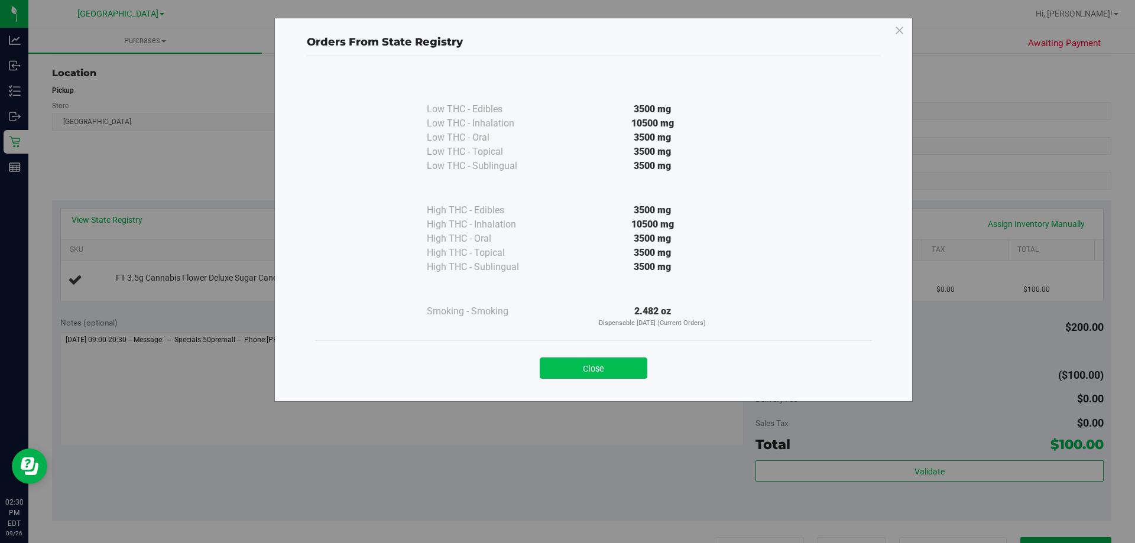
click at [612, 375] on button "Close" at bounding box center [594, 368] width 108 height 21
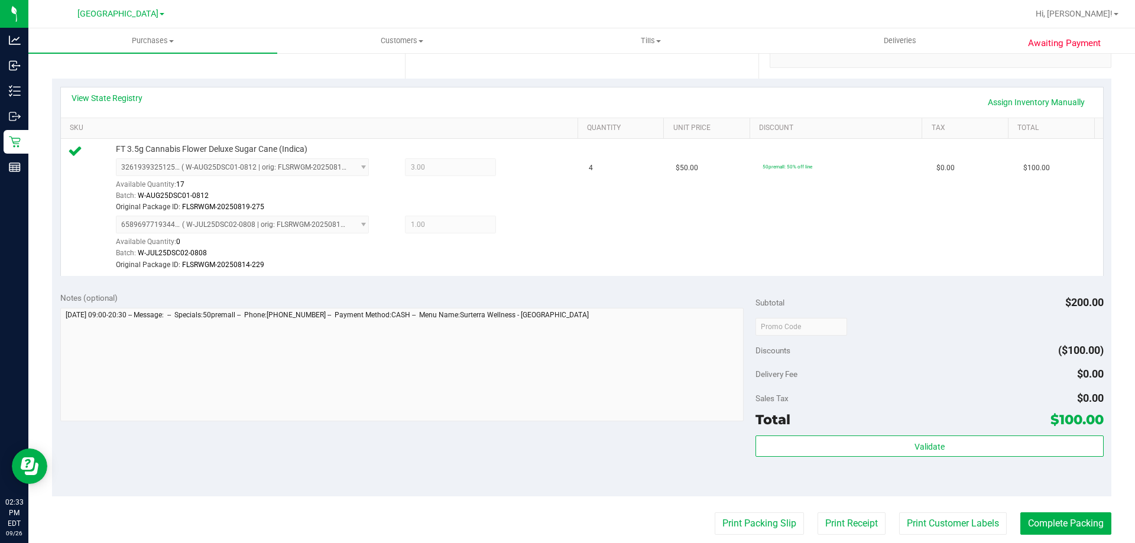
scroll to position [355, 0]
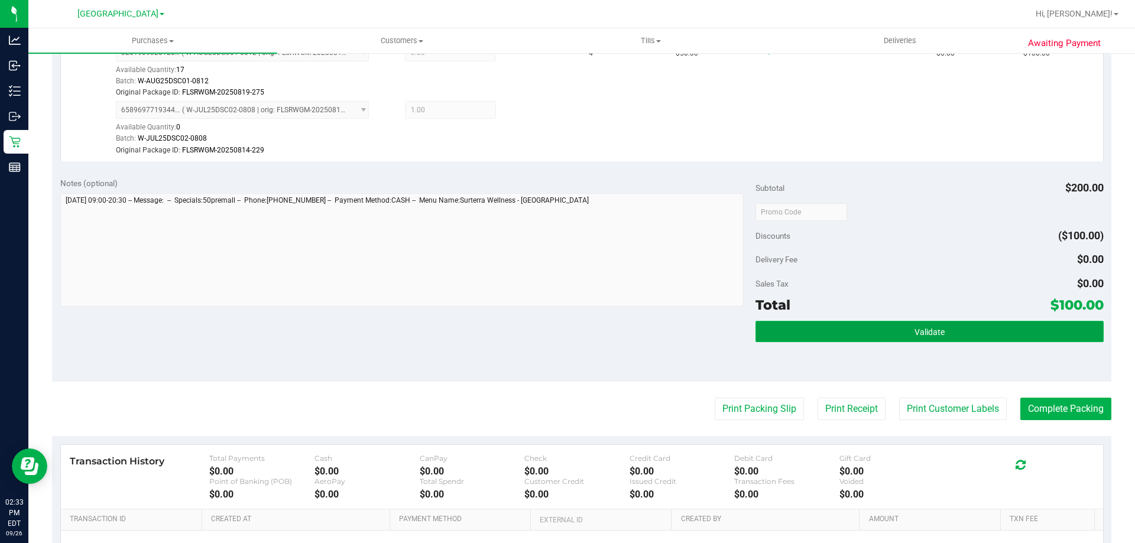
click at [819, 333] on button "Validate" at bounding box center [930, 331] width 348 height 21
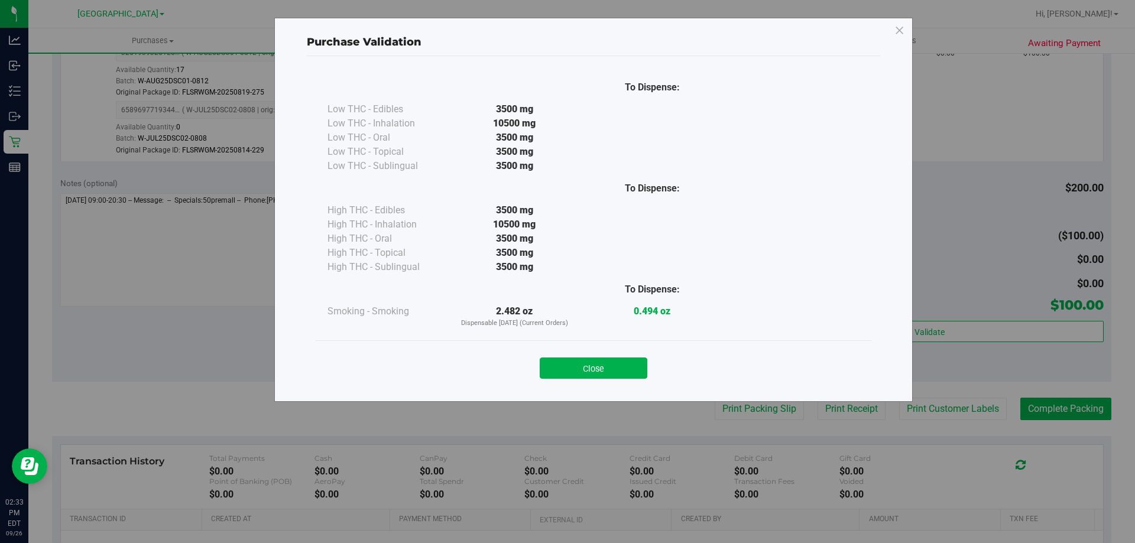
drag, startPoint x: 594, startPoint y: 367, endPoint x: 640, endPoint y: 364, distance: 45.6
click at [595, 367] on button "Close" at bounding box center [594, 368] width 108 height 21
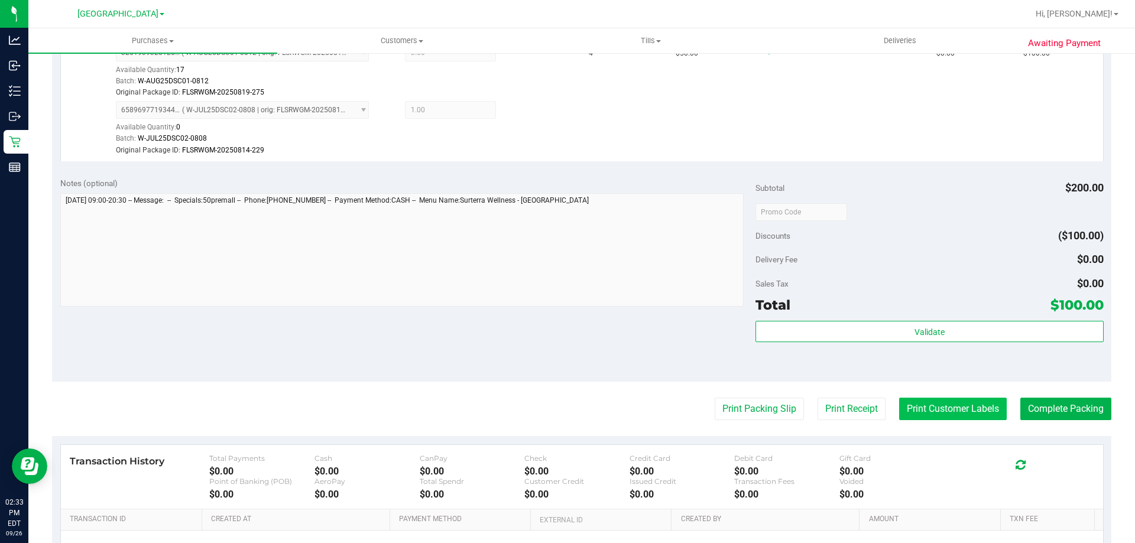
click at [934, 407] on button "Print Customer Labels" at bounding box center [953, 409] width 108 height 22
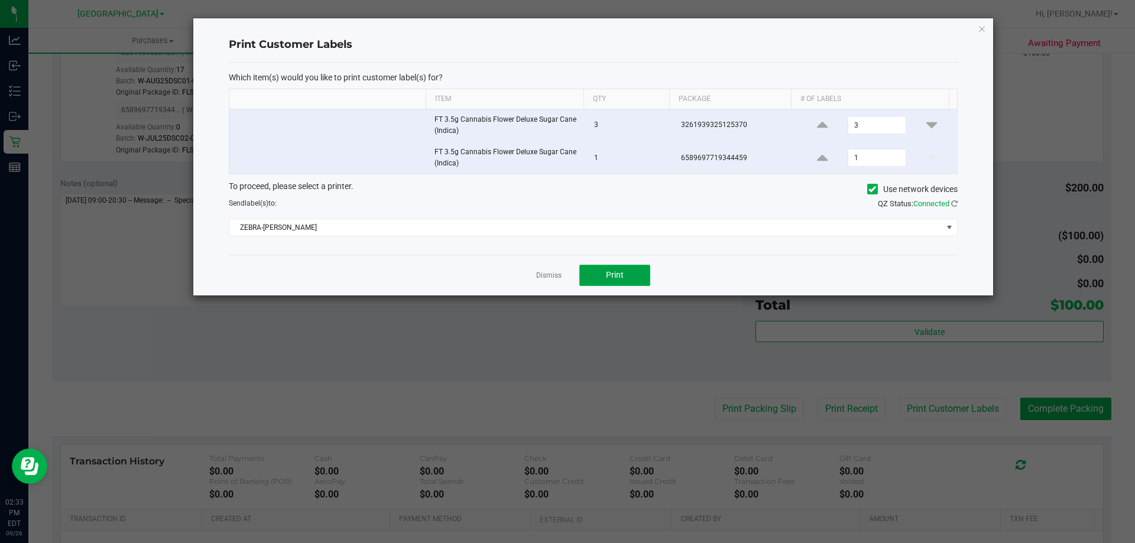
click at [631, 273] on button "Print" at bounding box center [614, 275] width 71 height 21
click at [980, 31] on icon "button" at bounding box center [982, 28] width 8 height 14
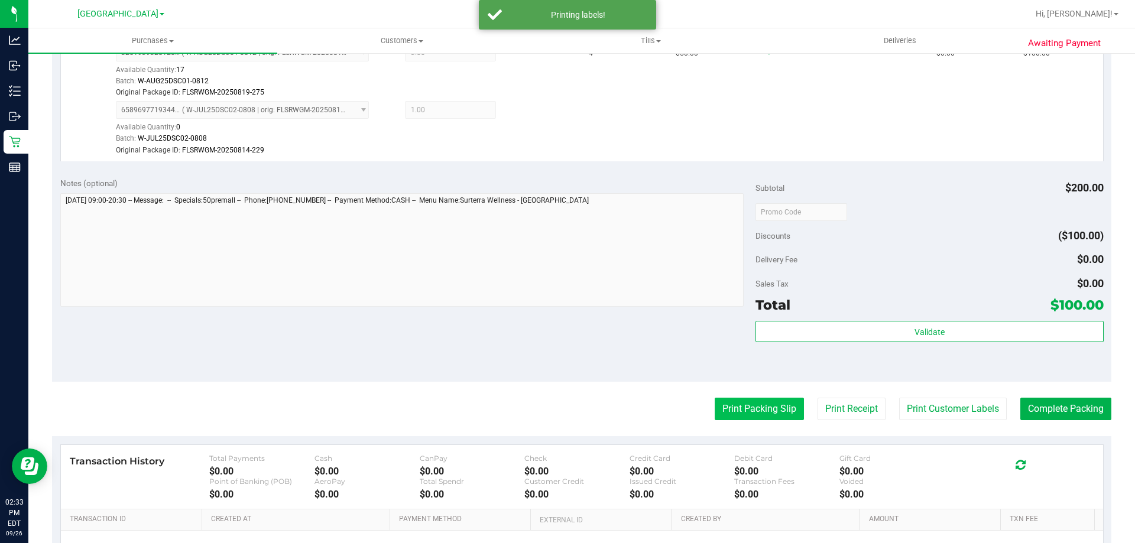
click at [776, 406] on button "Print Packing Slip" at bounding box center [759, 409] width 89 height 22
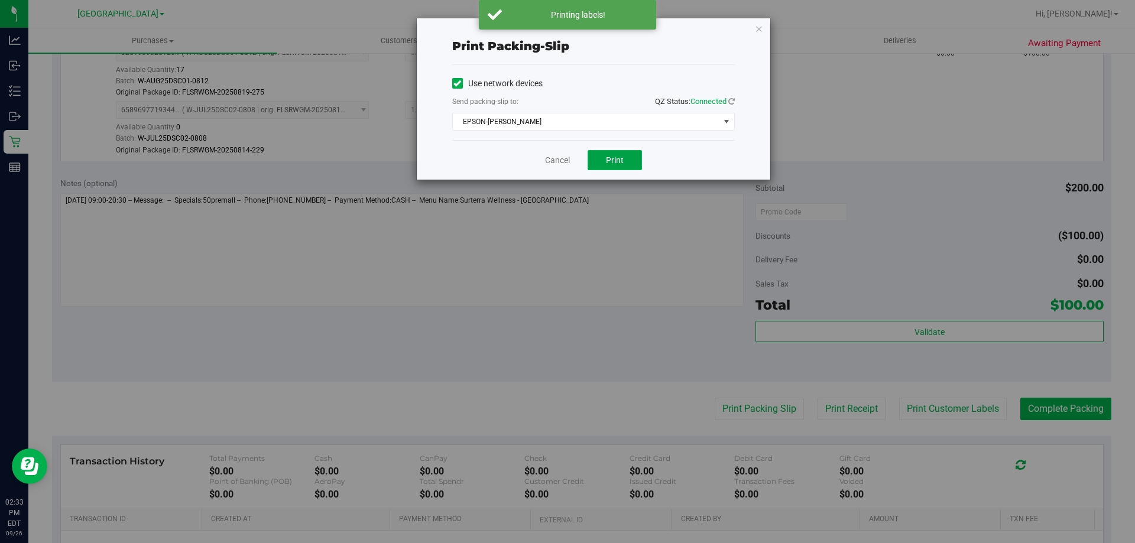
click at [625, 161] on button "Print" at bounding box center [615, 160] width 54 height 20
click at [758, 31] on icon "button" at bounding box center [759, 28] width 8 height 14
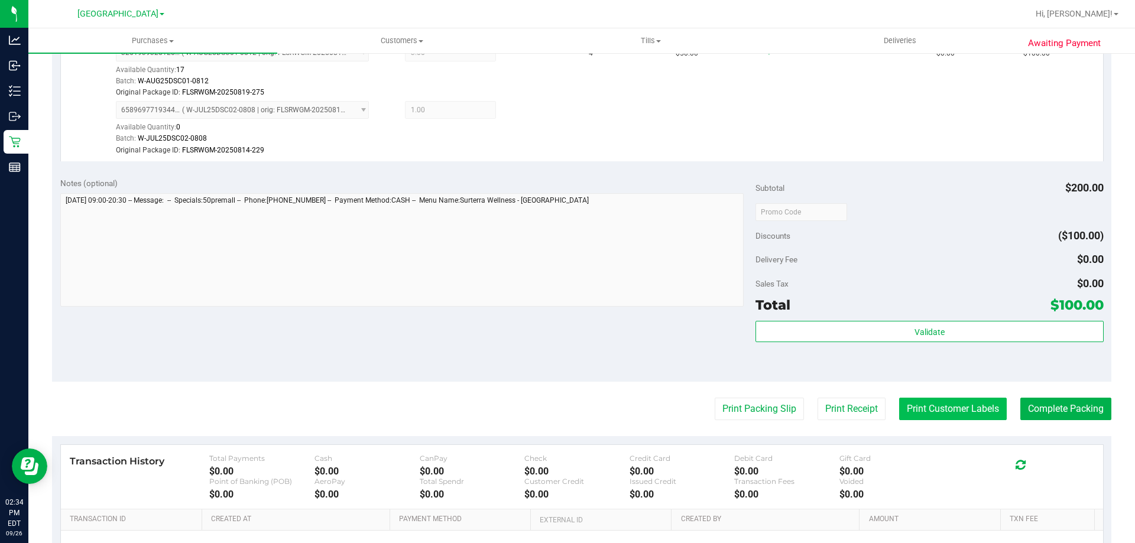
click at [933, 412] on button "Print Customer Labels" at bounding box center [953, 409] width 108 height 22
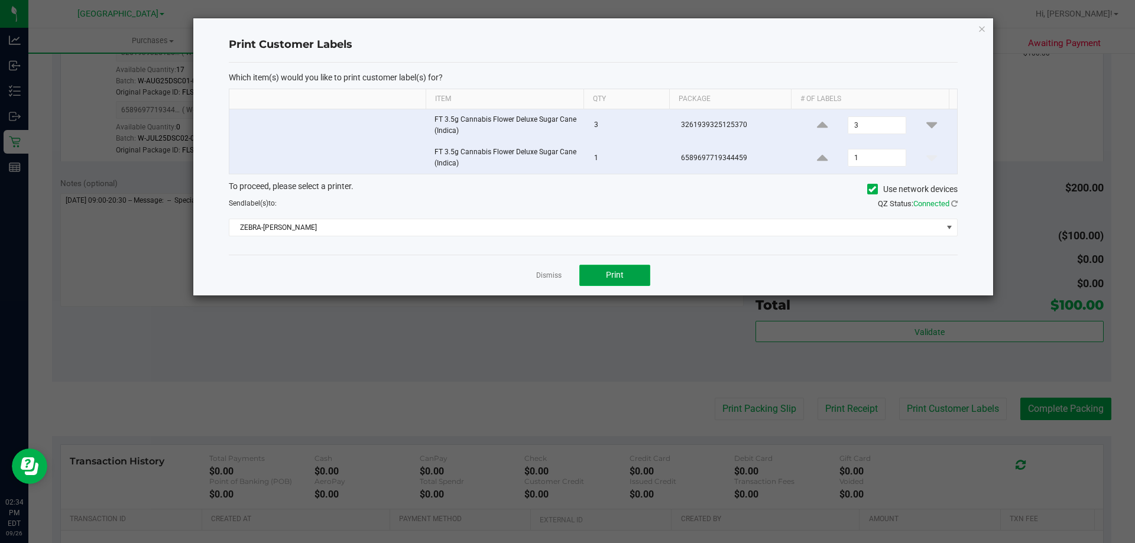
click at [603, 283] on button "Print" at bounding box center [614, 275] width 71 height 21
click at [986, 28] on icon "button" at bounding box center [982, 28] width 8 height 14
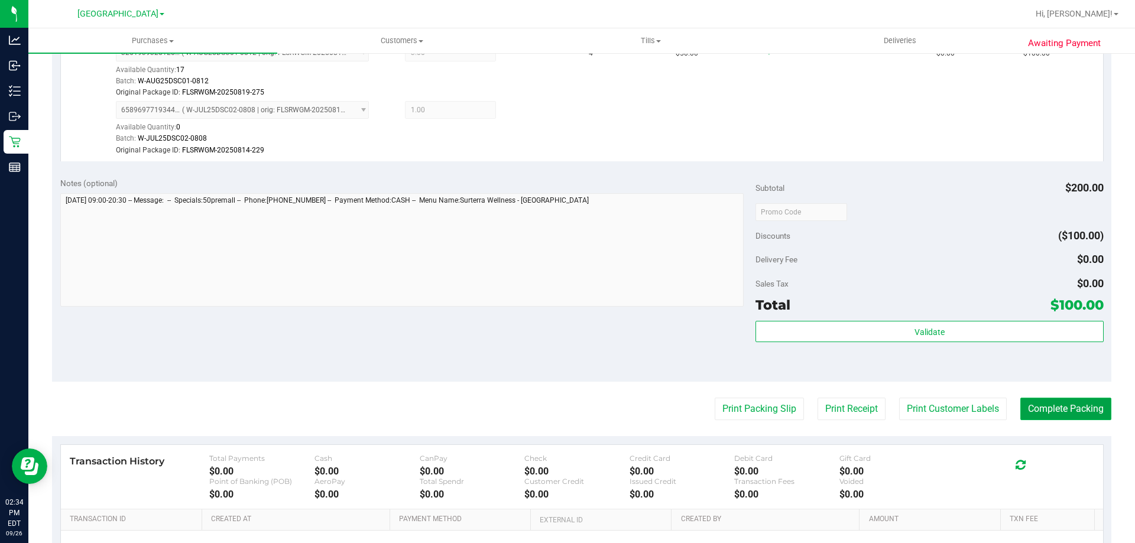
click at [1037, 408] on button "Complete Packing" at bounding box center [1065, 409] width 91 height 22
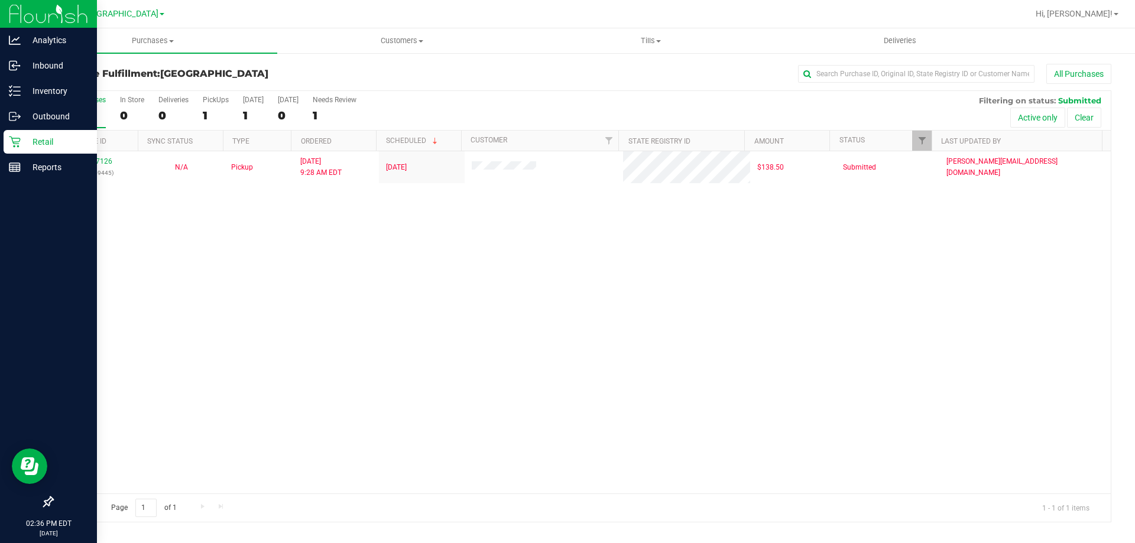
click at [15, 137] on icon at bounding box center [15, 142] width 12 height 12
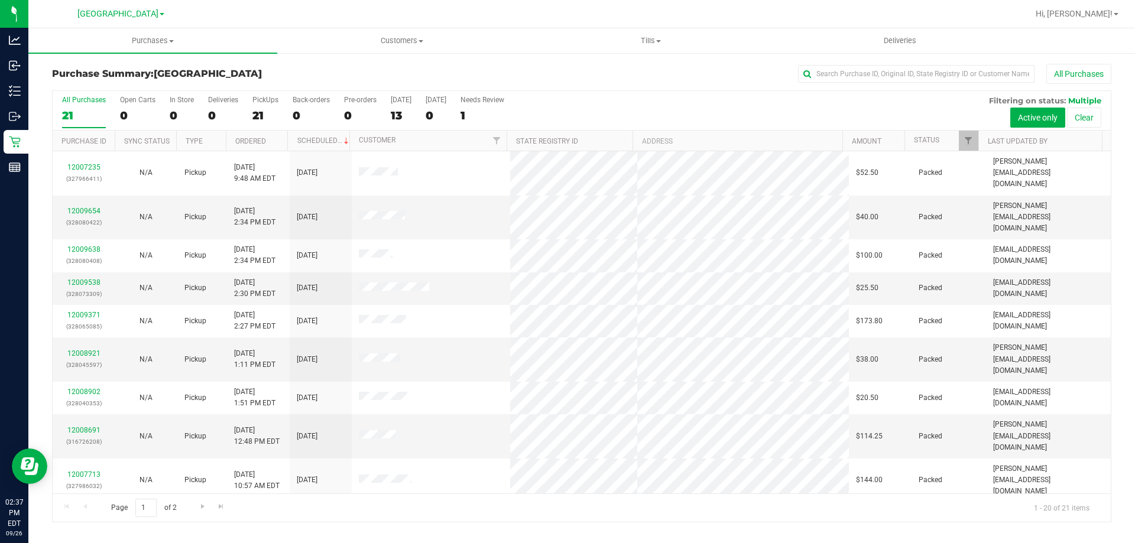
click at [441, 66] on div "All Purchases" at bounding box center [758, 74] width 706 height 20
